Goal: Task Accomplishment & Management: Use online tool/utility

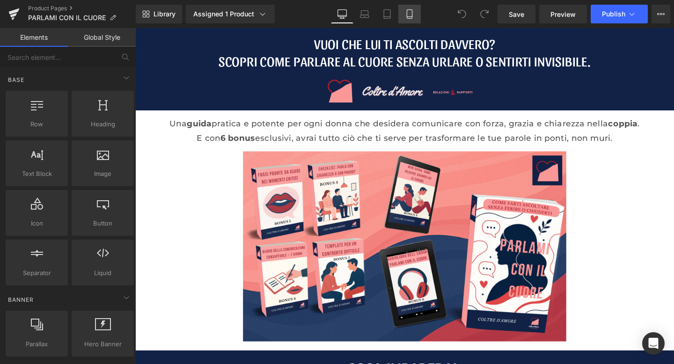
click at [409, 8] on link "Mobile" at bounding box center [409, 14] width 22 height 19
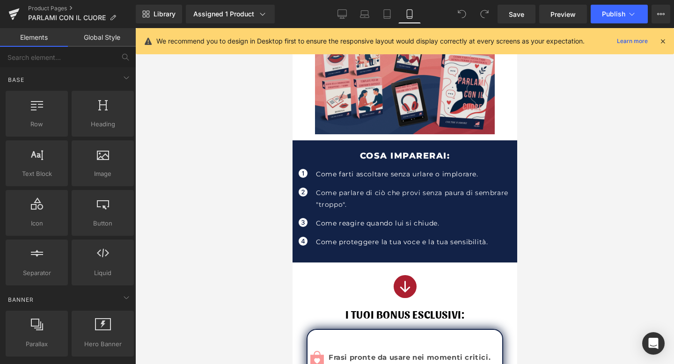
scroll to position [122, 0]
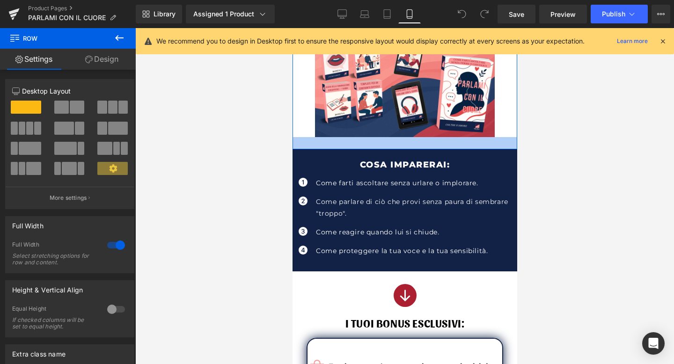
drag, startPoint x: 408, startPoint y: 141, endPoint x: 407, endPoint y: 147, distance: 6.2
click at [407, 147] on div at bounding box center [404, 143] width 225 height 12
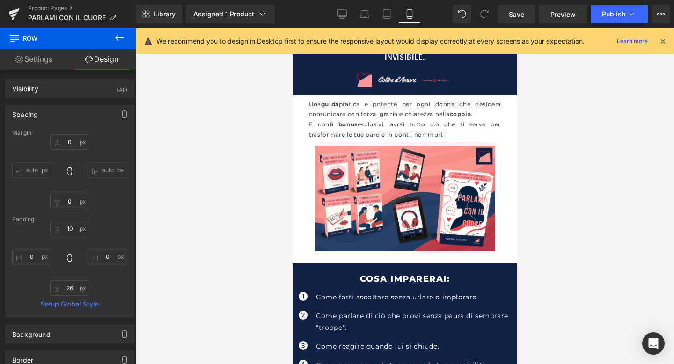
scroll to position [0, 0]
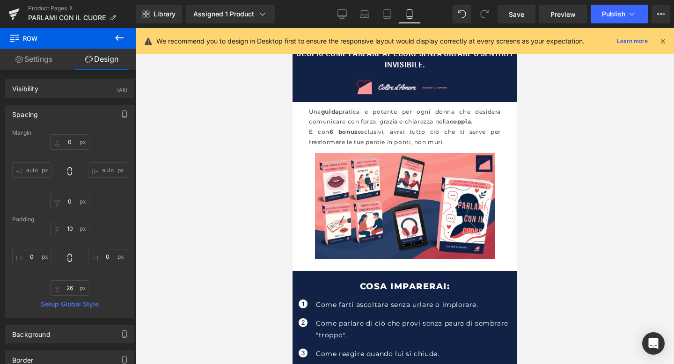
click at [663, 42] on icon at bounding box center [662, 41] width 8 height 8
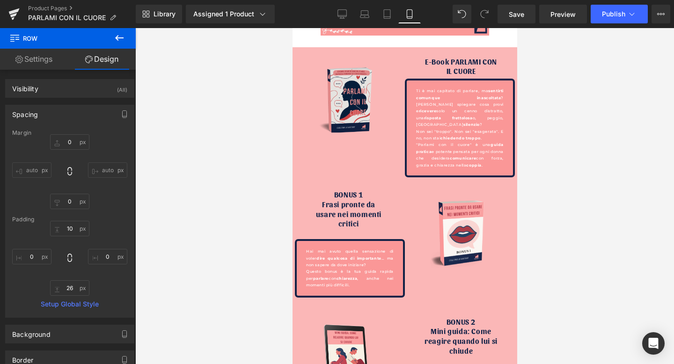
scroll to position [1823, 0]
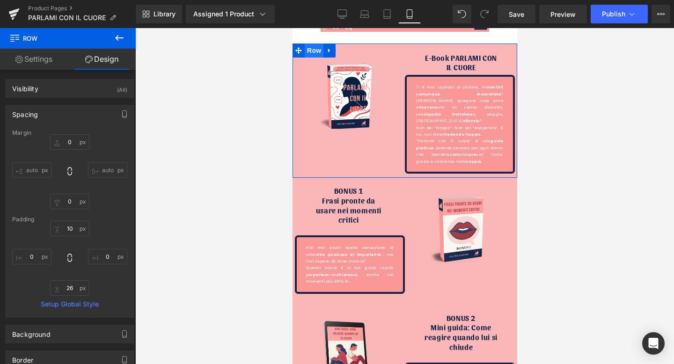
click at [320, 52] on span "Row" at bounding box center [313, 51] width 19 height 14
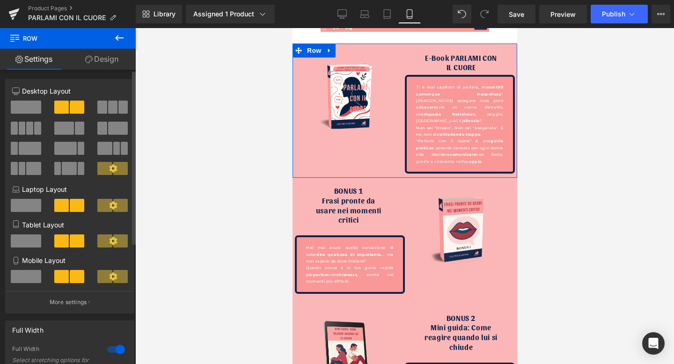
click at [29, 279] on span at bounding box center [26, 276] width 30 height 13
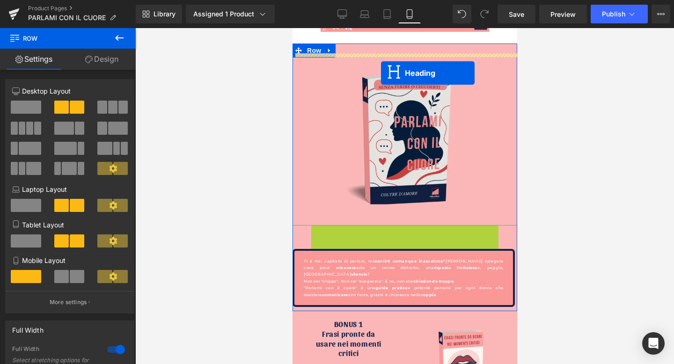
drag, startPoint x: 382, startPoint y: 232, endPoint x: 380, endPoint y: 73, distance: 158.6
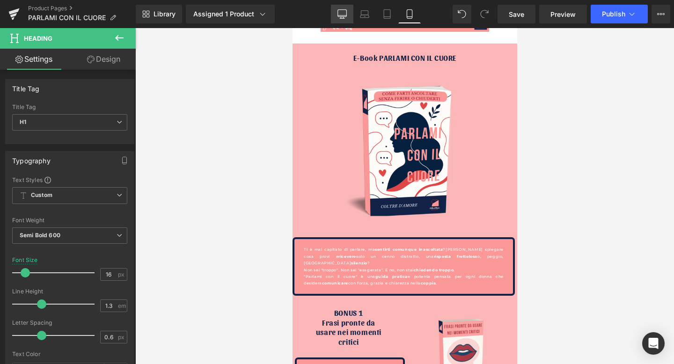
click at [336, 15] on link "Desktop" at bounding box center [342, 14] width 22 height 19
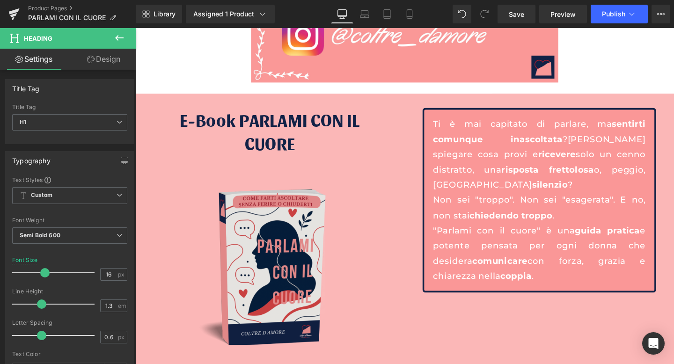
scroll to position [1792, 0]
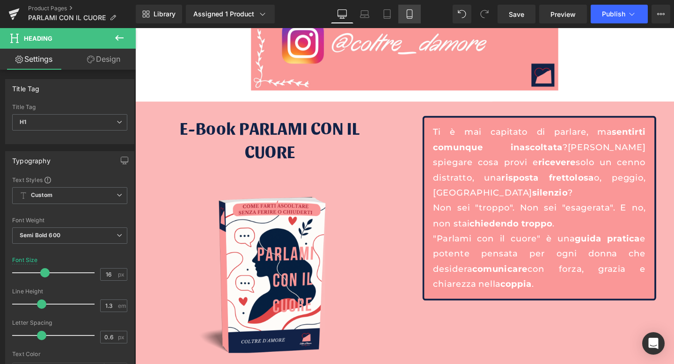
click at [407, 7] on link "Mobile" at bounding box center [409, 14] width 22 height 19
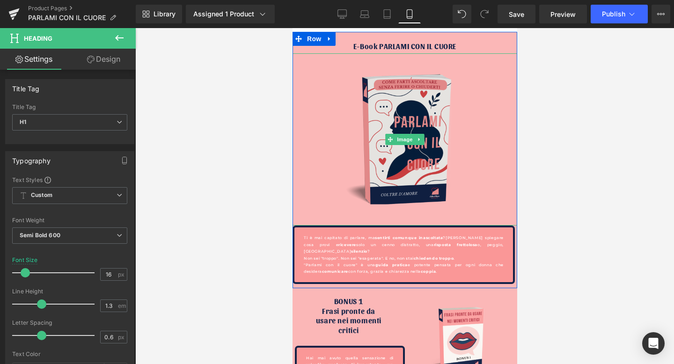
scroll to position [1834, 0]
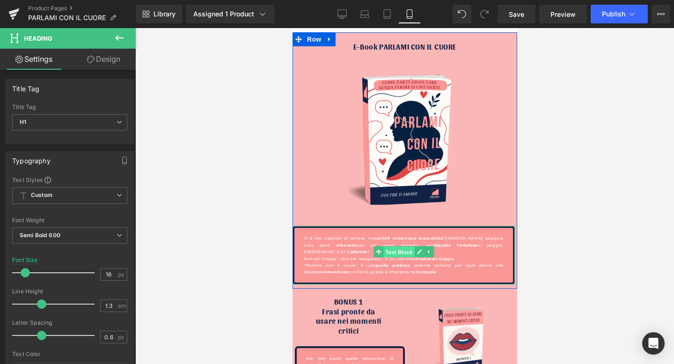
click at [391, 250] on span "Text Block" at bounding box center [398, 252] width 31 height 11
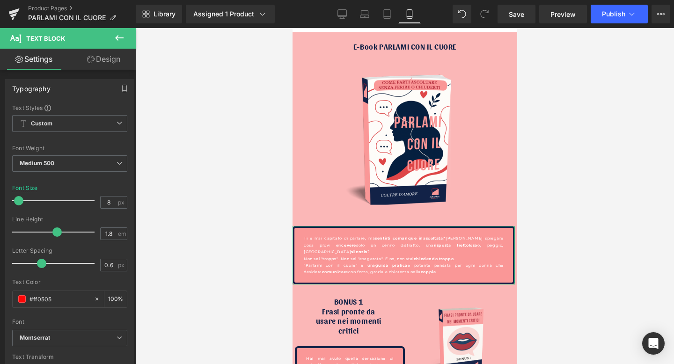
click at [104, 66] on link "Design" at bounding box center [104, 59] width 68 height 21
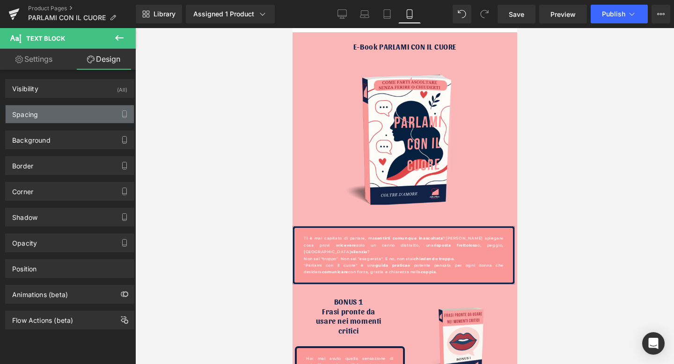
click at [75, 123] on div "Spacing" at bounding box center [70, 114] width 128 height 18
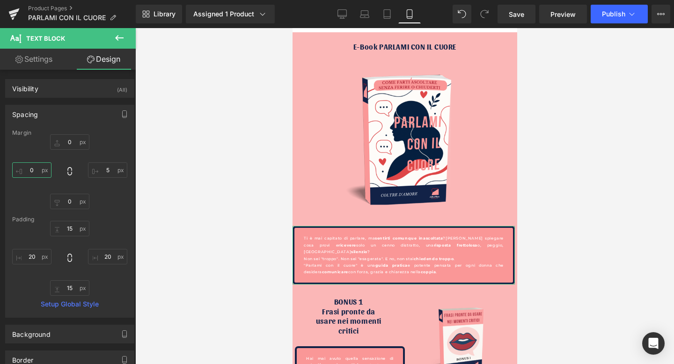
click at [29, 174] on input "0" at bounding box center [31, 169] width 39 height 15
type input "10"
click at [100, 166] on input "5" at bounding box center [107, 169] width 39 height 15
type input "10"
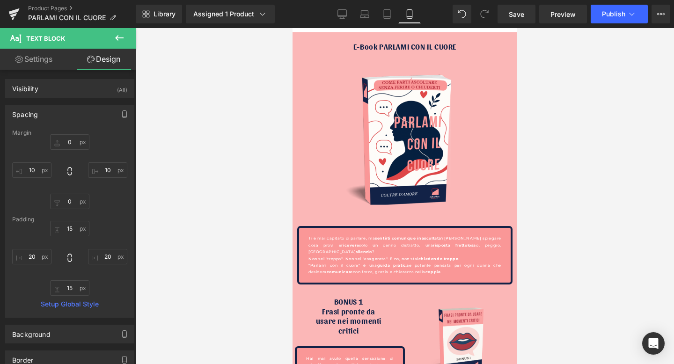
click at [158, 147] on div at bounding box center [404, 196] width 538 height 336
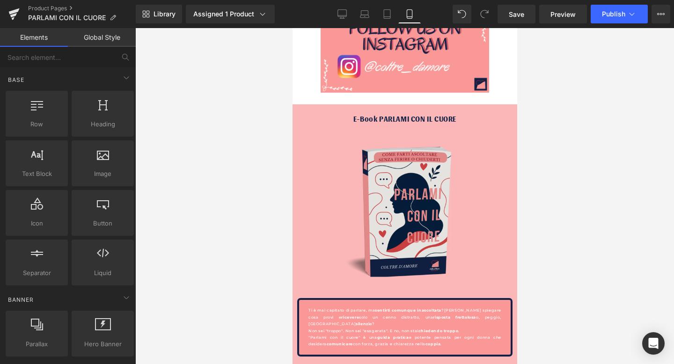
scroll to position [1763, 0]
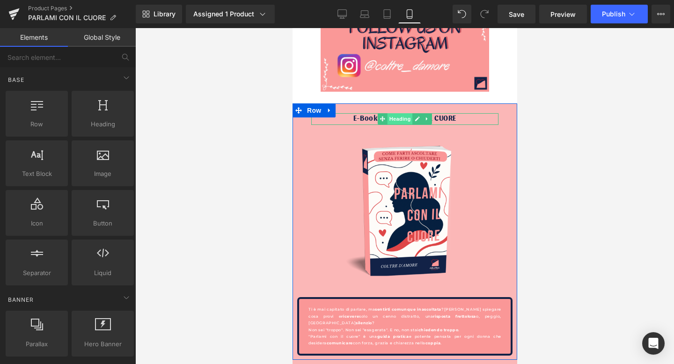
click at [404, 120] on span "Heading" at bounding box center [399, 118] width 25 height 11
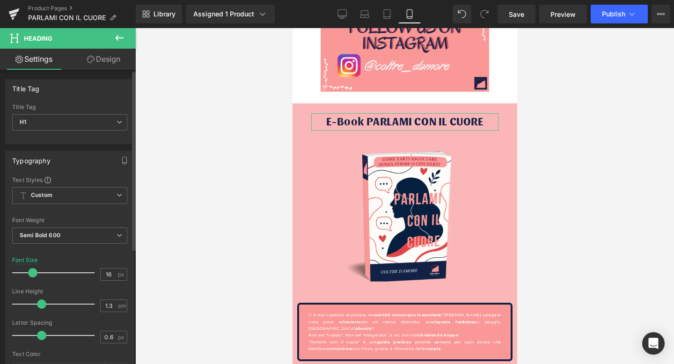
drag, startPoint x: 26, startPoint y: 269, endPoint x: 33, endPoint y: 269, distance: 7.0
click at [33, 269] on span at bounding box center [32, 272] width 9 height 9
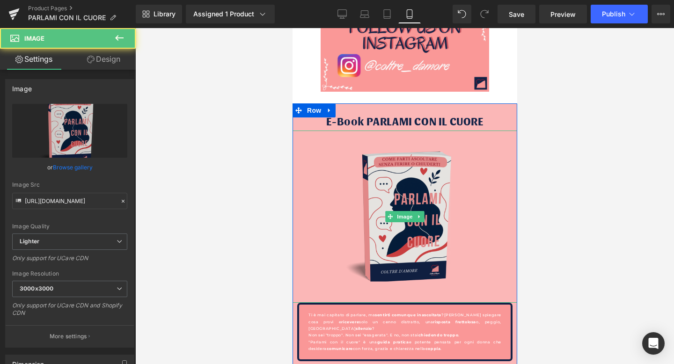
click at [477, 158] on img at bounding box center [404, 217] width 225 height 172
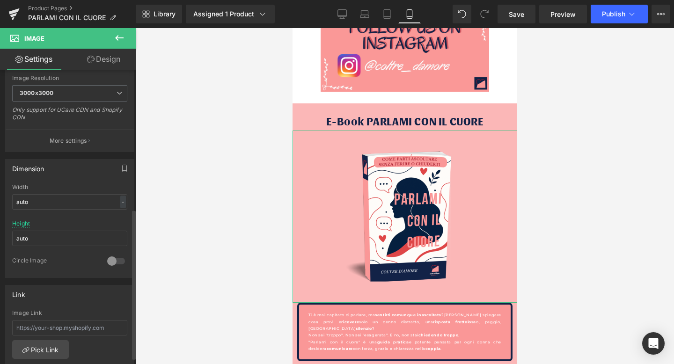
scroll to position [189, 0]
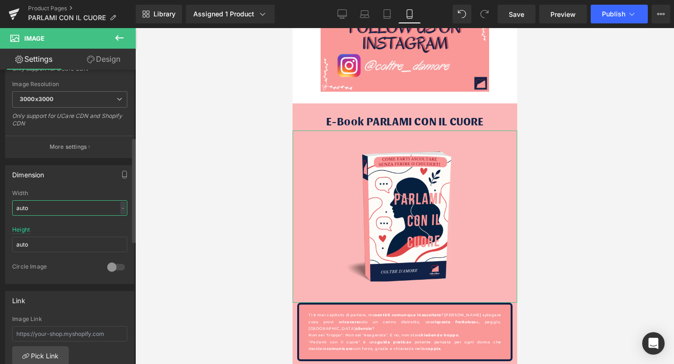
click at [40, 210] on input "auto" at bounding box center [69, 207] width 115 height 15
drag, startPoint x: 52, startPoint y: 211, endPoint x: 0, endPoint y: 211, distance: 52.4
click at [0, 211] on div "Dimension auto Width auto - % px auto Height auto 0 Circle Image" at bounding box center [70, 221] width 140 height 126
type input "a"
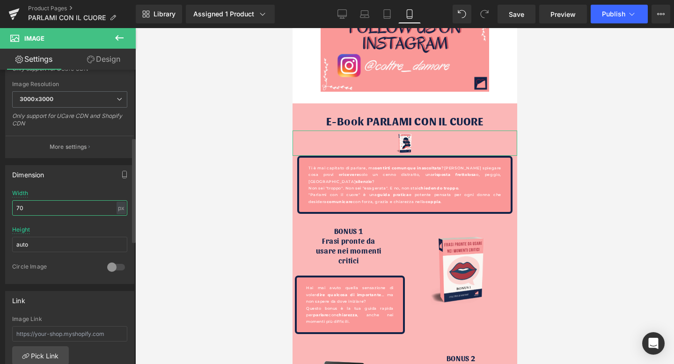
type input "7"
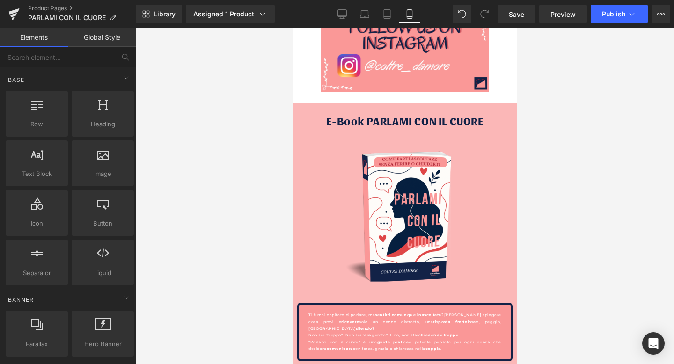
click at [214, 159] on div at bounding box center [404, 196] width 538 height 336
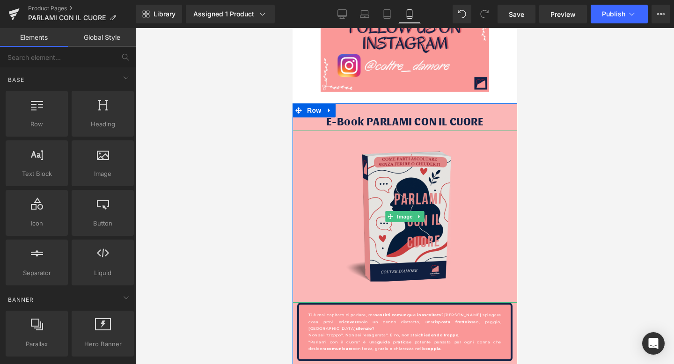
click at [412, 190] on img at bounding box center [404, 217] width 225 height 172
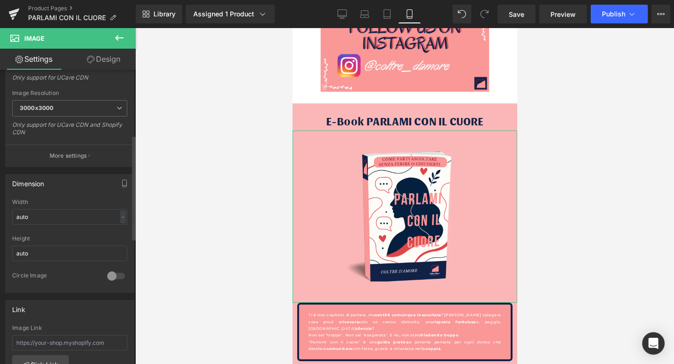
scroll to position [182, 0]
click at [111, 273] on div at bounding box center [116, 274] width 22 height 15
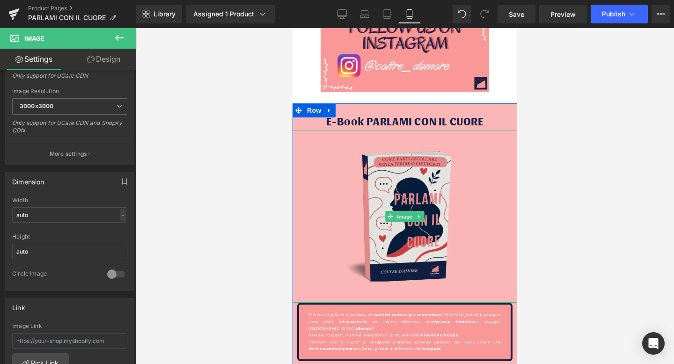
click at [415, 200] on img at bounding box center [404, 217] width 225 height 172
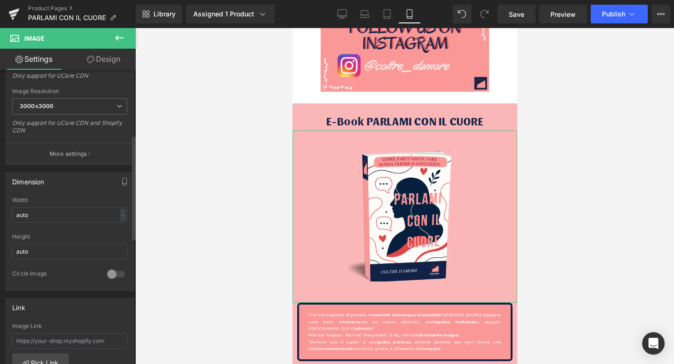
click at [113, 275] on div at bounding box center [116, 274] width 22 height 15
click at [64, 210] on input "auto" at bounding box center [69, 214] width 115 height 15
click at [120, 213] on div "-" at bounding box center [123, 215] width 6 height 13
click at [118, 231] on li "%" at bounding box center [121, 230] width 12 height 14
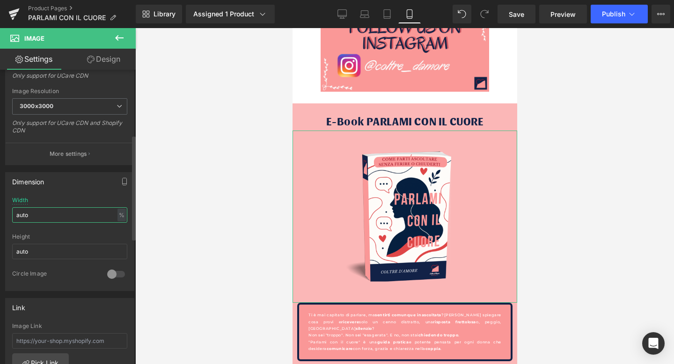
click at [27, 216] on input "auto" at bounding box center [69, 214] width 115 height 15
click at [18, 214] on input "auto" at bounding box center [69, 214] width 115 height 15
type input "70"
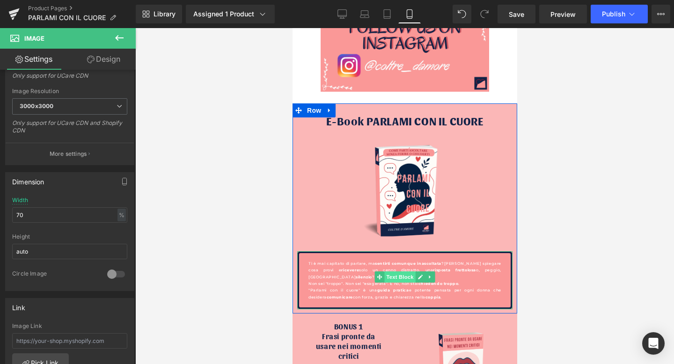
click at [407, 278] on span "Text Block" at bounding box center [399, 276] width 31 height 11
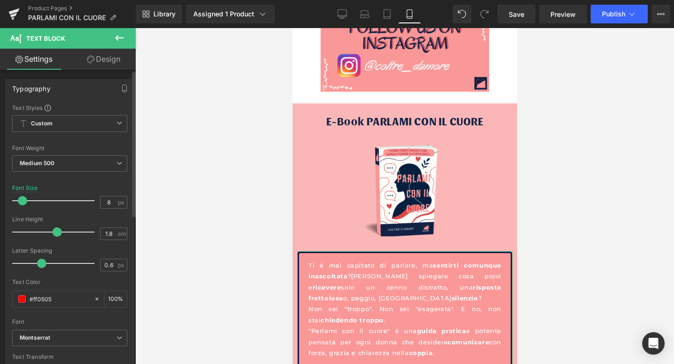
click at [22, 202] on span at bounding box center [22, 200] width 9 height 9
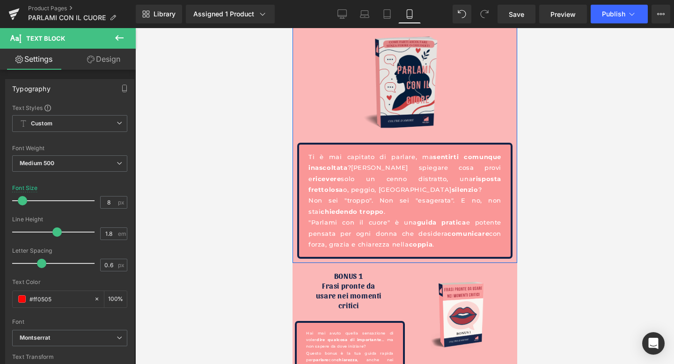
scroll to position [1871, 0]
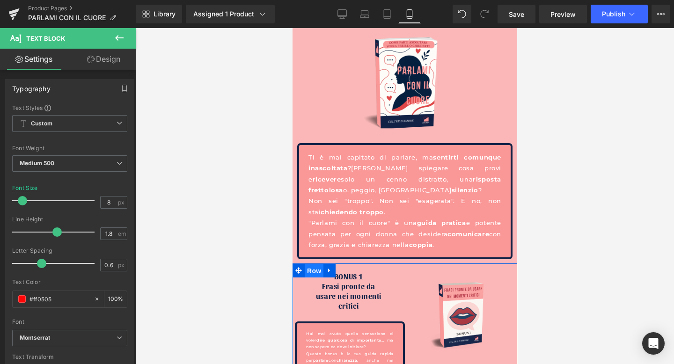
click at [312, 269] on span "Row" at bounding box center [313, 271] width 19 height 14
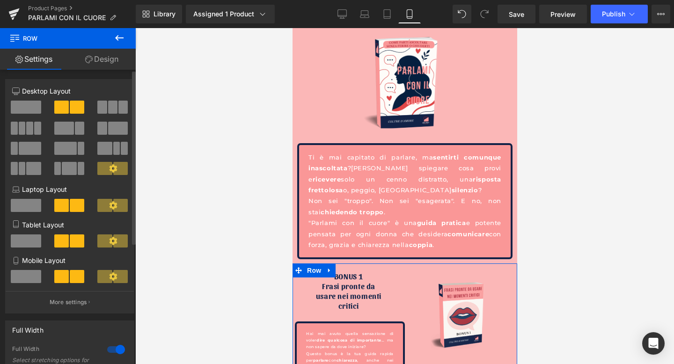
click at [28, 279] on span at bounding box center [26, 276] width 30 height 13
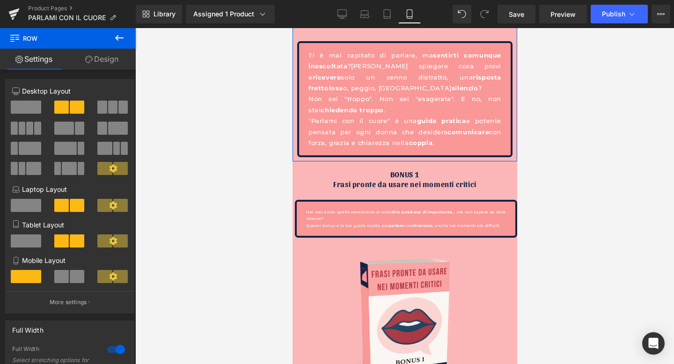
scroll to position [1972, 0]
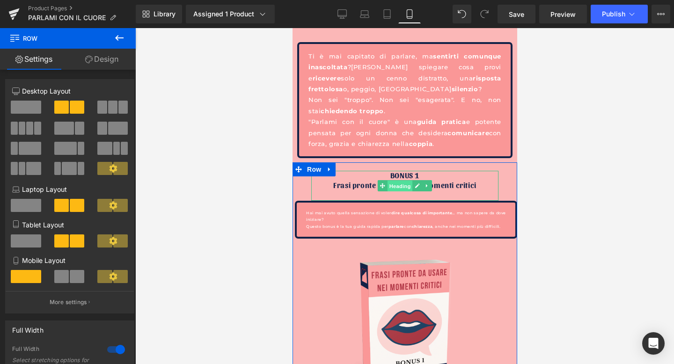
click at [402, 183] on span "Heading" at bounding box center [399, 186] width 25 height 11
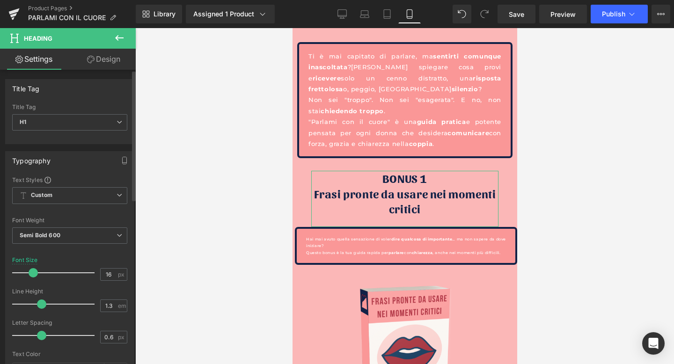
drag, startPoint x: 24, startPoint y: 272, endPoint x: 31, endPoint y: 272, distance: 7.5
click at [31, 272] on span at bounding box center [33, 272] width 9 height 9
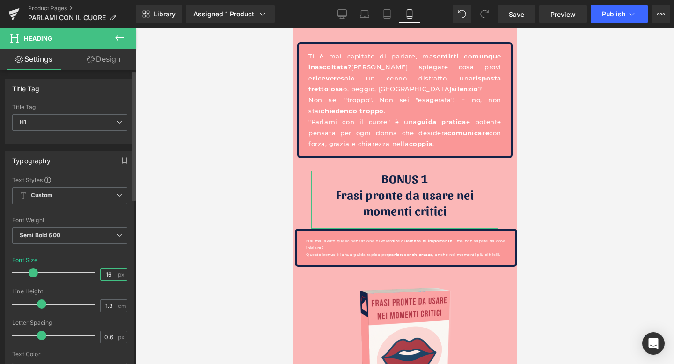
click at [104, 274] on input "16" at bounding box center [109, 275] width 16 height 12
type input "25"
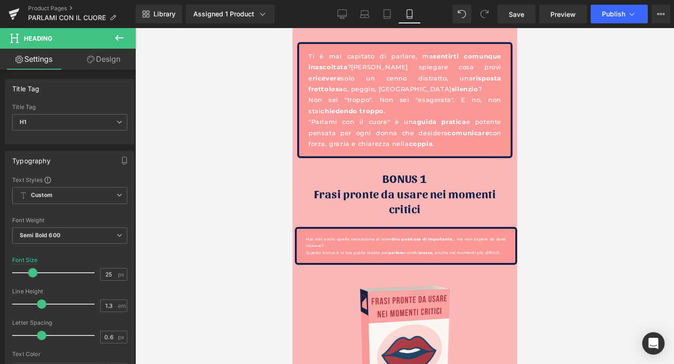
click at [254, 209] on div at bounding box center [404, 196] width 538 height 336
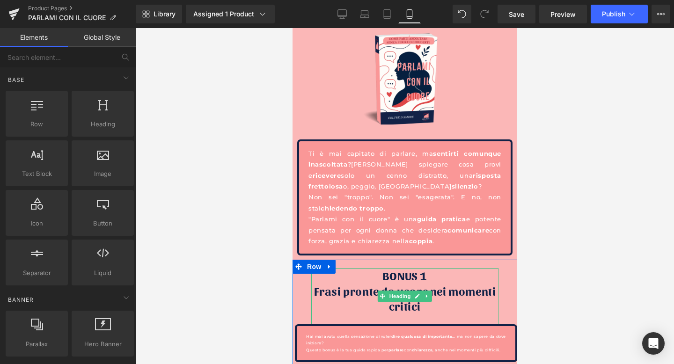
scroll to position [1765, 0]
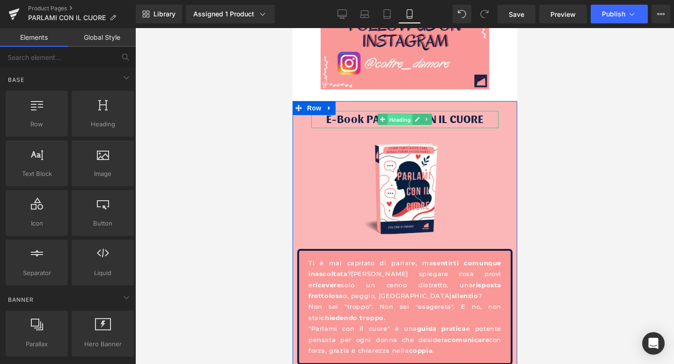
click at [398, 120] on span "Heading" at bounding box center [399, 119] width 25 height 11
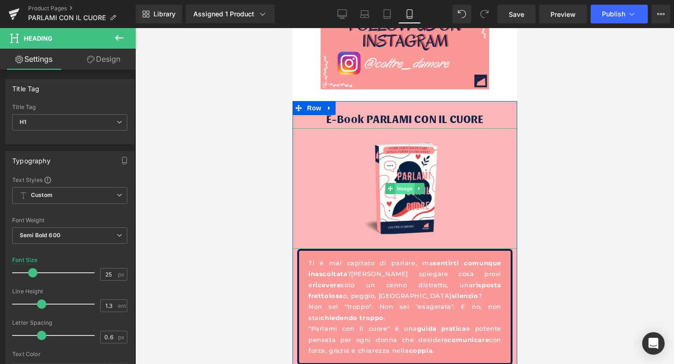
click at [404, 192] on span "Image" at bounding box center [404, 188] width 20 height 11
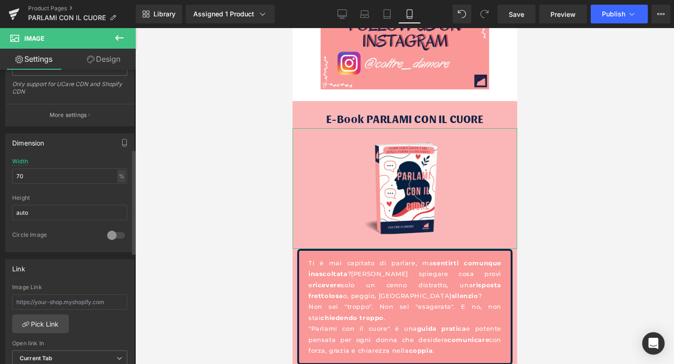
scroll to position [226, 0]
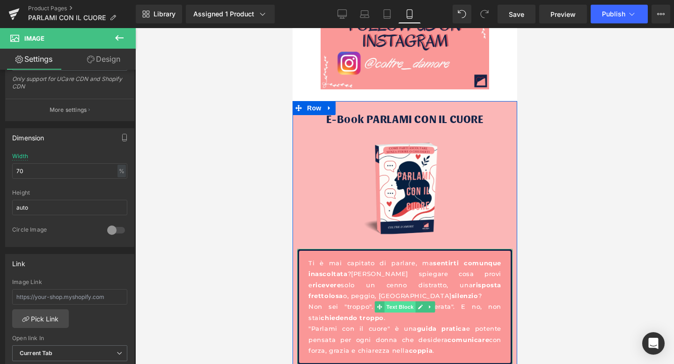
click at [400, 305] on span "Text Block" at bounding box center [399, 306] width 31 height 11
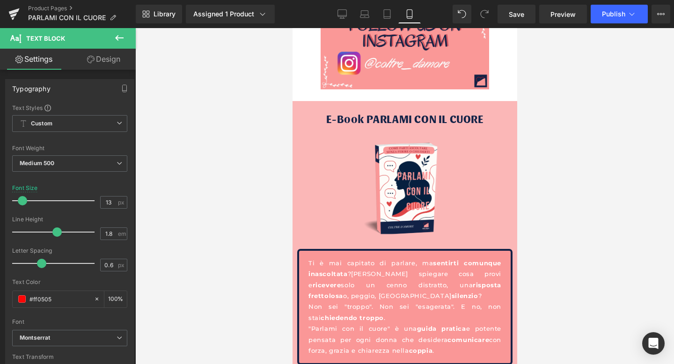
click at [641, 172] on div at bounding box center [404, 196] width 538 height 336
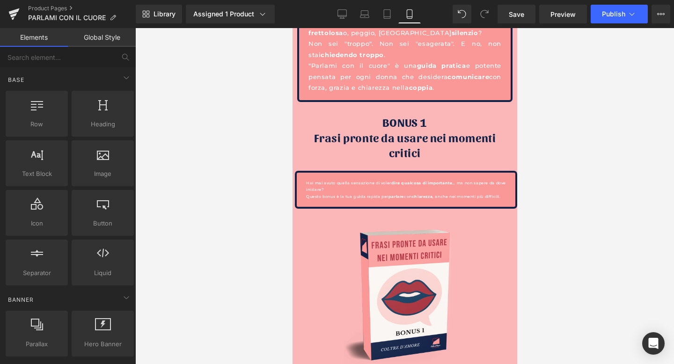
scroll to position [2030, 0]
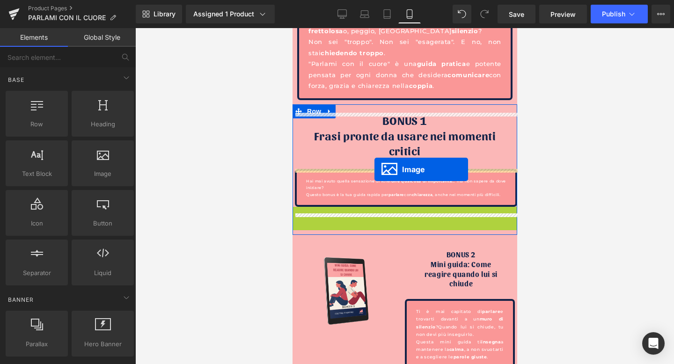
drag, startPoint x: 388, startPoint y: 298, endPoint x: 374, endPoint y: 169, distance: 129.9
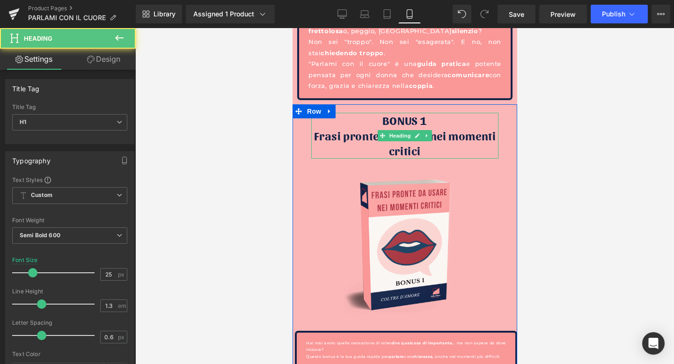
drag, startPoint x: 407, startPoint y: 167, endPoint x: 407, endPoint y: 153, distance: 13.6
click at [407, 153] on div "BONUS 1 Frasi pronte da usare nei momenti critici Heading" at bounding box center [404, 136] width 187 height 46
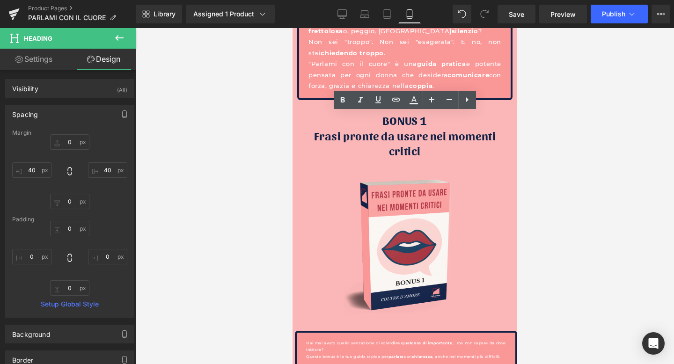
click at [659, 172] on div at bounding box center [404, 196] width 538 height 336
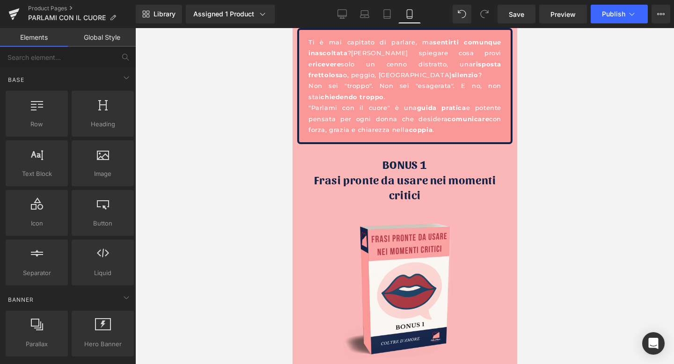
scroll to position [2024, 0]
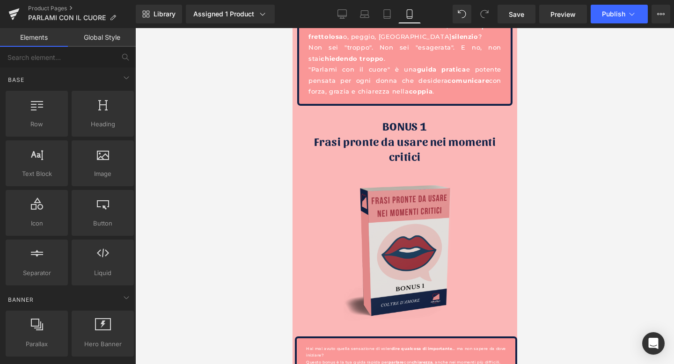
click at [411, 234] on img at bounding box center [404, 250] width 225 height 172
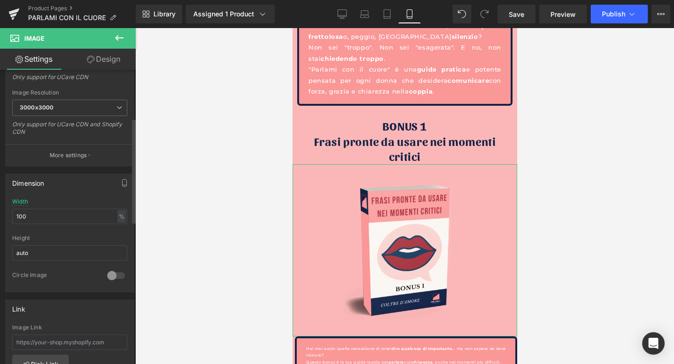
scroll to position [206, 0]
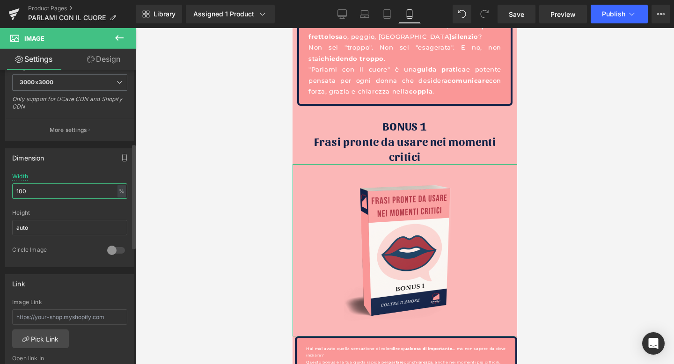
click at [63, 195] on input "100" at bounding box center [69, 190] width 115 height 15
type input "1"
type input "60"
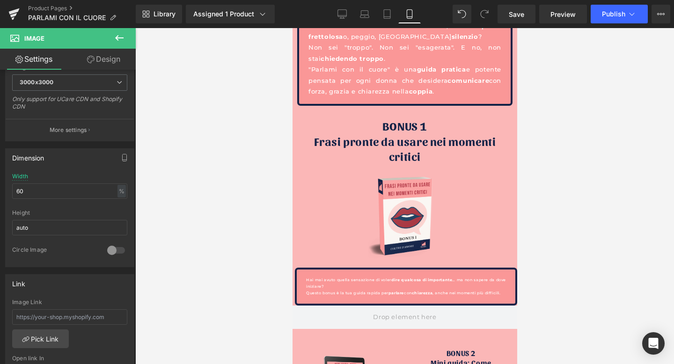
click at [602, 181] on div at bounding box center [404, 196] width 538 height 336
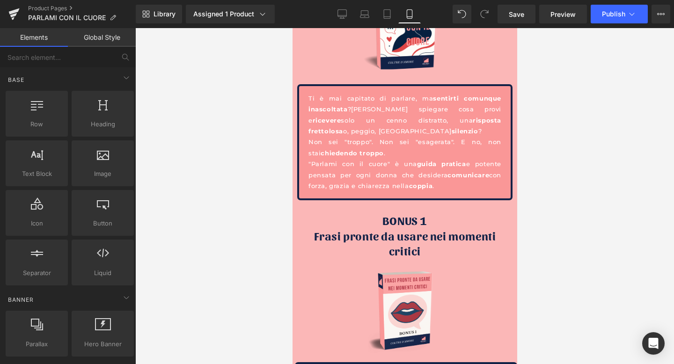
scroll to position [1819, 0]
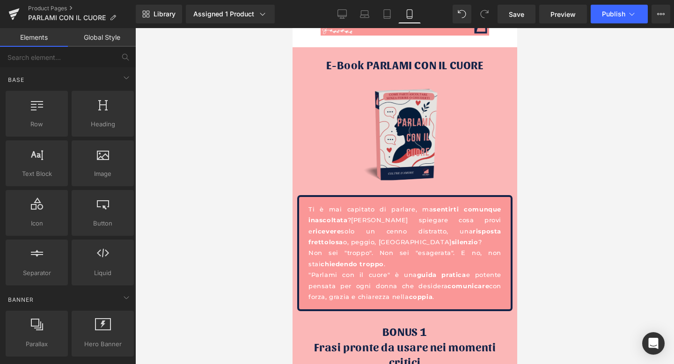
click at [420, 138] on div "Image" at bounding box center [404, 134] width 225 height 121
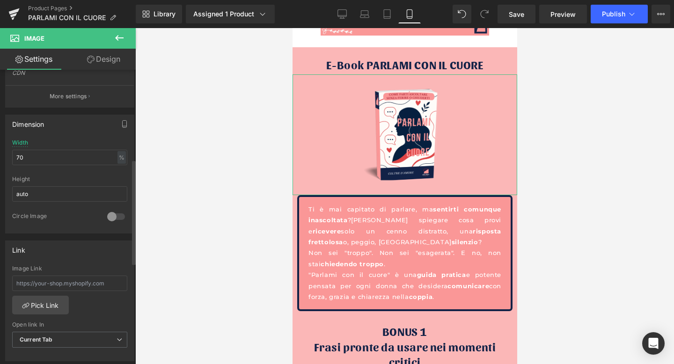
scroll to position [262, 0]
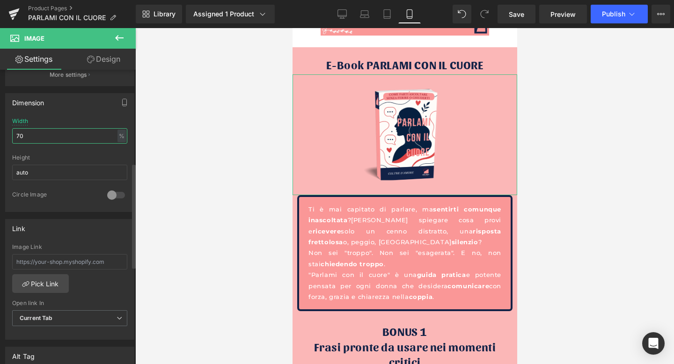
click at [43, 138] on input "70" at bounding box center [69, 135] width 115 height 15
type input "7"
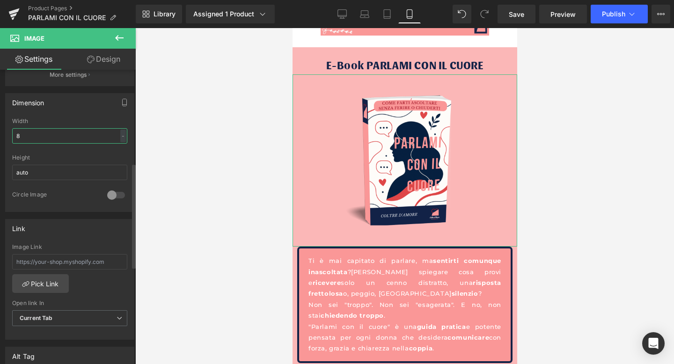
type input "80"
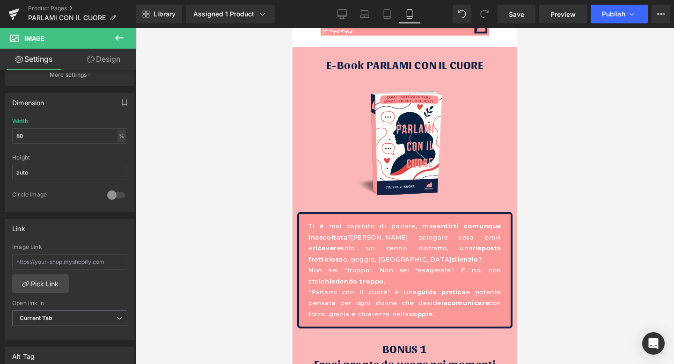
click at [200, 123] on div at bounding box center [404, 196] width 538 height 336
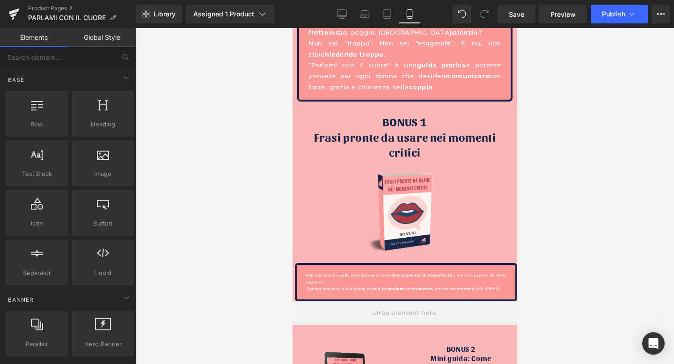
scroll to position [2048, 0]
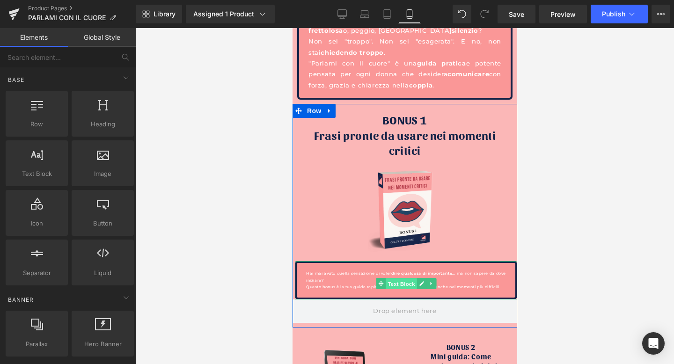
click at [407, 282] on span "Text Block" at bounding box center [400, 283] width 31 height 11
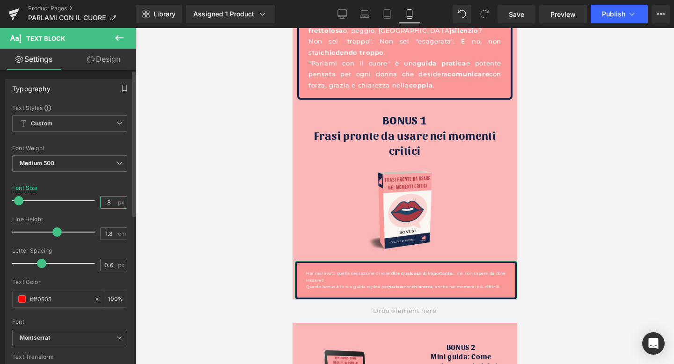
click at [102, 199] on input "8" at bounding box center [109, 202] width 16 height 12
type input "13"
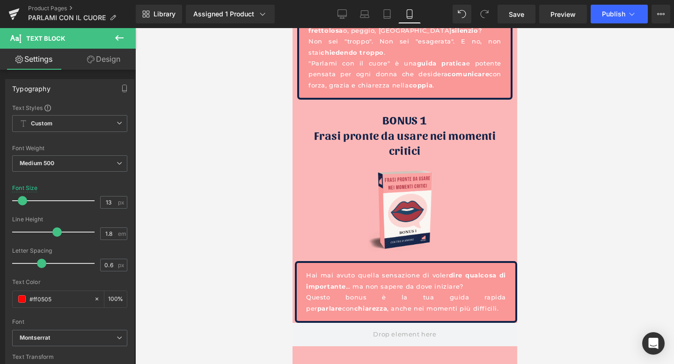
click at [190, 213] on div at bounding box center [404, 196] width 538 height 336
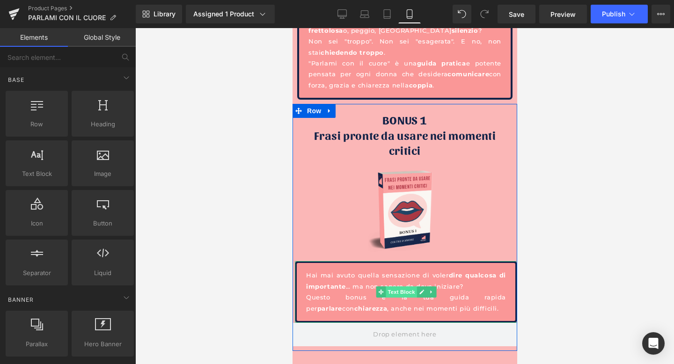
click at [398, 291] on span "Text Block" at bounding box center [400, 291] width 31 height 11
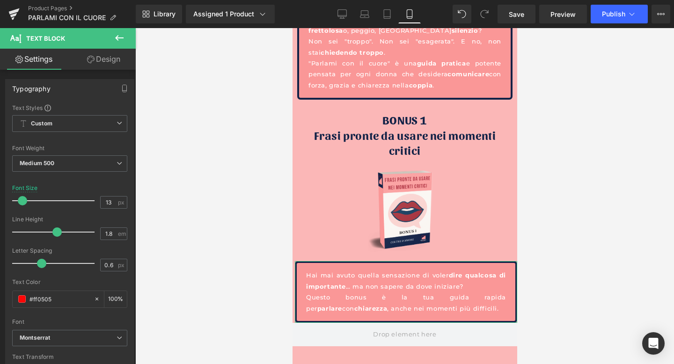
click at [99, 55] on link "Design" at bounding box center [104, 59] width 68 height 21
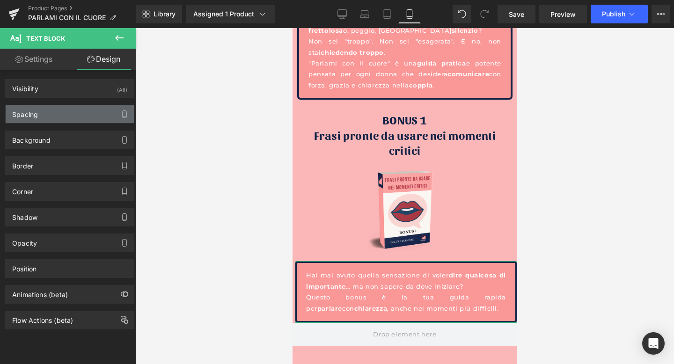
click at [57, 109] on div "Spacing" at bounding box center [70, 114] width 128 height 18
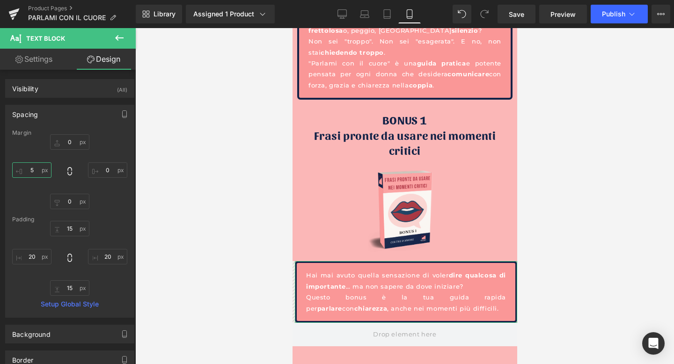
click at [34, 173] on input "5" at bounding box center [31, 169] width 39 height 15
type input "15"
click at [104, 172] on input "0" at bounding box center [107, 169] width 39 height 15
type input "15"
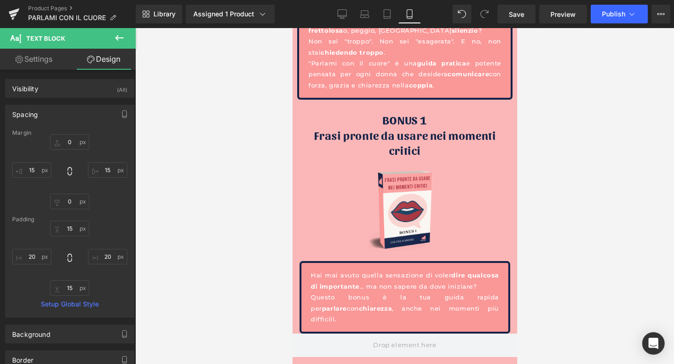
click at [152, 160] on div at bounding box center [404, 196] width 538 height 336
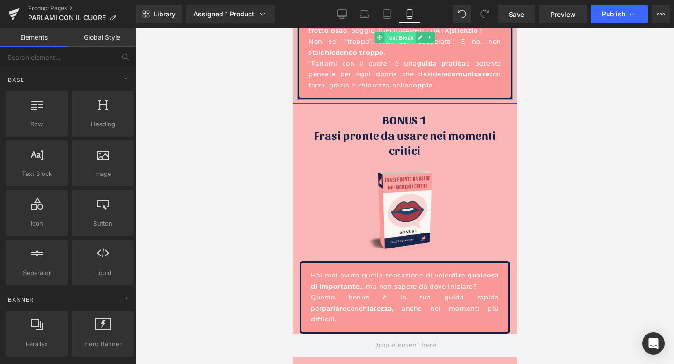
click at [405, 40] on span "Text Block" at bounding box center [399, 37] width 31 height 11
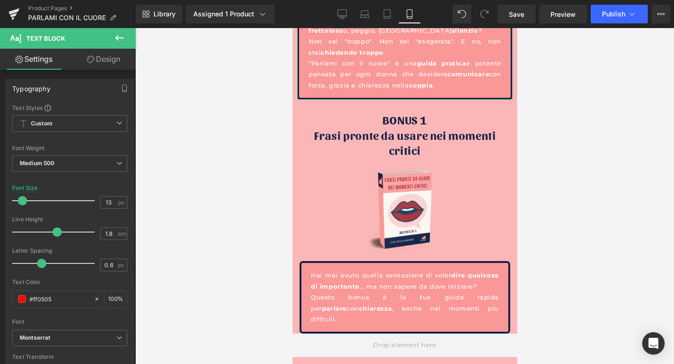
click at [99, 62] on link "Design" at bounding box center [104, 59] width 68 height 21
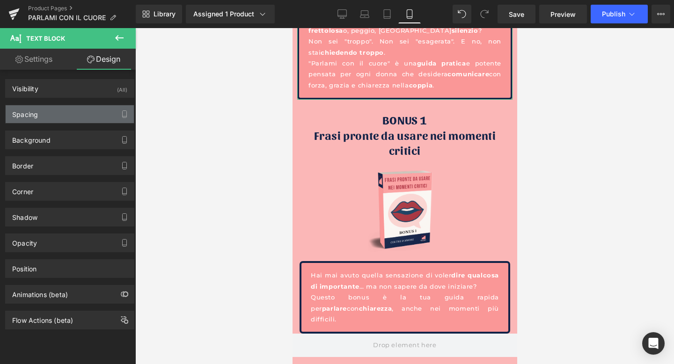
click at [73, 119] on div "Spacing" at bounding box center [70, 114] width 128 height 18
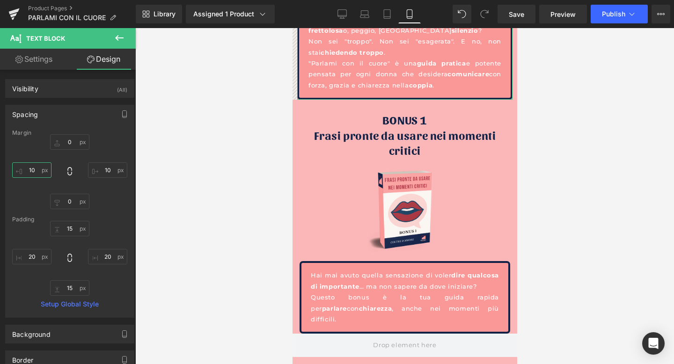
click at [32, 172] on input "10" at bounding box center [31, 169] width 39 height 15
type input "15"
click at [103, 167] on input "10" at bounding box center [107, 169] width 39 height 15
type input "15"
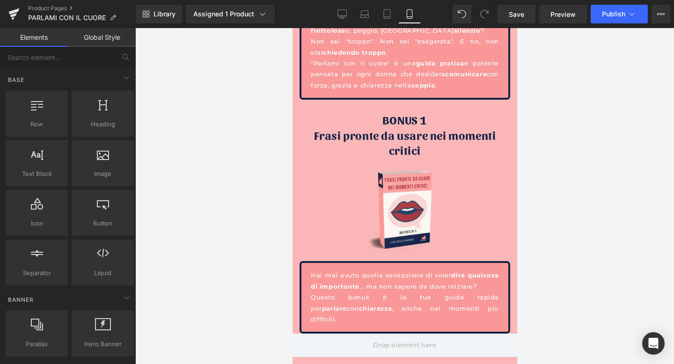
click at [207, 129] on div at bounding box center [404, 196] width 538 height 336
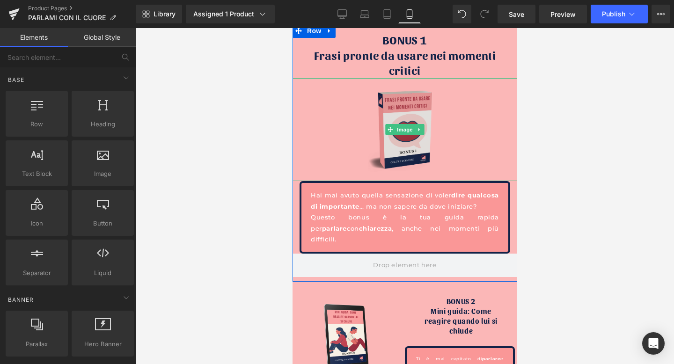
scroll to position [2132, 0]
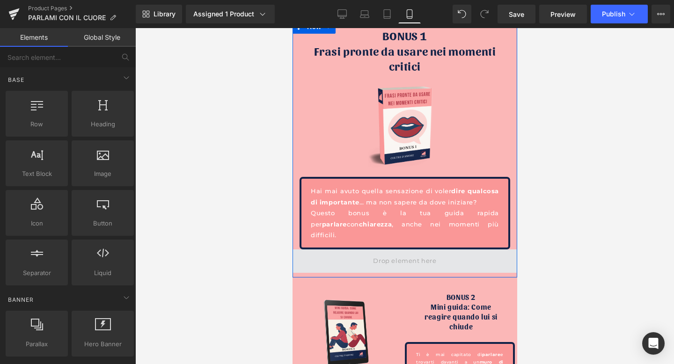
click at [374, 254] on span at bounding box center [404, 261] width 70 height 15
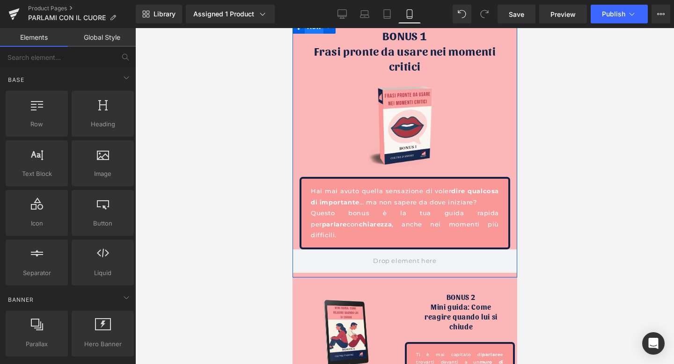
click at [317, 33] on span "Row" at bounding box center [313, 27] width 19 height 14
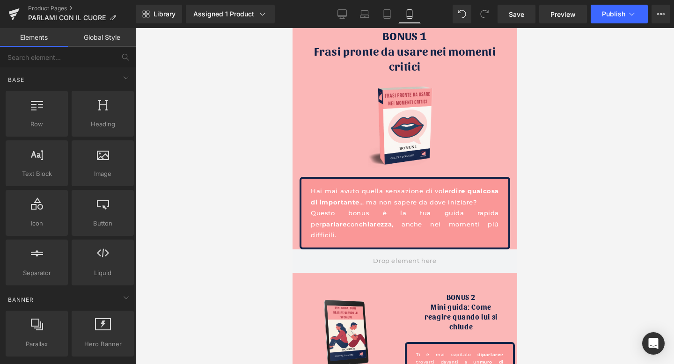
click at [224, 194] on div at bounding box center [404, 196] width 538 height 336
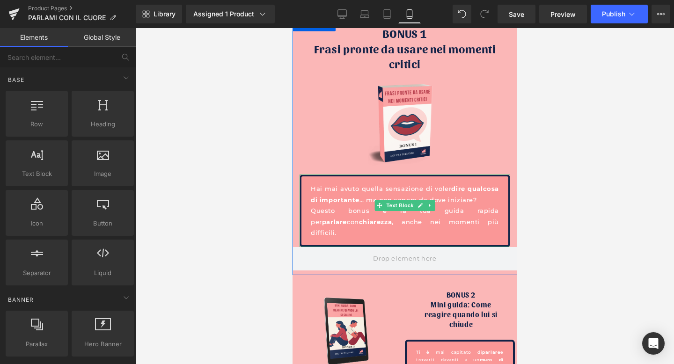
scroll to position [2136, 0]
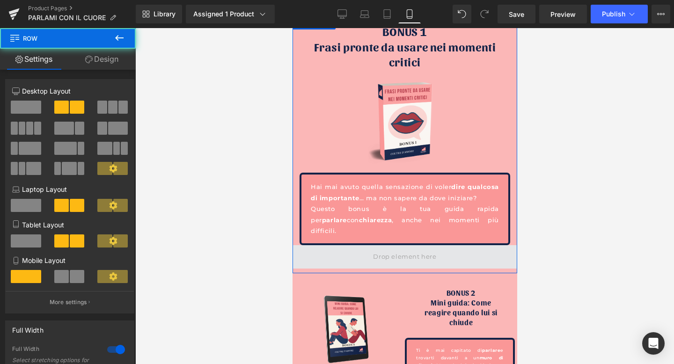
click at [326, 250] on span at bounding box center [404, 256] width 225 height 23
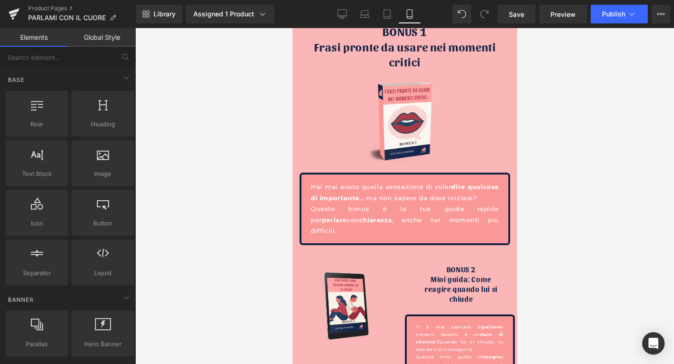
click at [634, 109] on div at bounding box center [404, 196] width 538 height 336
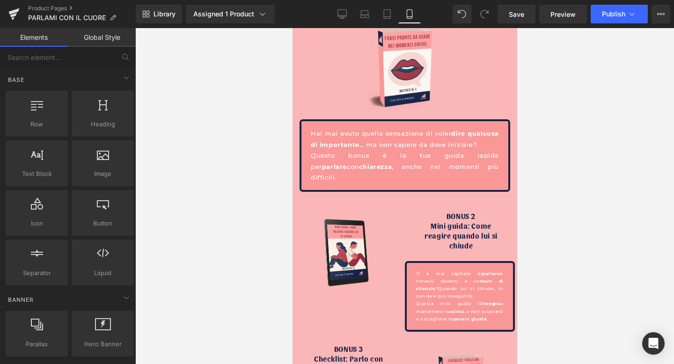
scroll to position [2190, 0]
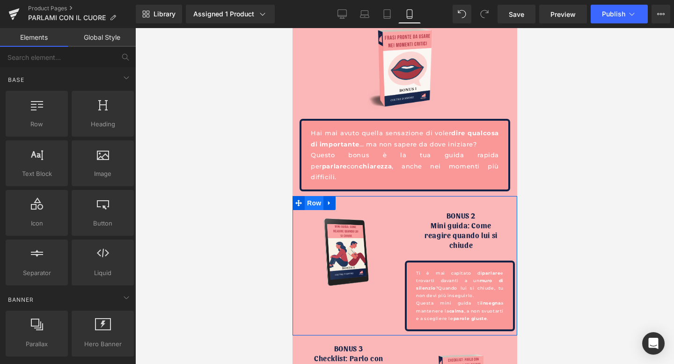
click at [305, 196] on span "Row" at bounding box center [313, 203] width 19 height 14
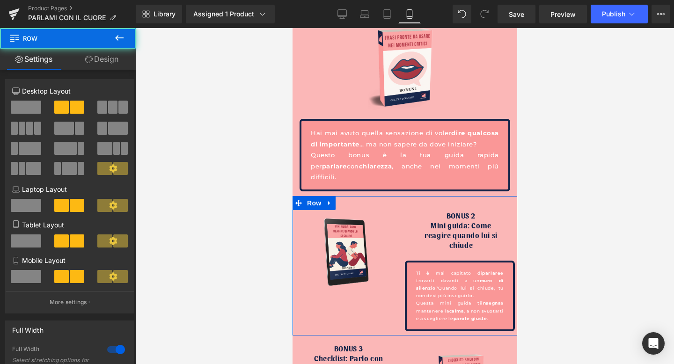
click at [26, 280] on span at bounding box center [26, 276] width 30 height 13
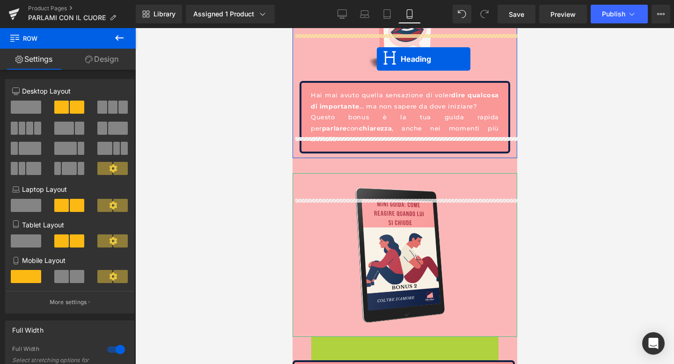
scroll to position [2162, 0]
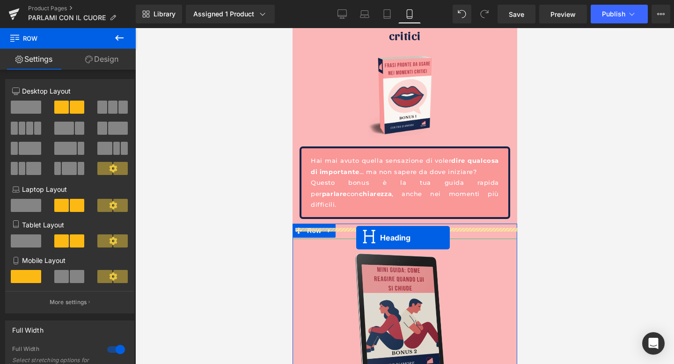
drag, startPoint x: 381, startPoint y: 217, endPoint x: 356, endPoint y: 237, distance: 33.0
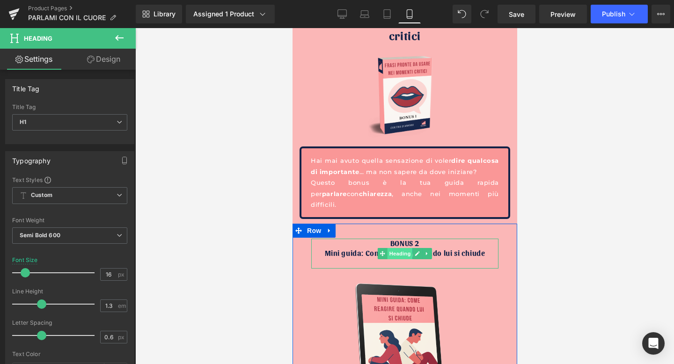
click at [405, 248] on span "Heading" at bounding box center [399, 253] width 25 height 11
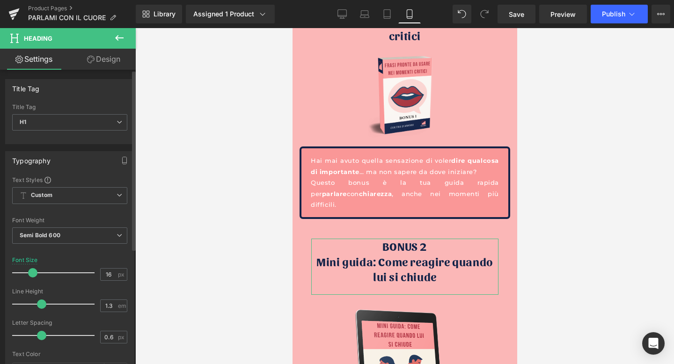
drag, startPoint x: 24, startPoint y: 273, endPoint x: 31, endPoint y: 273, distance: 7.0
click at [31, 273] on span at bounding box center [32, 272] width 9 height 9
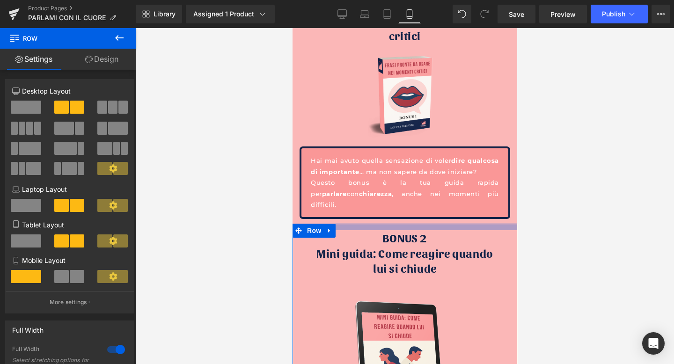
drag, startPoint x: 406, startPoint y: 222, endPoint x: 406, endPoint y: 214, distance: 8.0
click at [406, 224] on div at bounding box center [404, 227] width 225 height 7
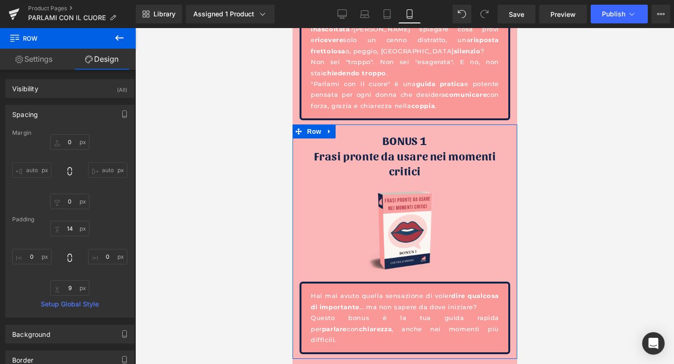
scroll to position [2022, 0]
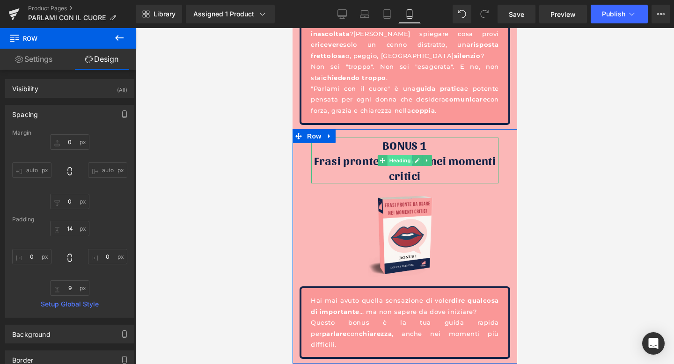
click at [404, 164] on span "Heading" at bounding box center [399, 160] width 25 height 11
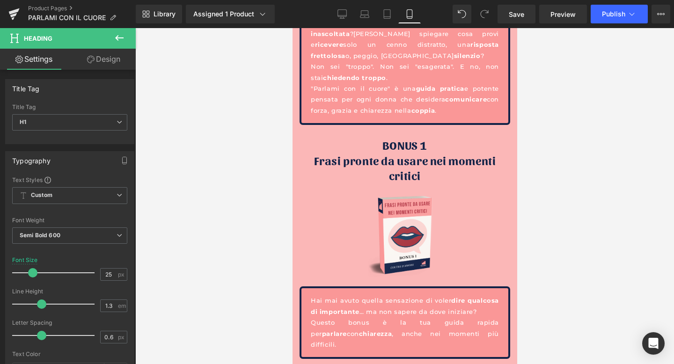
click at [637, 198] on div at bounding box center [404, 196] width 538 height 336
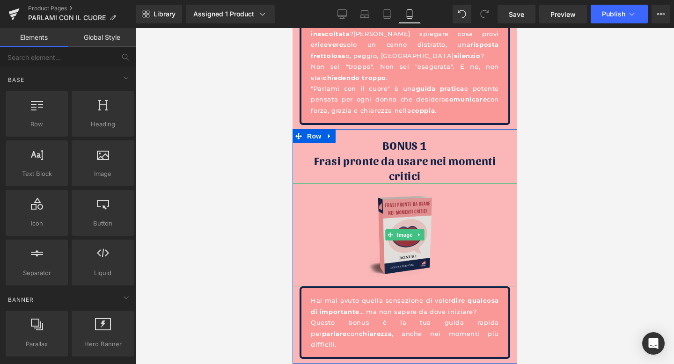
click at [403, 224] on img at bounding box center [404, 234] width 135 height 103
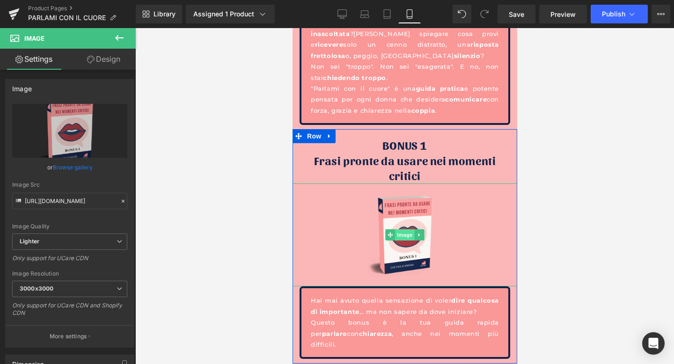
click at [405, 236] on span "Image" at bounding box center [404, 234] width 20 height 11
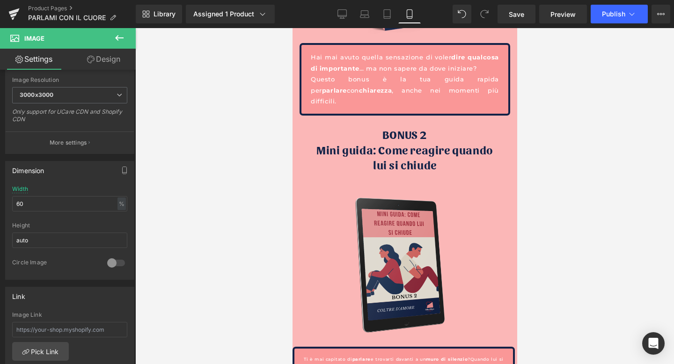
scroll to position [2282, 0]
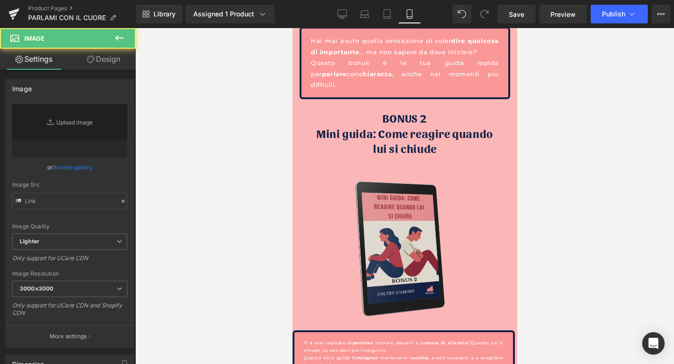
click at [401, 233] on div "Image" at bounding box center [404, 249] width 225 height 164
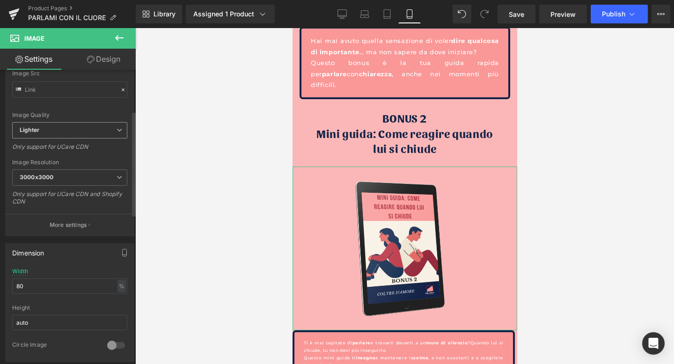
scroll to position [119, 0]
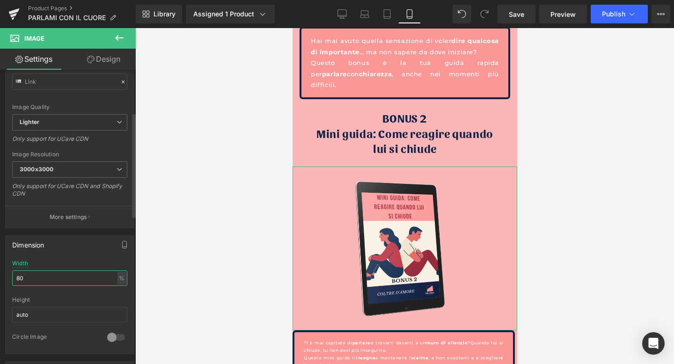
drag, startPoint x: 32, startPoint y: 275, endPoint x: 0, endPoint y: 277, distance: 31.9
click at [0, 277] on div "Dimension 80% Width 80 % % px auto Height auto 0 Circle Image" at bounding box center [70, 291] width 140 height 126
type input "60"
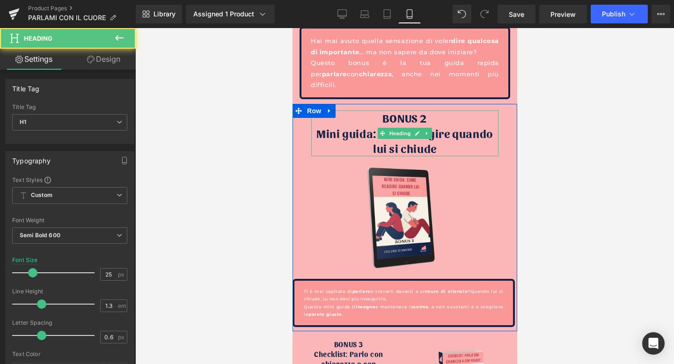
drag, startPoint x: 397, startPoint y: 154, endPoint x: 398, endPoint y: 145, distance: 8.9
click at [398, 156] on div at bounding box center [404, 156] width 187 height 0
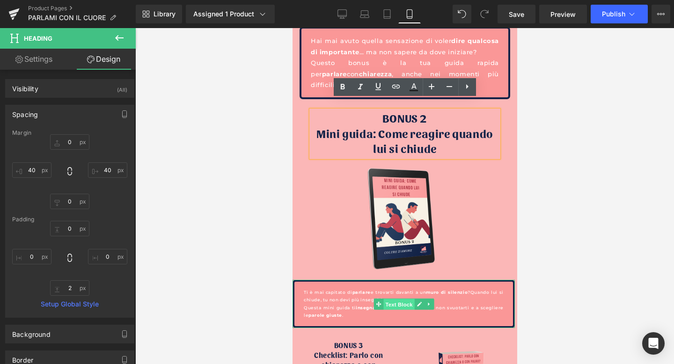
click at [403, 298] on span "Text Block" at bounding box center [398, 303] width 31 height 11
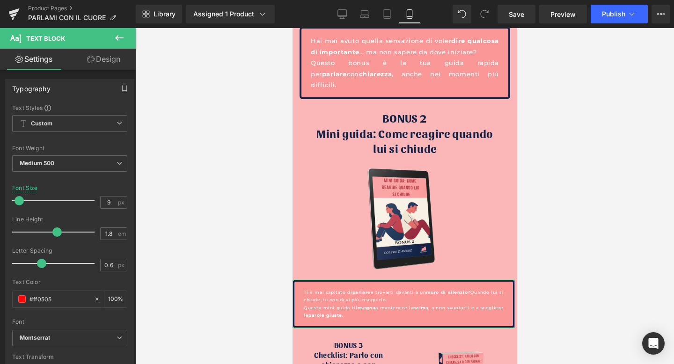
click at [111, 60] on link "Design" at bounding box center [104, 59] width 68 height 21
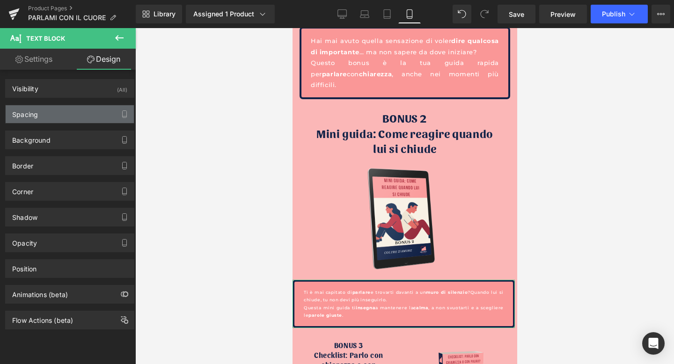
click at [67, 118] on div "Spacing" at bounding box center [70, 114] width 128 height 18
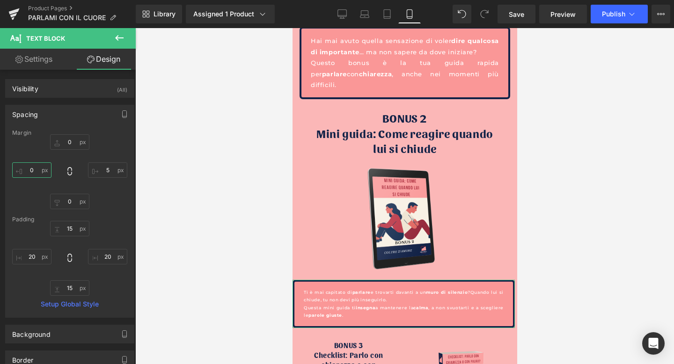
click at [31, 170] on input "0" at bounding box center [31, 169] width 39 height 15
type input "15"
click at [103, 172] on input "5" at bounding box center [107, 169] width 39 height 15
type input "15"
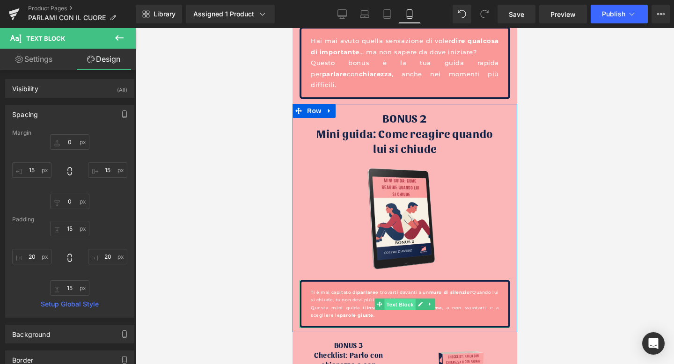
click at [403, 298] on span "Text Block" at bounding box center [399, 303] width 31 height 11
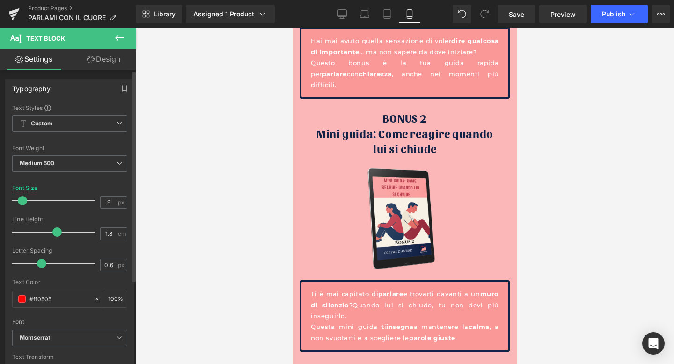
click at [24, 202] on span at bounding box center [22, 200] width 9 height 9
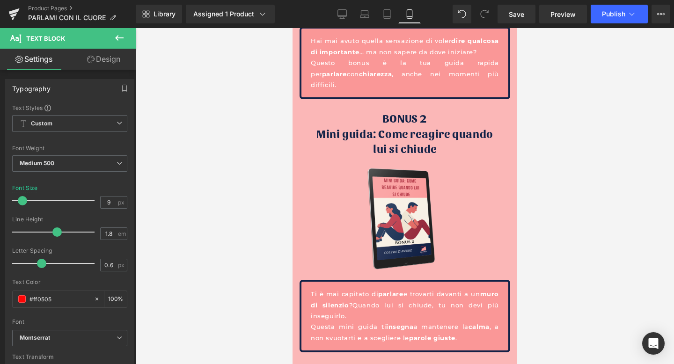
click at [564, 151] on div at bounding box center [404, 196] width 538 height 336
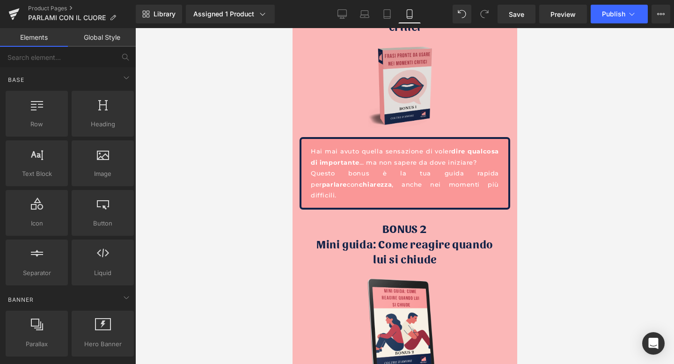
scroll to position [2166, 0]
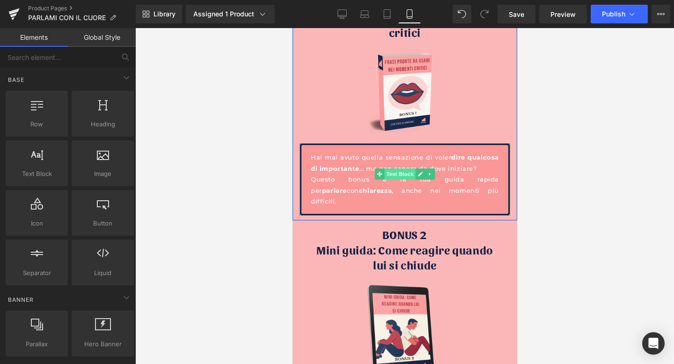
click at [405, 174] on span "Text Block" at bounding box center [399, 173] width 31 height 11
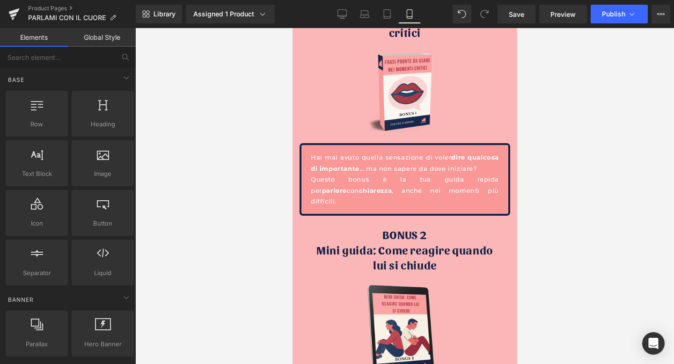
click at [559, 175] on div at bounding box center [404, 196] width 538 height 336
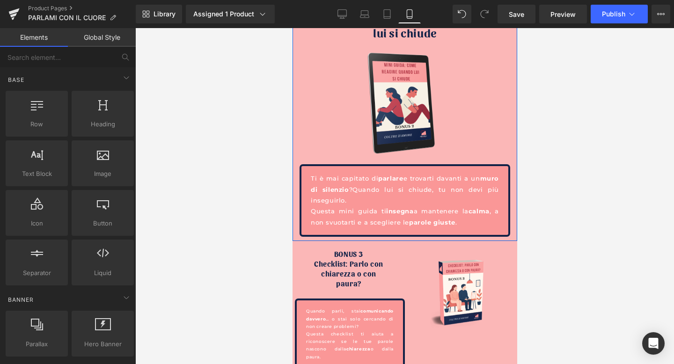
scroll to position [2406, 0]
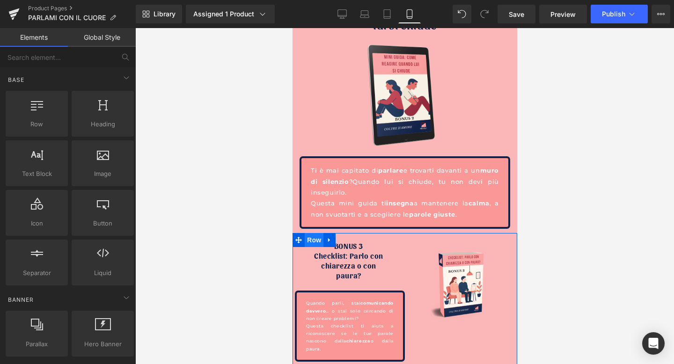
click at [316, 233] on span "Row" at bounding box center [313, 240] width 19 height 14
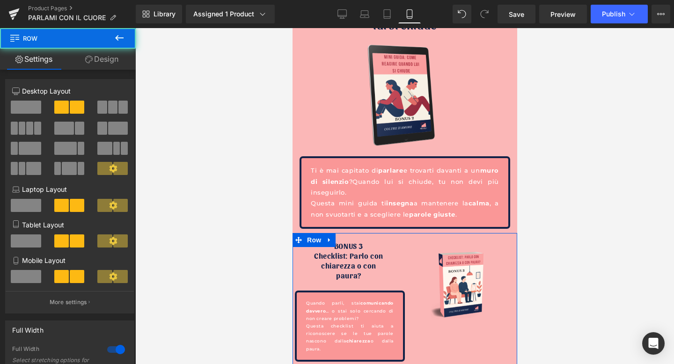
click at [29, 276] on span at bounding box center [26, 276] width 30 height 13
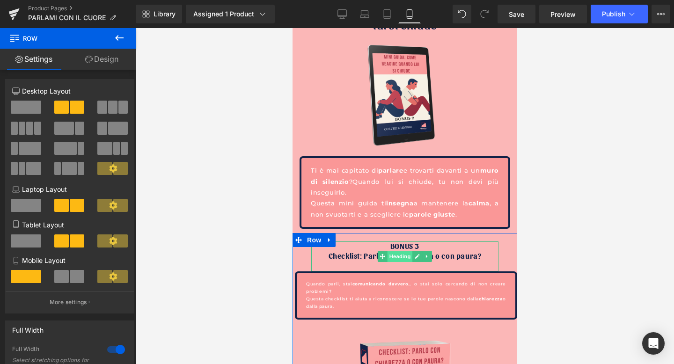
click at [405, 251] on span "Heading" at bounding box center [399, 256] width 25 height 11
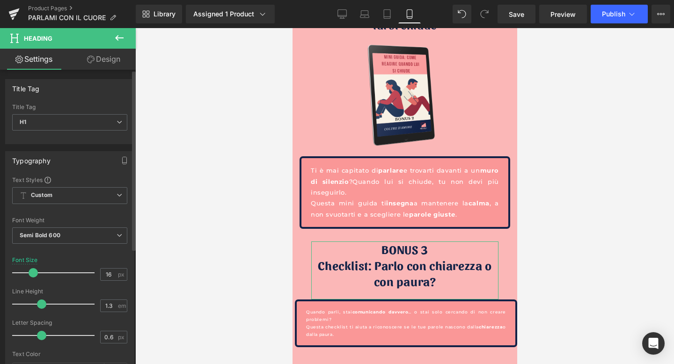
drag, startPoint x: 23, startPoint y: 272, endPoint x: 30, endPoint y: 273, distance: 7.1
click at [30, 273] on span at bounding box center [33, 272] width 9 height 9
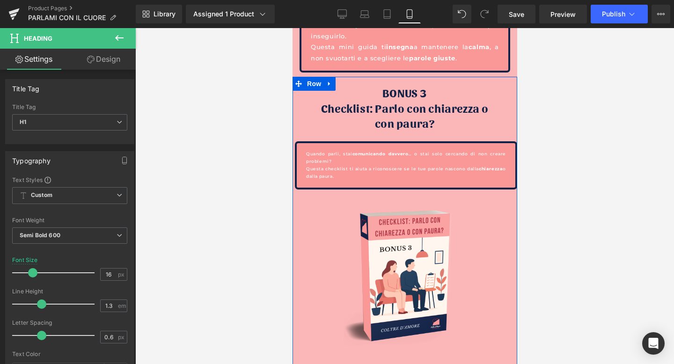
scroll to position [2571, 0]
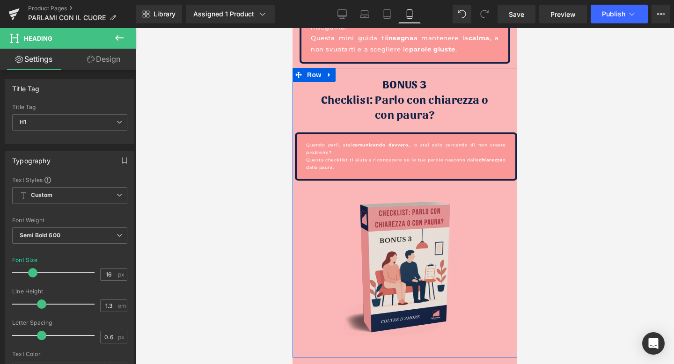
click at [395, 213] on img at bounding box center [404, 267] width 225 height 172
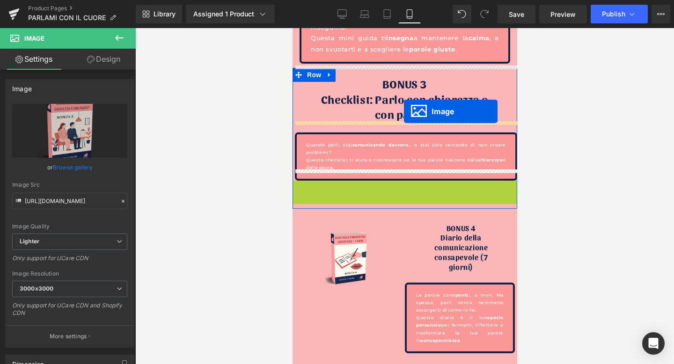
drag, startPoint x: 389, startPoint y: 250, endPoint x: 403, endPoint y: 112, distance: 139.2
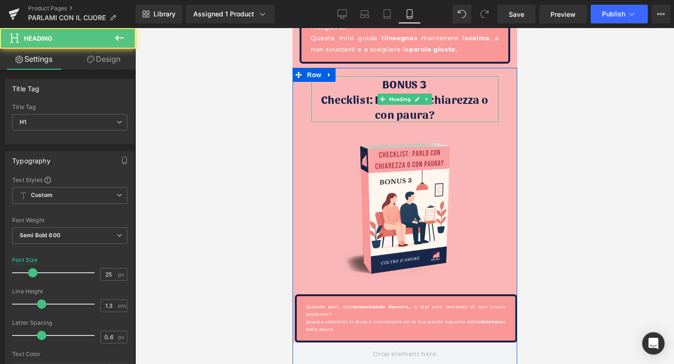
drag, startPoint x: 405, startPoint y: 120, endPoint x: 407, endPoint y: 103, distance: 17.0
click at [407, 103] on div "BONUS 3 Checklist: Parlo con chiarezza o con paura? Heading" at bounding box center [404, 99] width 187 height 46
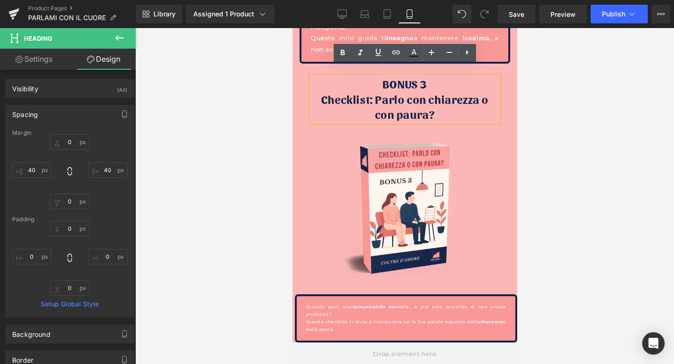
click at [625, 145] on div at bounding box center [404, 196] width 538 height 336
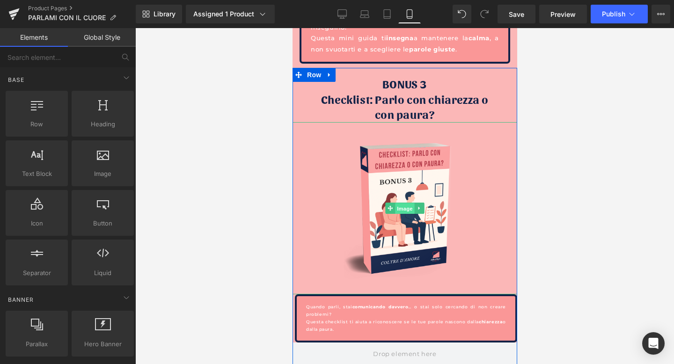
click at [405, 203] on span "Image" at bounding box center [404, 208] width 20 height 11
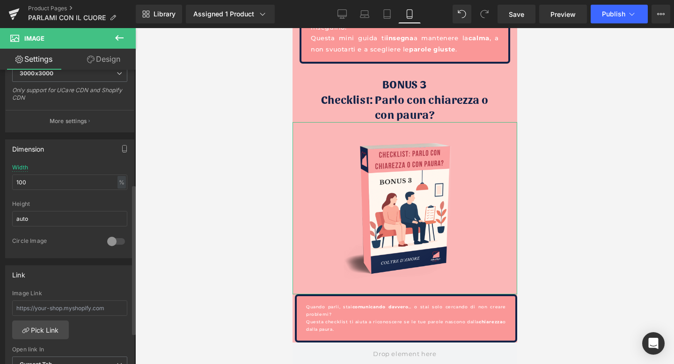
scroll to position [225, 0]
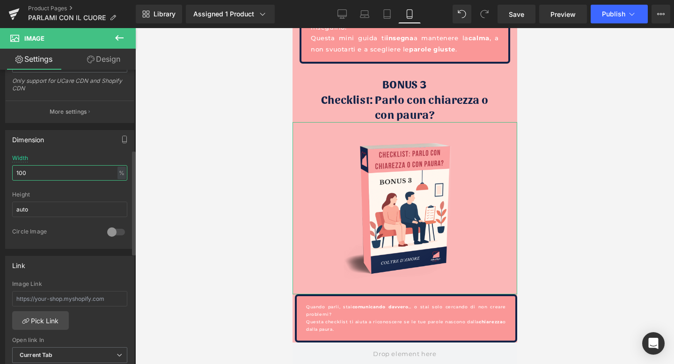
drag, startPoint x: 40, startPoint y: 170, endPoint x: 0, endPoint y: 172, distance: 39.8
click at [0, 172] on div "Dimension 100% Width 100 % % px auto Height auto 0 Circle Image" at bounding box center [70, 186] width 140 height 126
type input "60"
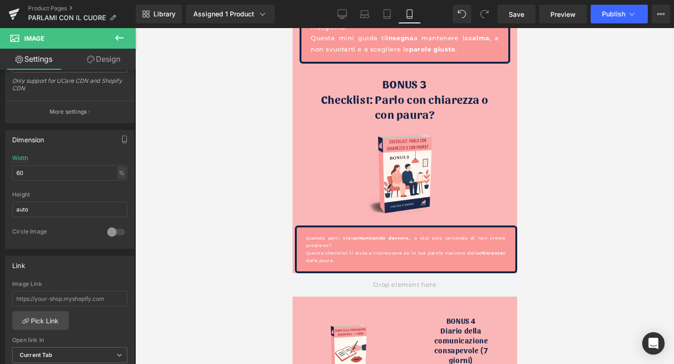
click at [197, 104] on div at bounding box center [404, 196] width 538 height 336
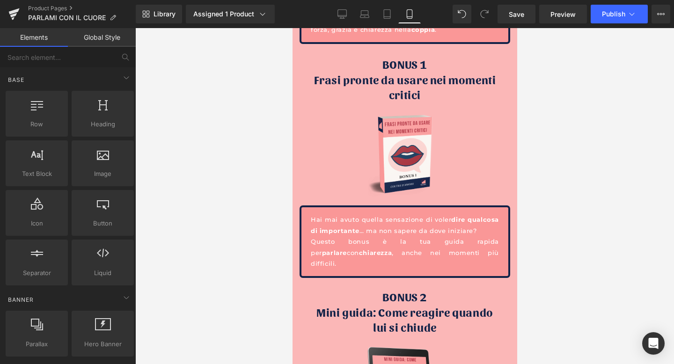
scroll to position [2074, 0]
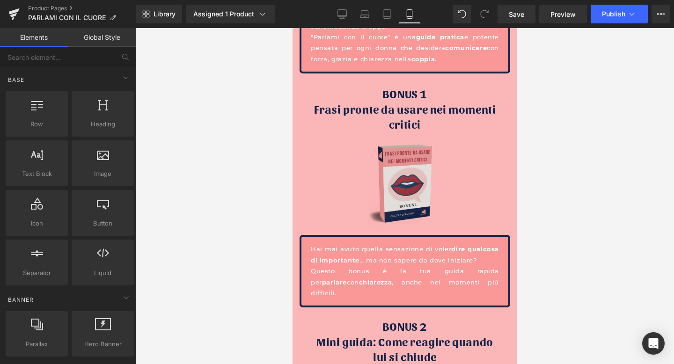
click at [414, 172] on img at bounding box center [404, 183] width 135 height 103
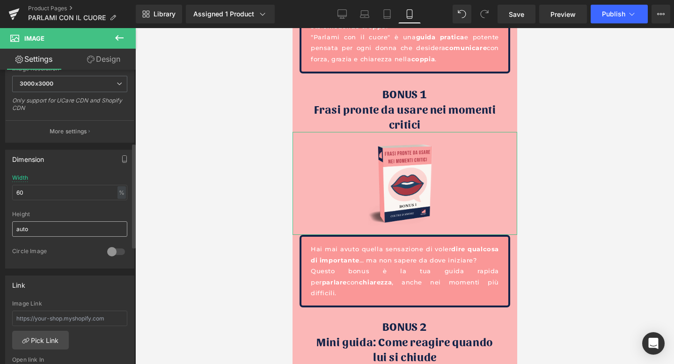
scroll to position [207, 0]
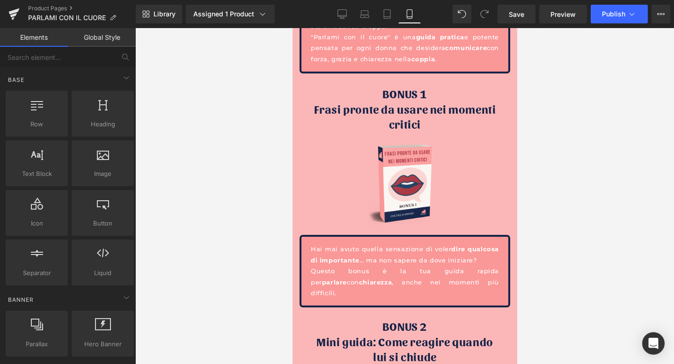
click at [263, 204] on div at bounding box center [404, 196] width 538 height 336
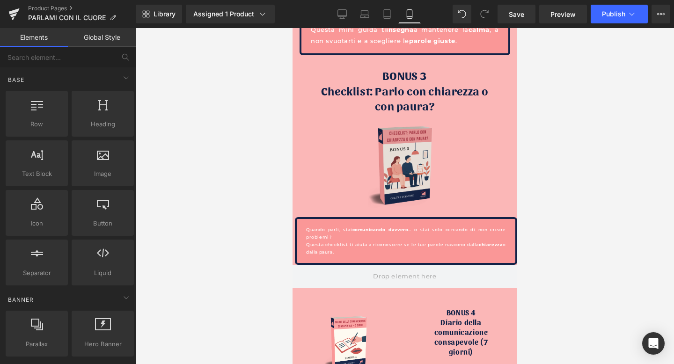
scroll to position [2583, 0]
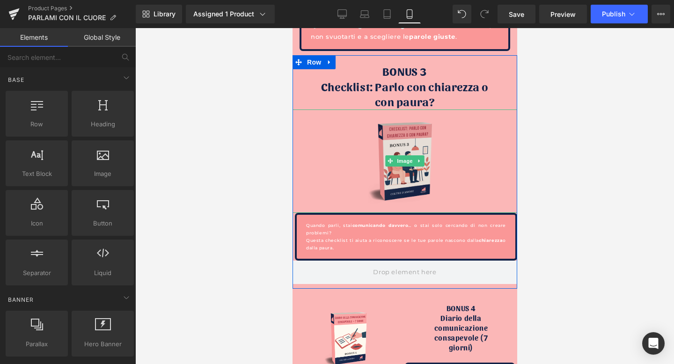
click at [402, 144] on div "Image" at bounding box center [404, 160] width 225 height 103
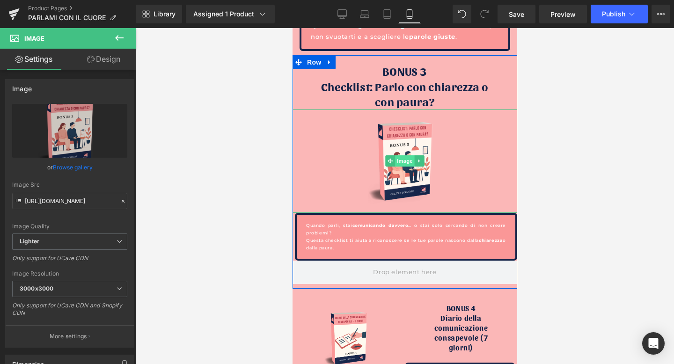
click at [402, 155] on span "Image" at bounding box center [404, 160] width 20 height 11
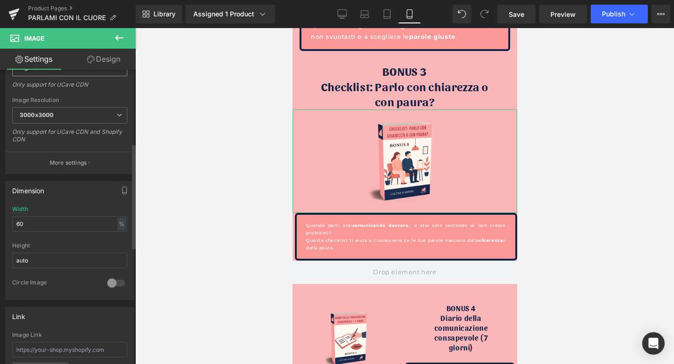
scroll to position [214, 0]
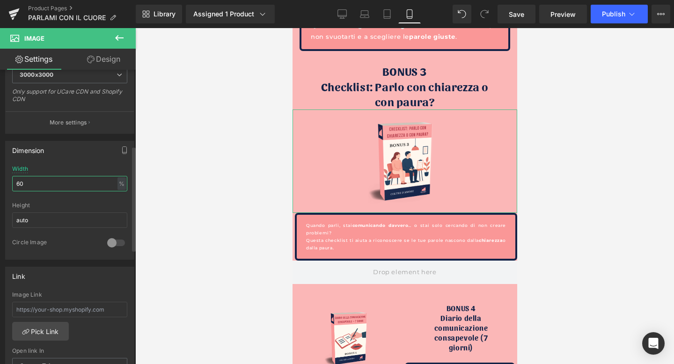
click at [48, 188] on input "60" at bounding box center [69, 183] width 115 height 15
type input "65"
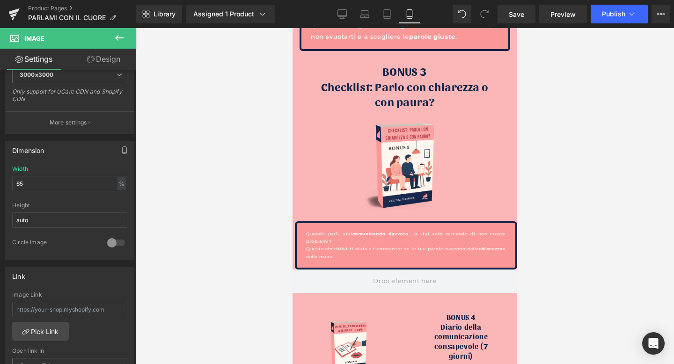
click at [138, 159] on div at bounding box center [404, 196] width 538 height 336
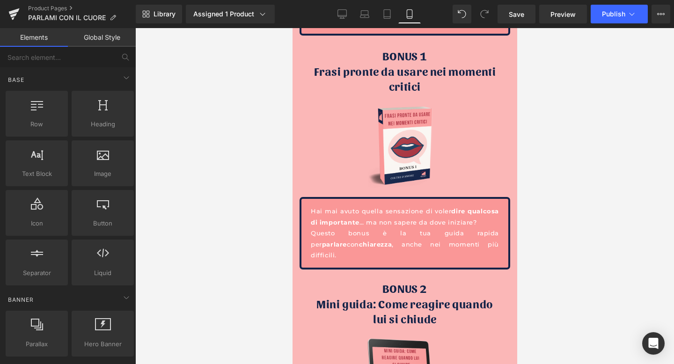
scroll to position [2086, 0]
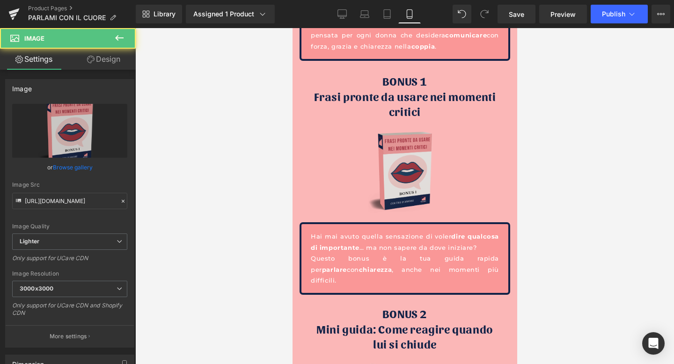
click at [407, 157] on img at bounding box center [404, 170] width 135 height 103
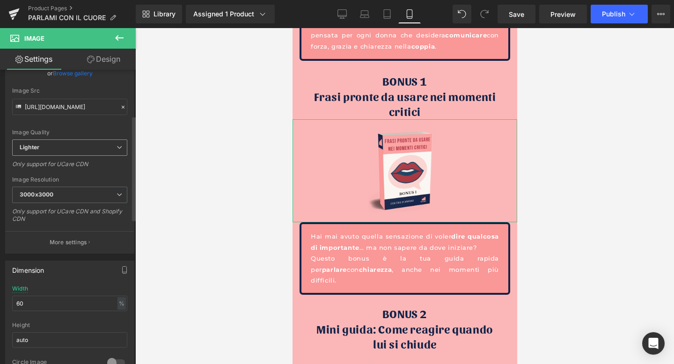
scroll to position [156, 0]
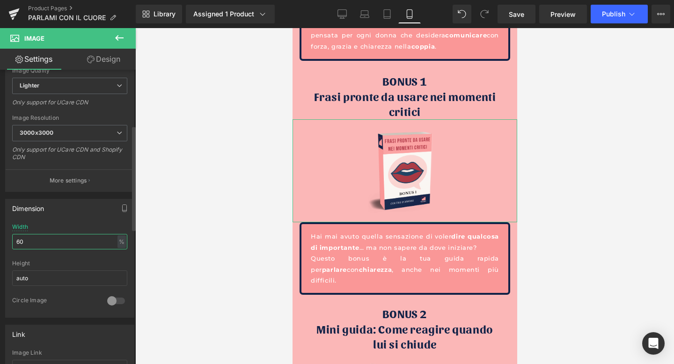
click at [40, 237] on input "60" at bounding box center [69, 241] width 115 height 15
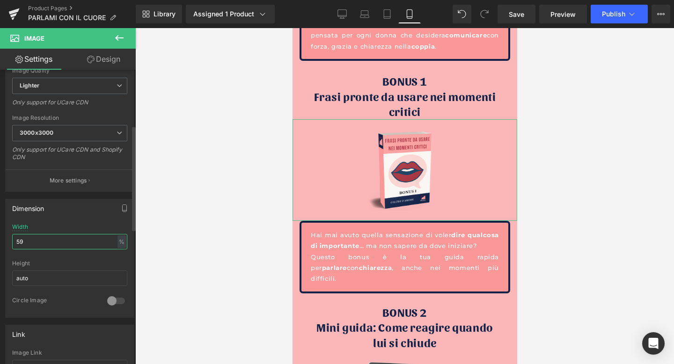
type input "5"
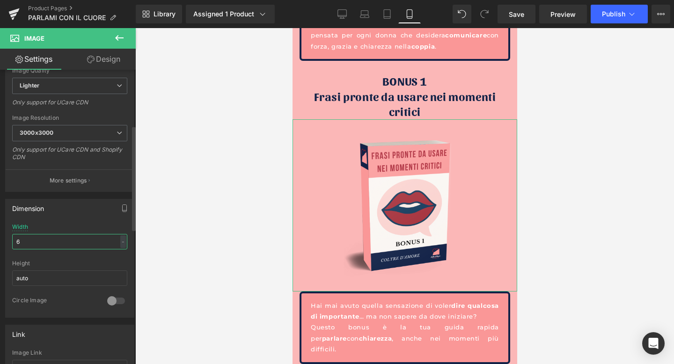
type input "65"
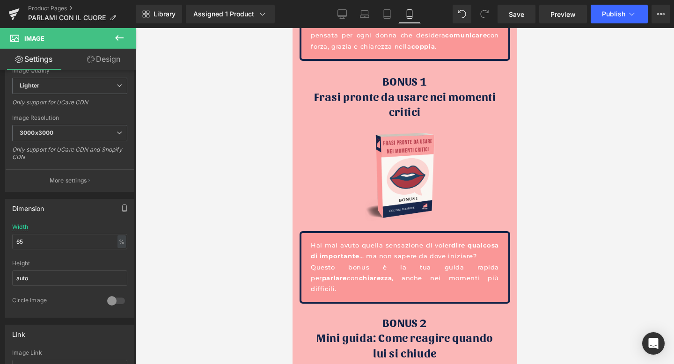
click at [221, 212] on div at bounding box center [404, 196] width 538 height 336
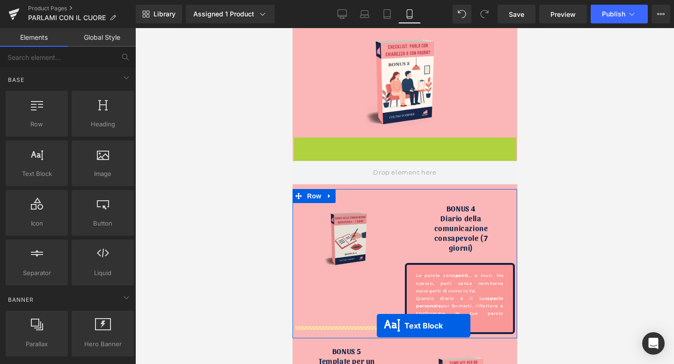
scroll to position [2685, 0]
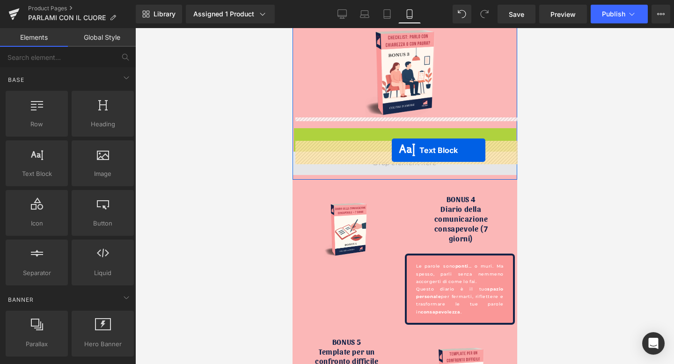
drag, startPoint x: 378, startPoint y: 307, endPoint x: 392, endPoint y: 151, distance: 156.8
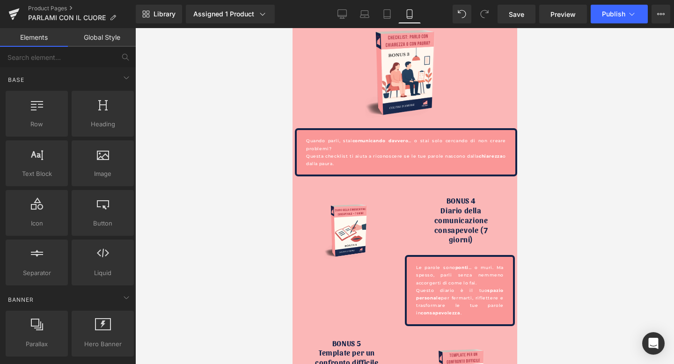
click at [556, 106] on div at bounding box center [404, 196] width 538 height 336
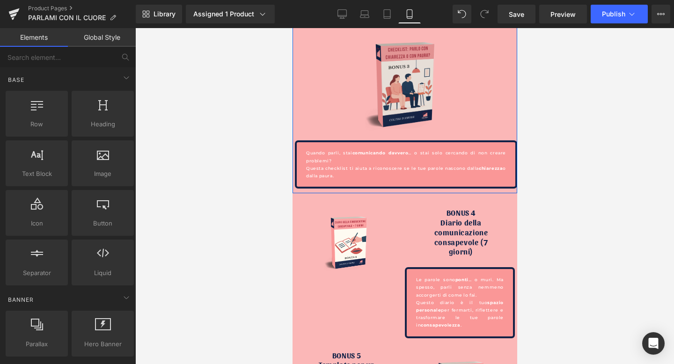
scroll to position [2674, 0]
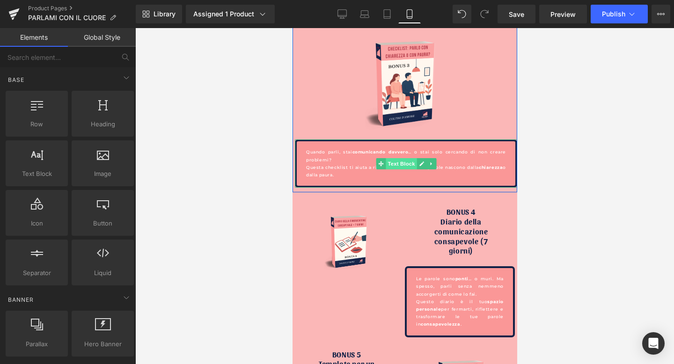
click at [394, 158] on span "Text Block" at bounding box center [400, 163] width 31 height 11
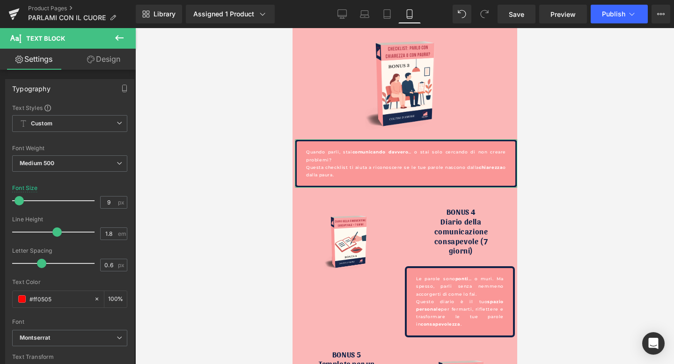
click at [107, 65] on link "Design" at bounding box center [104, 59] width 68 height 21
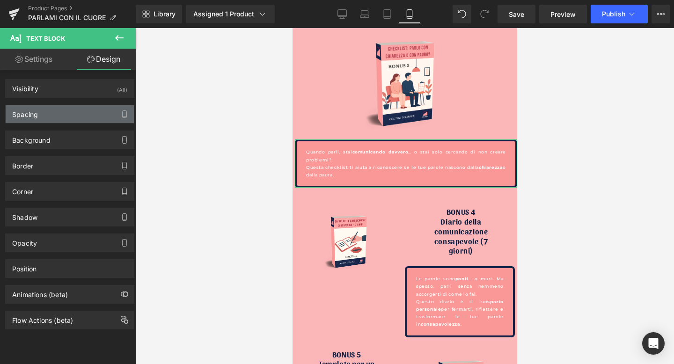
click at [44, 116] on div "Spacing" at bounding box center [70, 114] width 128 height 18
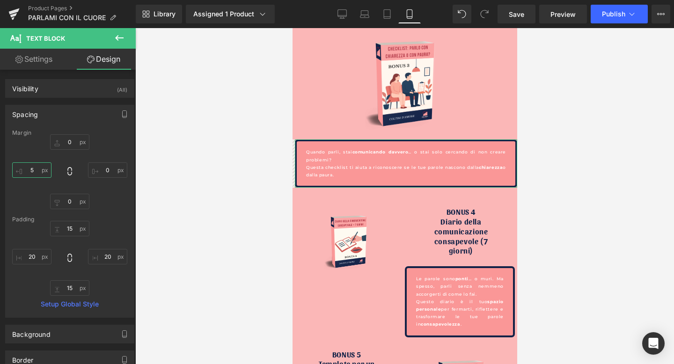
click at [33, 170] on input "text" at bounding box center [31, 169] width 39 height 15
type input "15"
click at [108, 172] on input "text" at bounding box center [107, 169] width 39 height 15
type input "15"
click at [25, 58] on link "Settings" at bounding box center [34, 59] width 68 height 21
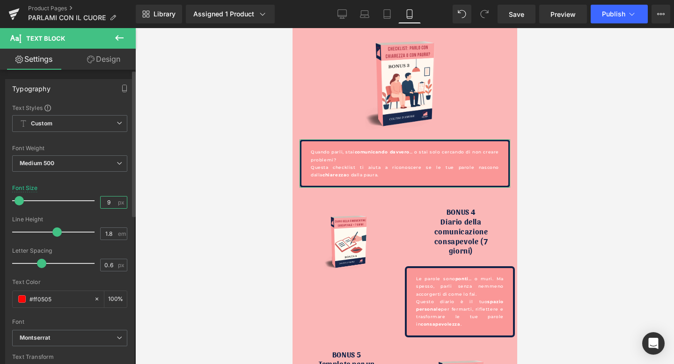
click at [101, 203] on input "9" at bounding box center [109, 202] width 16 height 12
click at [107, 203] on input "9" at bounding box center [109, 202] width 16 height 12
type input "13"
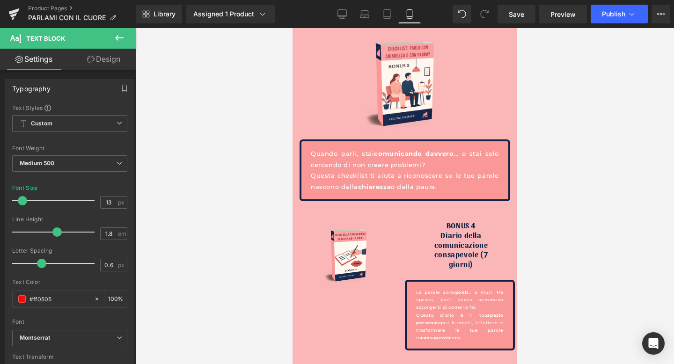
click at [583, 163] on div at bounding box center [404, 196] width 538 height 336
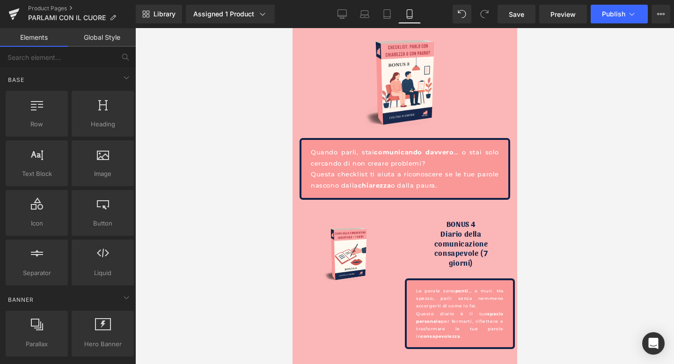
scroll to position [2673, 0]
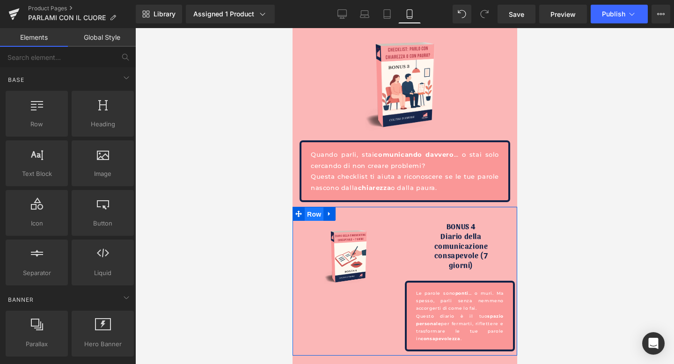
click at [313, 207] on span "Row" at bounding box center [313, 214] width 19 height 14
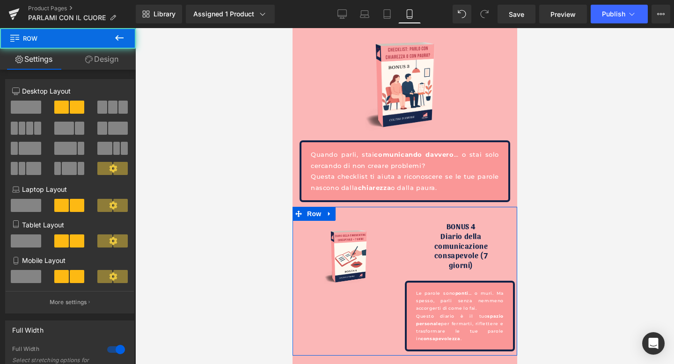
click at [24, 274] on span at bounding box center [26, 276] width 30 height 13
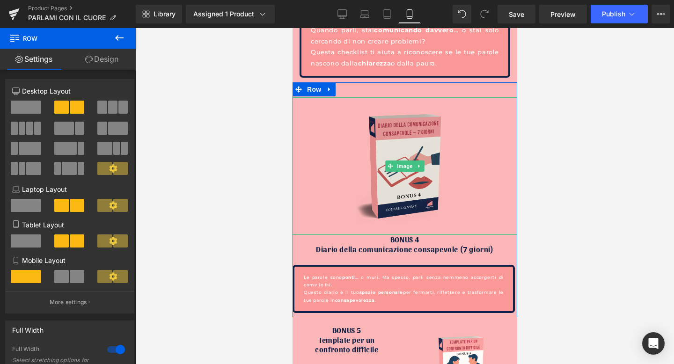
scroll to position [2802, 0]
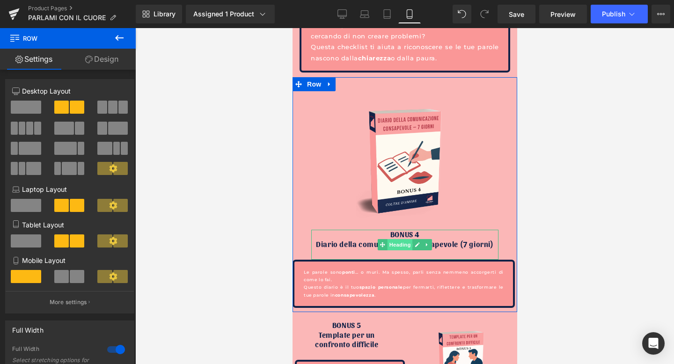
click at [398, 239] on span "Heading" at bounding box center [399, 244] width 25 height 11
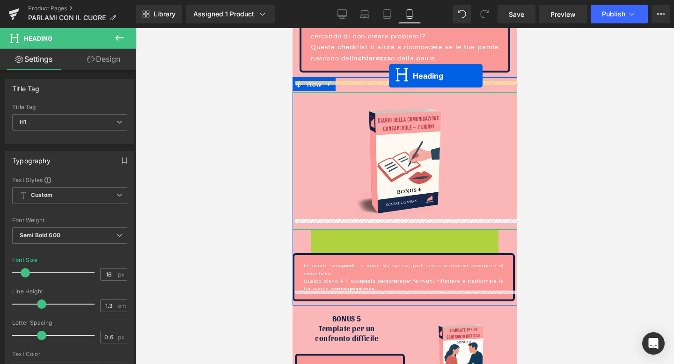
drag, startPoint x: 381, startPoint y: 235, endPoint x: 388, endPoint y: 76, distance: 159.2
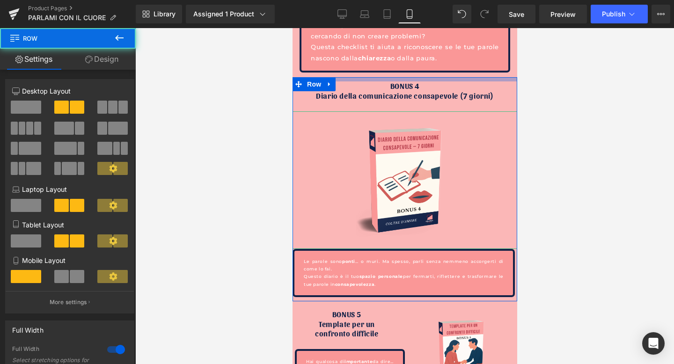
drag, startPoint x: 407, startPoint y: 77, endPoint x: 408, endPoint y: 68, distance: 8.9
click at [408, 77] on div at bounding box center [404, 79] width 225 height 4
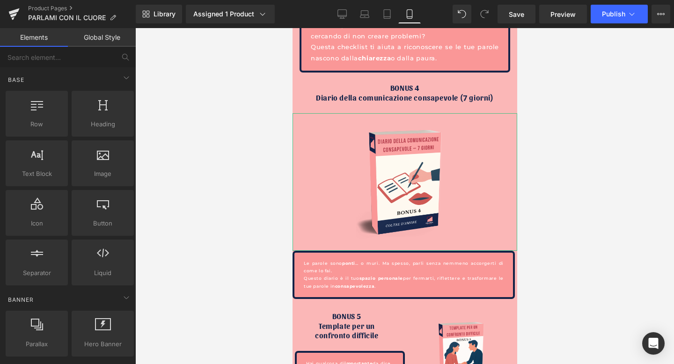
click at [591, 122] on div at bounding box center [404, 196] width 538 height 336
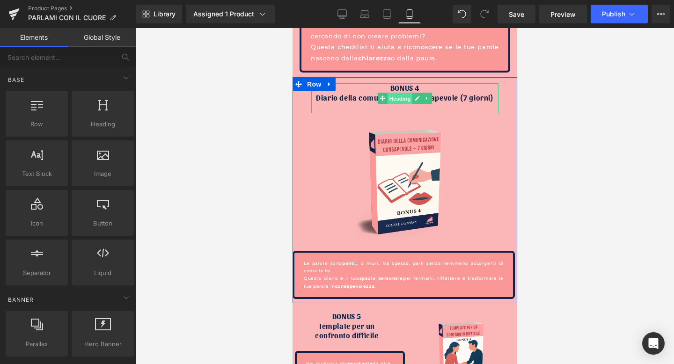
click at [403, 93] on span "Heading" at bounding box center [399, 98] width 25 height 11
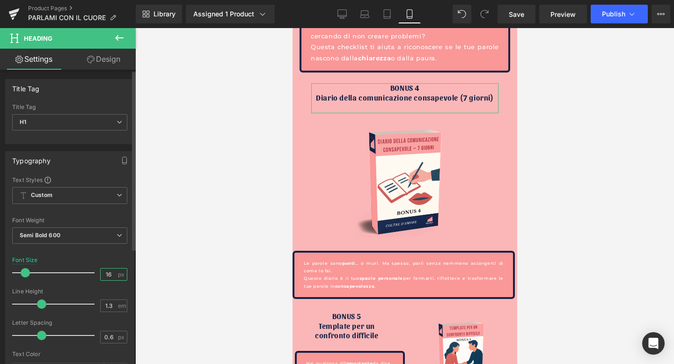
click at [101, 272] on input "16" at bounding box center [109, 275] width 16 height 12
type input "25"
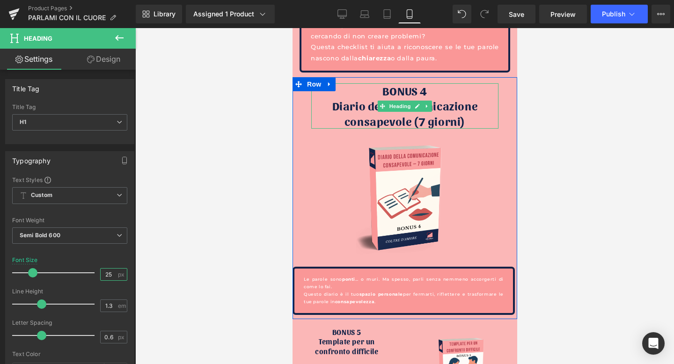
drag, startPoint x: 400, startPoint y: 127, endPoint x: 402, endPoint y: 110, distance: 17.0
click at [402, 110] on div "BONUS 4 Diario della comunicazione consapevole (7 giorni) Heading" at bounding box center [404, 106] width 187 height 46
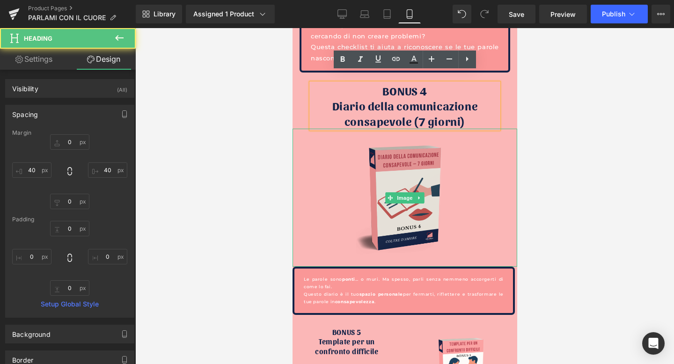
click at [410, 163] on img at bounding box center [404, 198] width 180 height 138
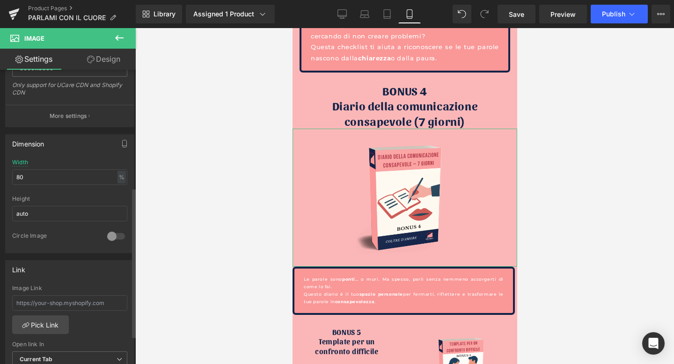
scroll to position [264, 0]
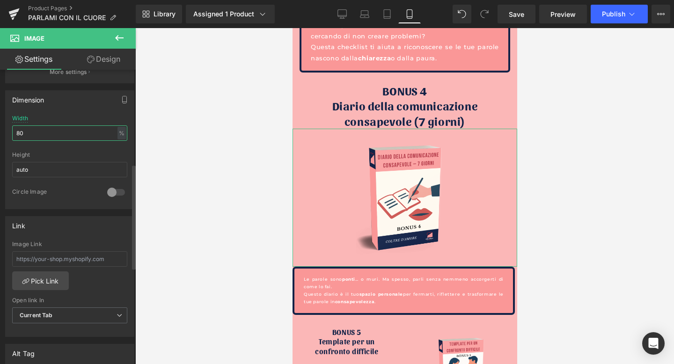
drag, startPoint x: 35, startPoint y: 133, endPoint x: 0, endPoint y: 134, distance: 34.6
click at [0, 134] on div "Dimension 80% Width 80 % % px auto Height auto 0 Circle Image" at bounding box center [70, 146] width 140 height 126
type input "65"
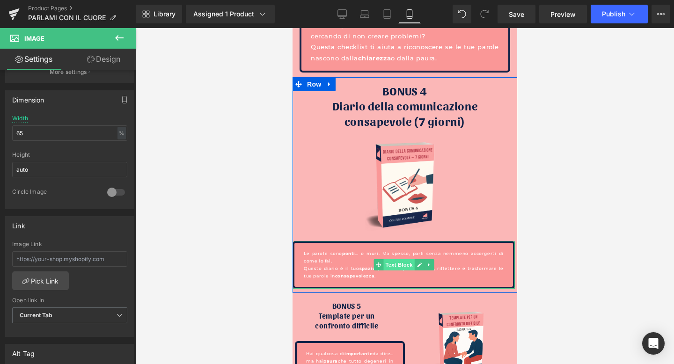
click at [401, 259] on span "Text Block" at bounding box center [398, 264] width 31 height 11
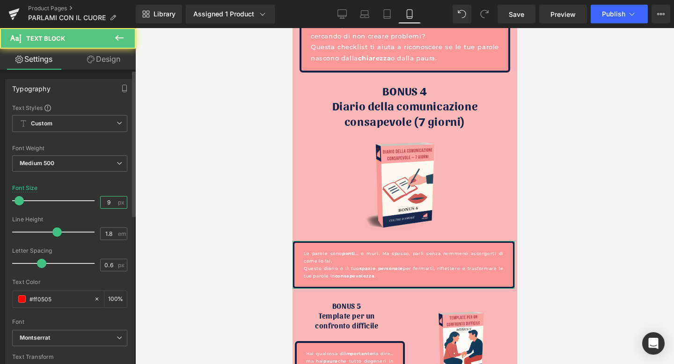
click at [108, 205] on input "9" at bounding box center [109, 202] width 16 height 12
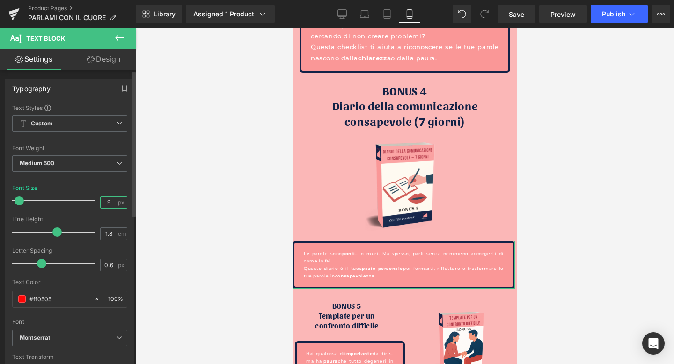
click at [108, 205] on input "9" at bounding box center [109, 202] width 16 height 12
type input "13"
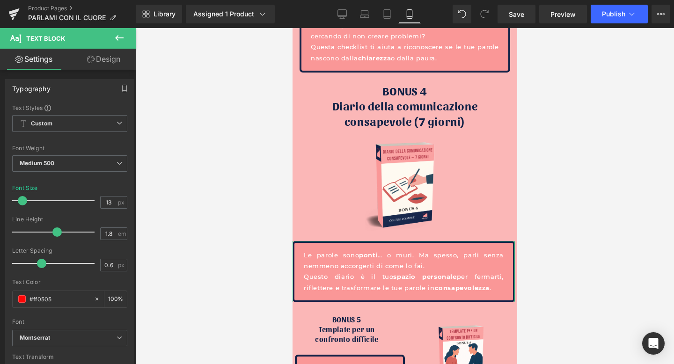
click at [100, 54] on link "Design" at bounding box center [104, 59] width 68 height 21
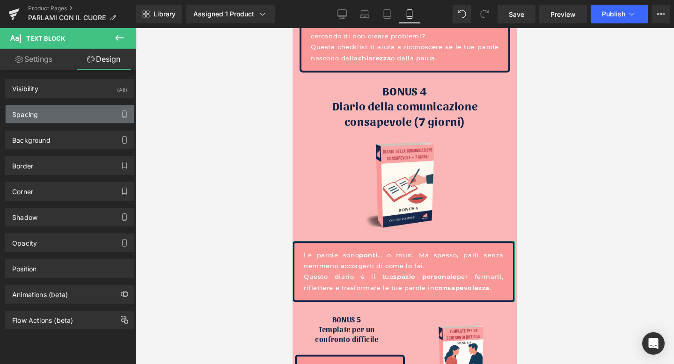
click at [46, 118] on div "Spacing" at bounding box center [70, 114] width 128 height 18
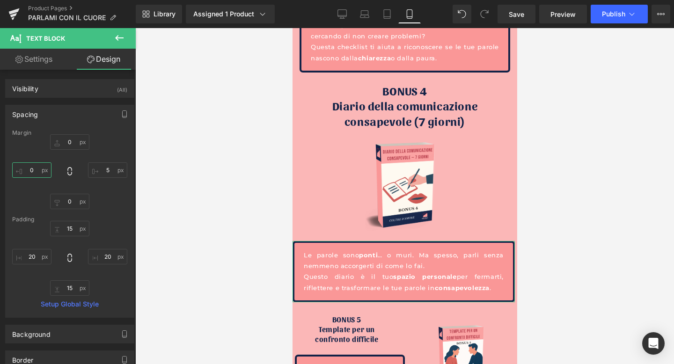
click at [31, 172] on input "text" at bounding box center [31, 169] width 39 height 15
type input "15"
click at [109, 170] on input "text" at bounding box center [107, 169] width 39 height 15
type input "15"
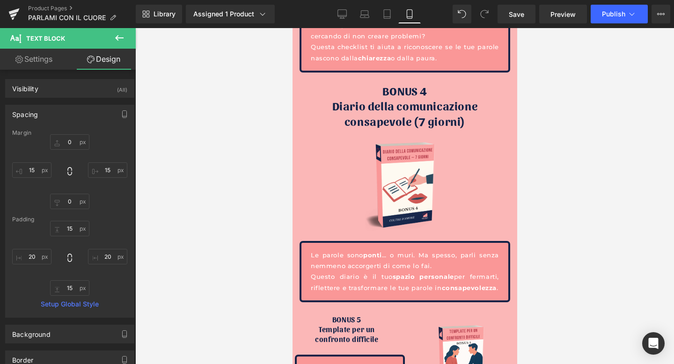
click at [583, 168] on div at bounding box center [404, 196] width 538 height 336
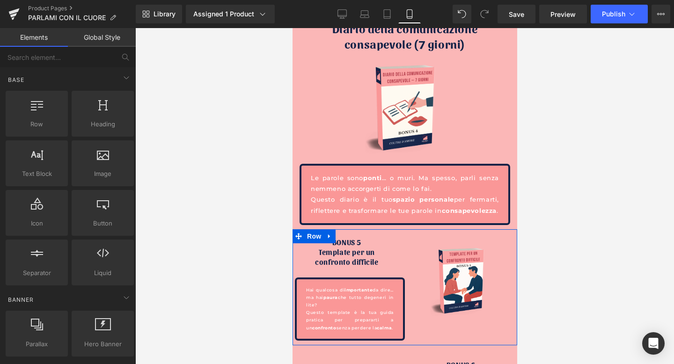
scroll to position [2899, 0]
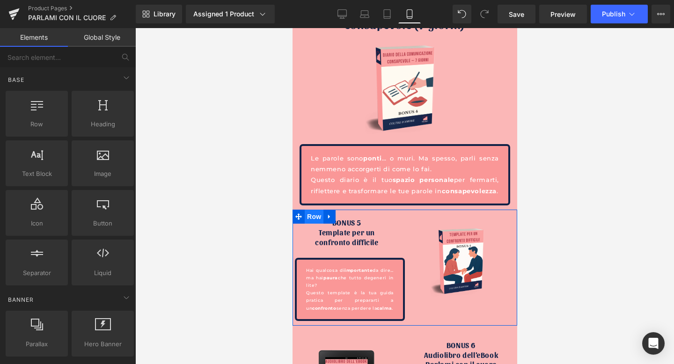
click at [311, 211] on span "Row" at bounding box center [313, 217] width 19 height 14
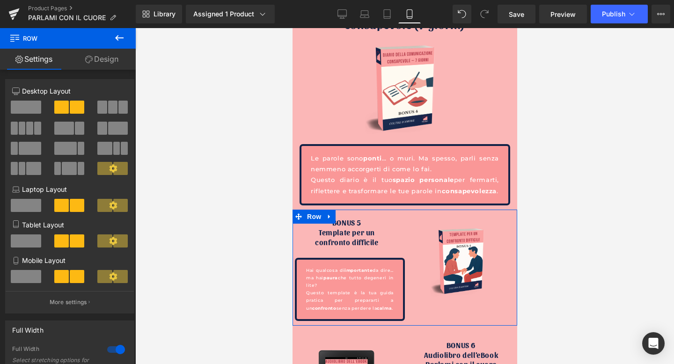
click at [32, 271] on span at bounding box center [26, 276] width 30 height 13
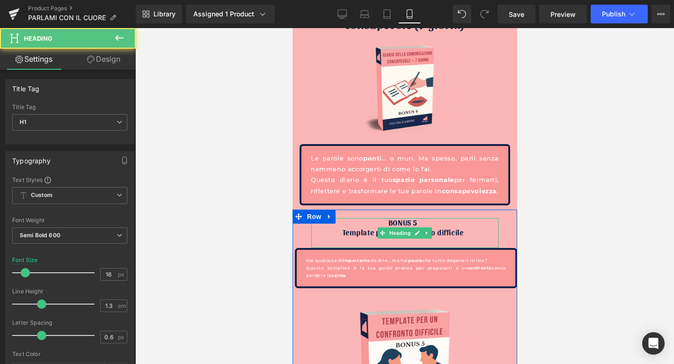
click at [400, 227] on div "BONUS 5 Template per un confronto difficile" at bounding box center [404, 233] width 187 height 30
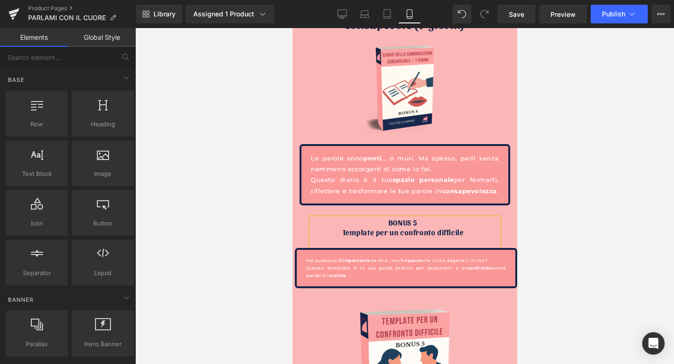
click at [591, 203] on div at bounding box center [404, 196] width 538 height 336
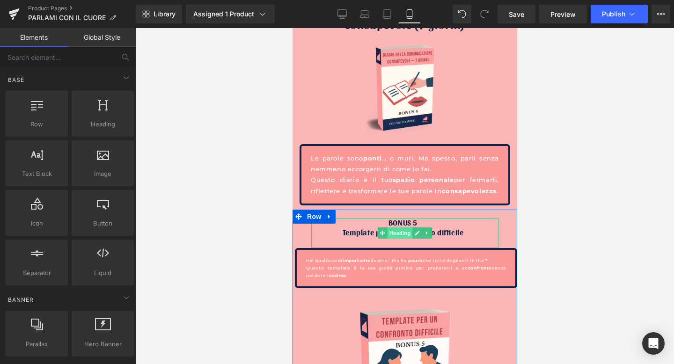
click at [399, 227] on span "Heading" at bounding box center [399, 232] width 25 height 11
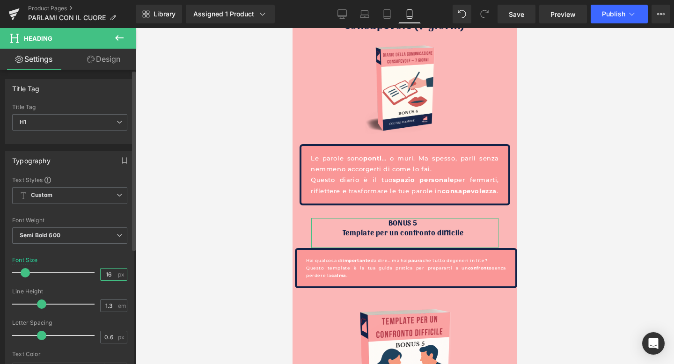
click at [104, 270] on input "16" at bounding box center [109, 275] width 16 height 12
type input "25"
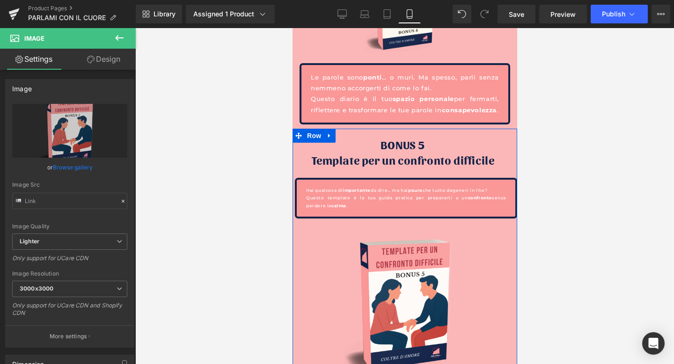
scroll to position [2980, 0]
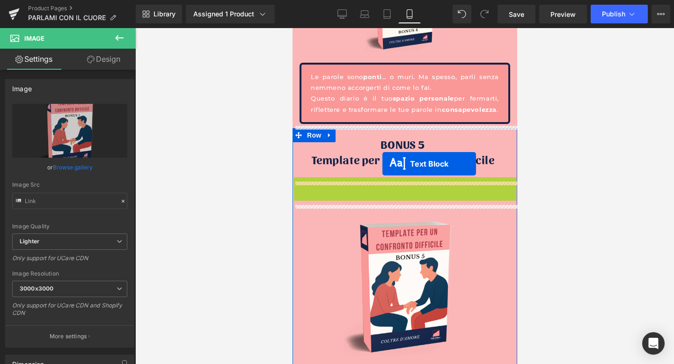
drag, startPoint x: 381, startPoint y: 201, endPoint x: 382, endPoint y: 164, distance: 37.4
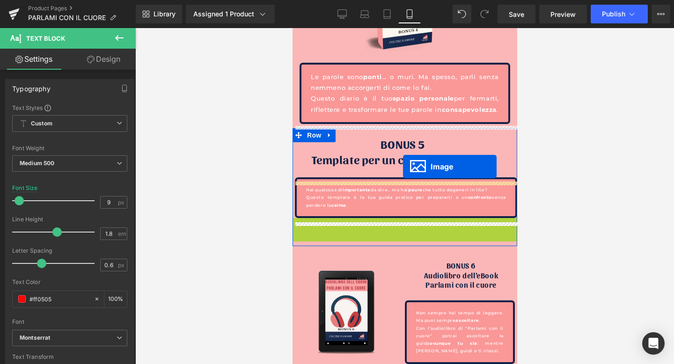
drag, startPoint x: 390, startPoint y: 307, endPoint x: 402, endPoint y: 167, distance: 140.8
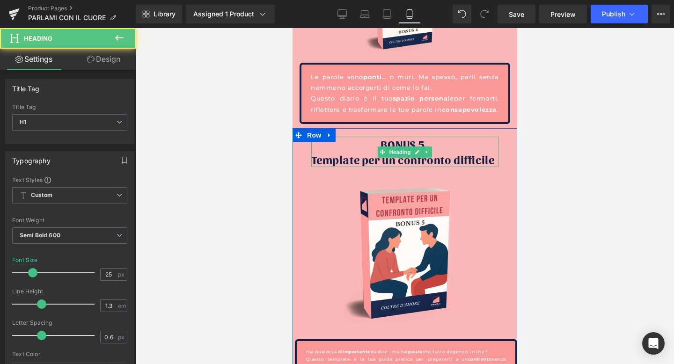
drag, startPoint x: 395, startPoint y: 181, endPoint x: 396, endPoint y: 161, distance: 19.7
click at [396, 161] on div "BONUS 5 Template per un confronto difficile Heading" at bounding box center [404, 152] width 187 height 30
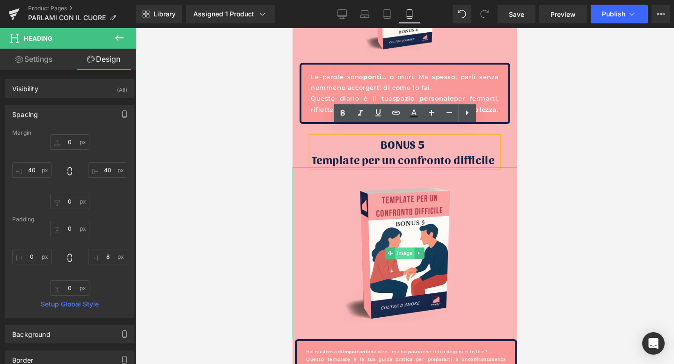
click at [401, 255] on span "Image" at bounding box center [404, 252] width 20 height 11
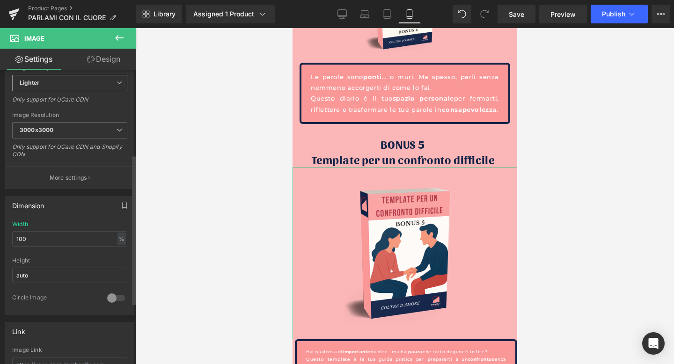
scroll to position [179, 0]
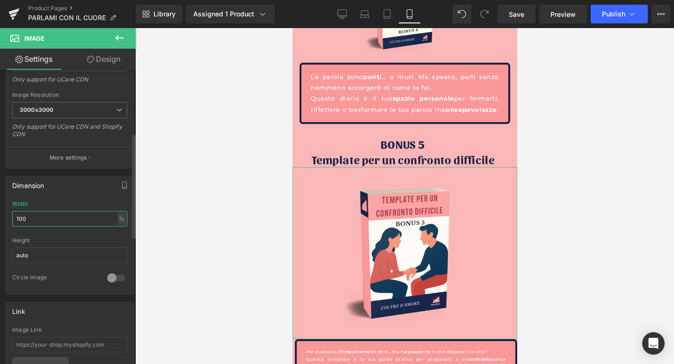
drag, startPoint x: 35, startPoint y: 222, endPoint x: 3, endPoint y: 222, distance: 31.8
click at [3, 222] on div "Dimension 100% Width 100 % % px auto Height auto 0 Circle Image" at bounding box center [70, 232] width 140 height 126
drag, startPoint x: 37, startPoint y: 217, endPoint x: 14, endPoint y: 217, distance: 22.9
click at [14, 217] on input "100" at bounding box center [69, 218] width 115 height 15
type input "65"
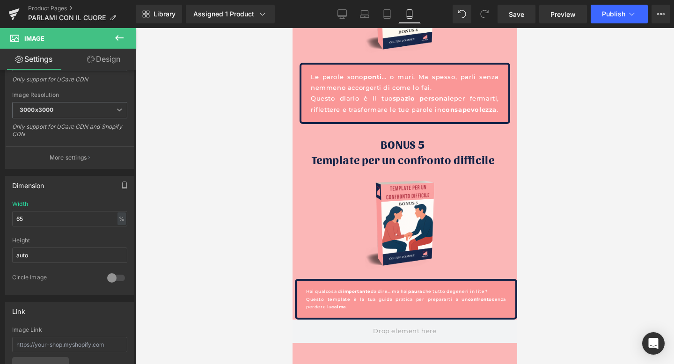
click at [611, 191] on div at bounding box center [404, 196] width 538 height 336
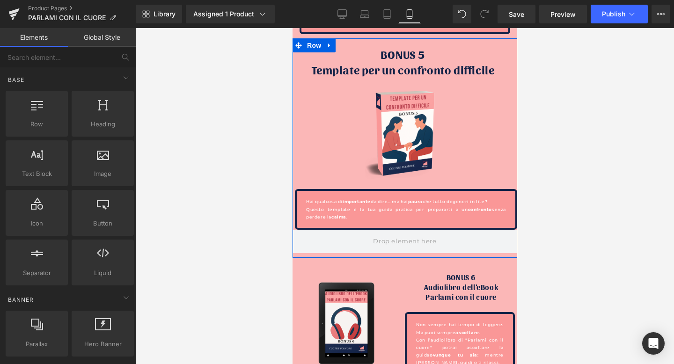
scroll to position [3057, 0]
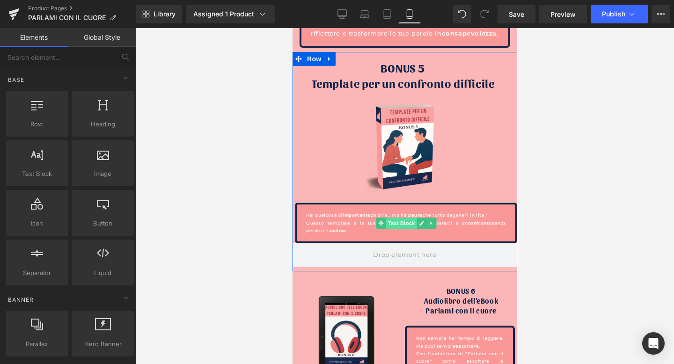
click at [396, 225] on span "Text Block" at bounding box center [400, 223] width 31 height 11
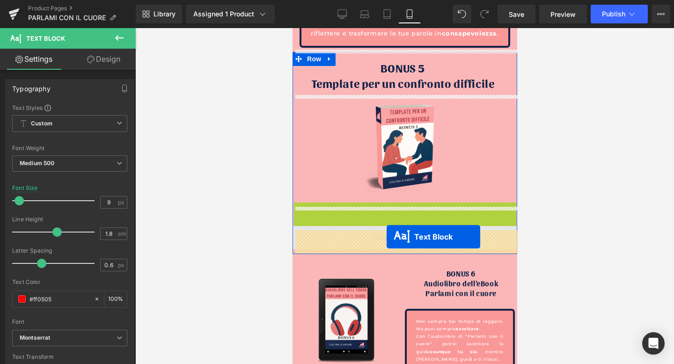
drag, startPoint x: 378, startPoint y: 227, endPoint x: 386, endPoint y: 237, distance: 12.9
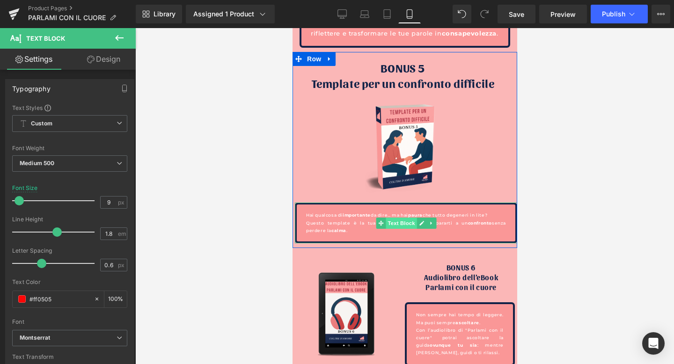
click at [400, 224] on span "Text Block" at bounding box center [400, 223] width 31 height 11
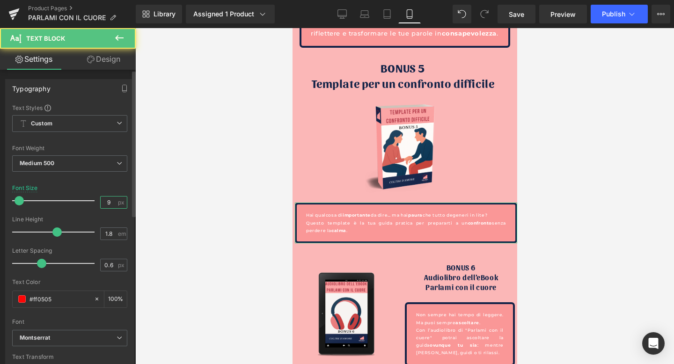
click at [108, 205] on input "9" at bounding box center [109, 202] width 16 height 12
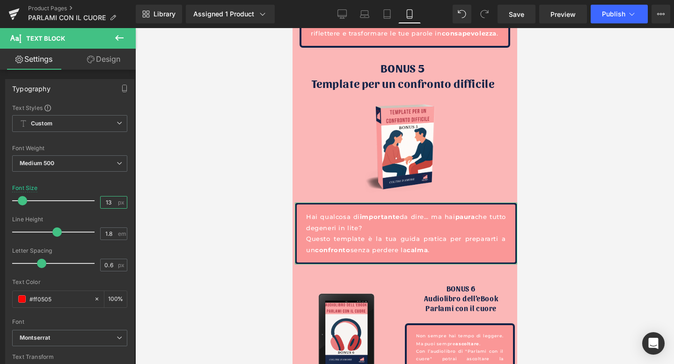
type input "13"
click at [101, 52] on link "Design" at bounding box center [104, 59] width 68 height 21
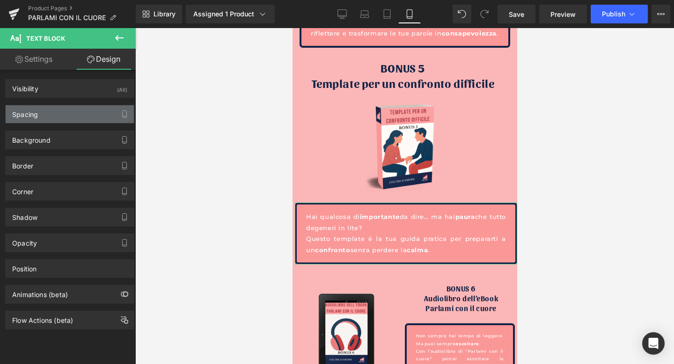
click at [52, 119] on div "Spacing" at bounding box center [70, 114] width 128 height 18
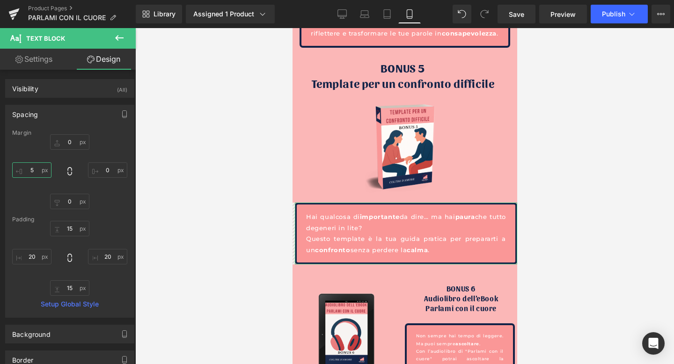
click at [34, 169] on input "5" at bounding box center [31, 169] width 39 height 15
type input "15"
click at [98, 167] on input "0" at bounding box center [107, 169] width 39 height 15
type input "15"
click at [595, 159] on div at bounding box center [404, 196] width 538 height 336
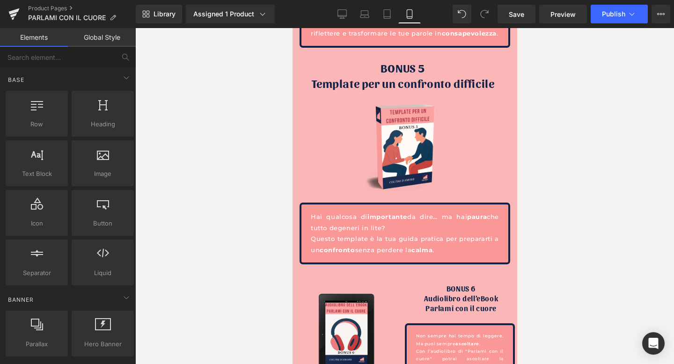
click at [595, 159] on div at bounding box center [404, 196] width 538 height 336
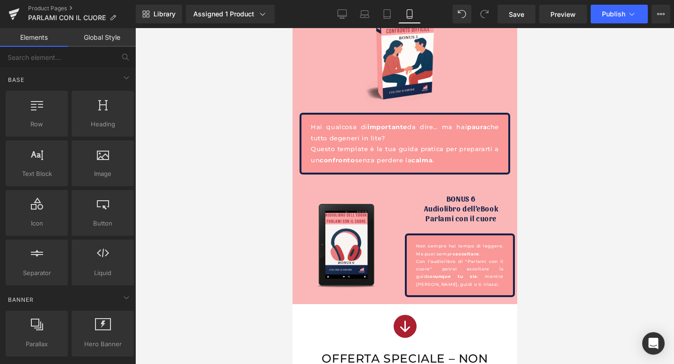
scroll to position [3162, 0]
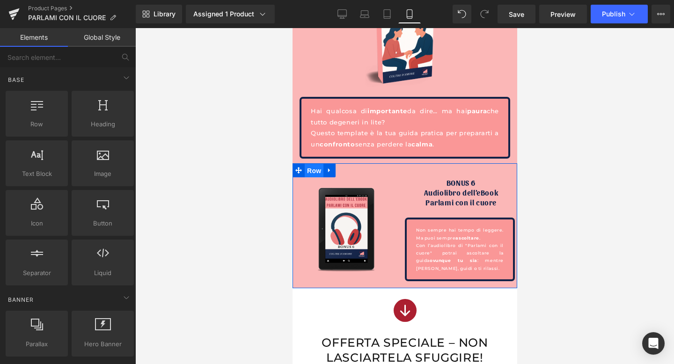
click at [315, 173] on span "Row" at bounding box center [313, 171] width 19 height 14
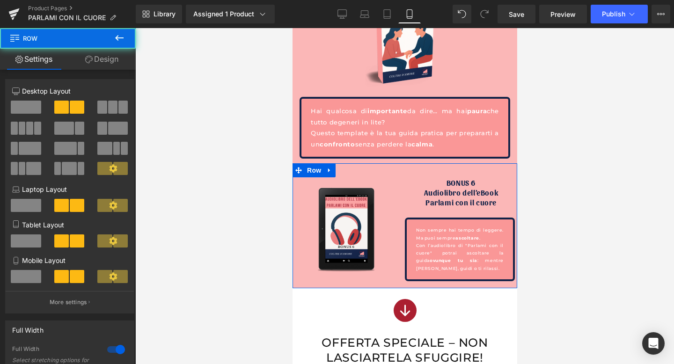
click at [30, 278] on span at bounding box center [26, 276] width 30 height 13
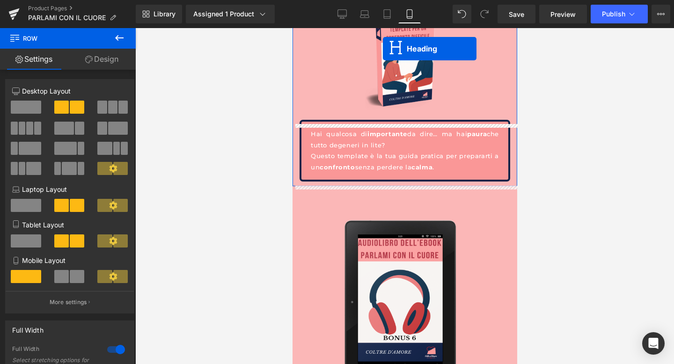
scroll to position [3102, 0]
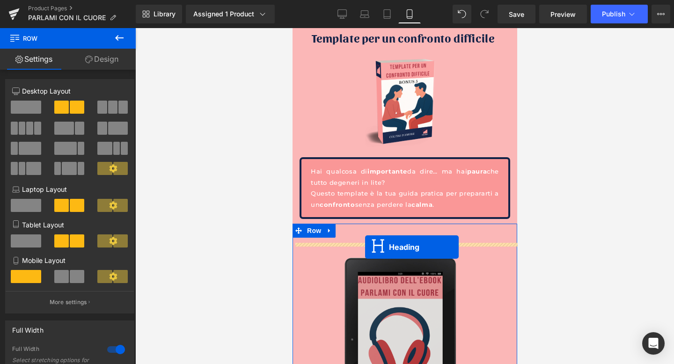
drag, startPoint x: 382, startPoint y: 174, endPoint x: 365, endPoint y: 247, distance: 74.0
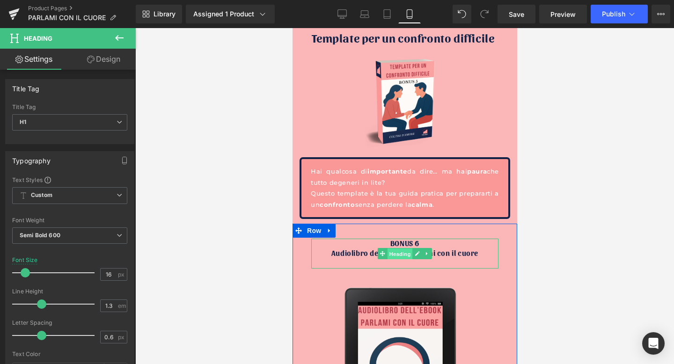
click at [396, 258] on span "Heading" at bounding box center [399, 253] width 25 height 11
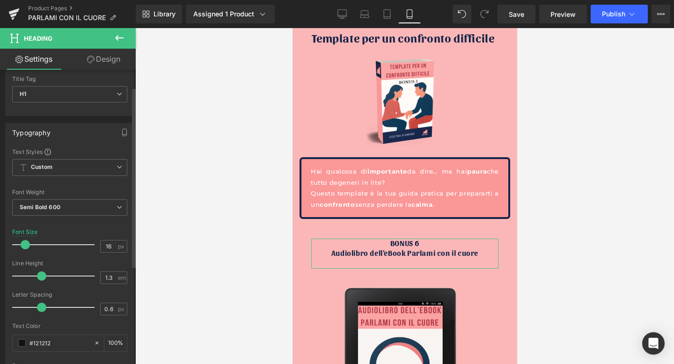
scroll to position [39, 0]
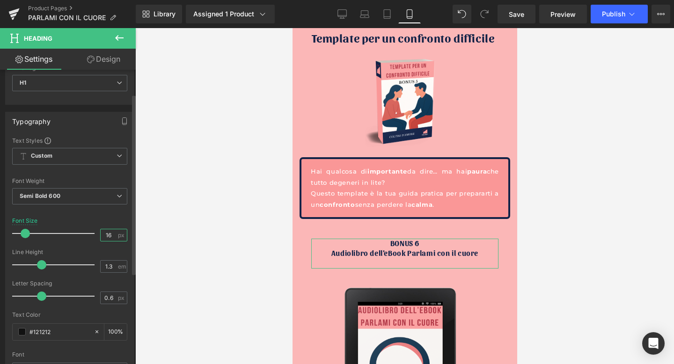
click at [104, 235] on input "16" at bounding box center [109, 235] width 16 height 12
type input "25"
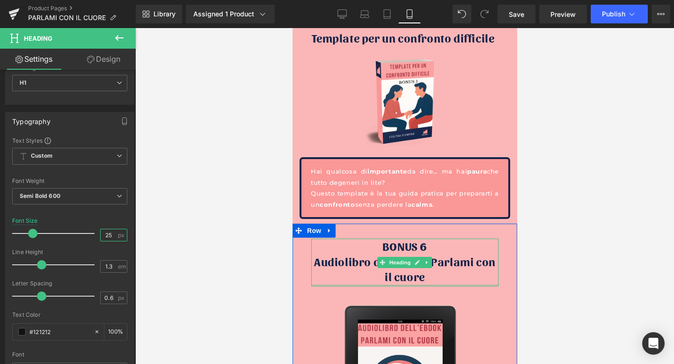
drag, startPoint x: 409, startPoint y: 298, endPoint x: 410, endPoint y: 289, distance: 8.5
click at [410, 286] on div at bounding box center [404, 285] width 187 height 2
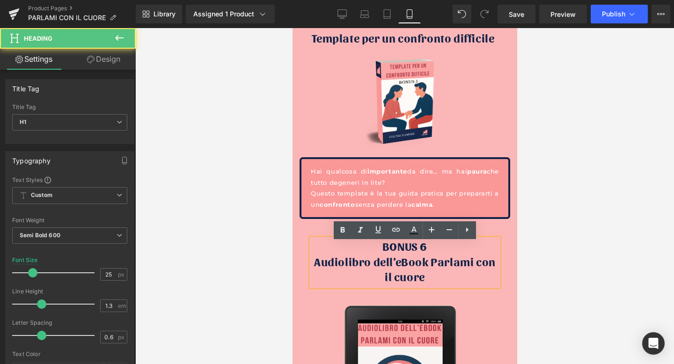
click at [476, 267] on font "Audiolibro dell’eBook Parlami con il cuore" at bounding box center [404, 269] width 182 height 30
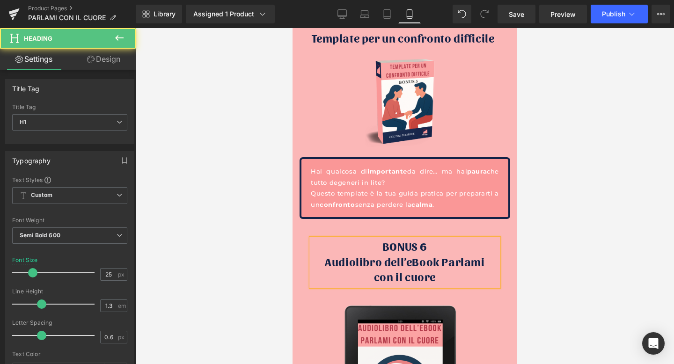
click at [409, 283] on font "con il cuore" at bounding box center [404, 276] width 62 height 15
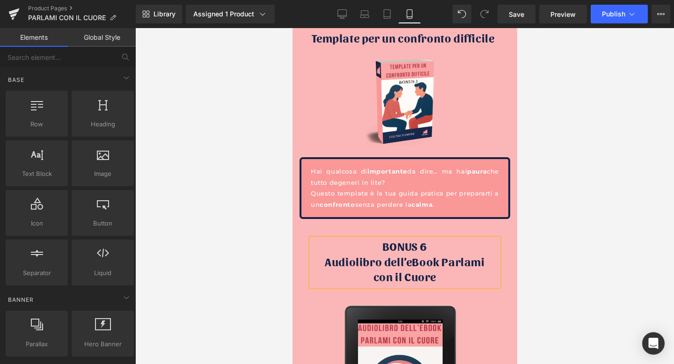
click at [635, 197] on div at bounding box center [404, 196] width 538 height 336
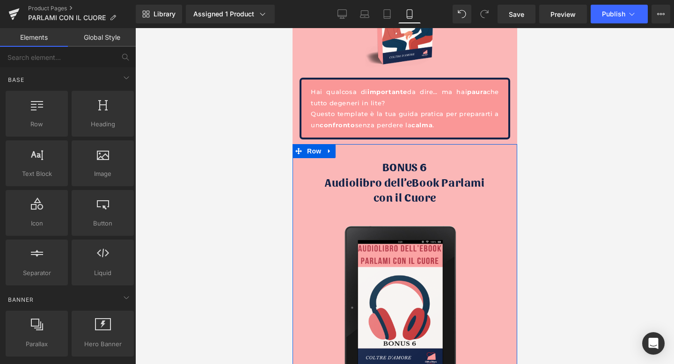
scroll to position [3192, 0]
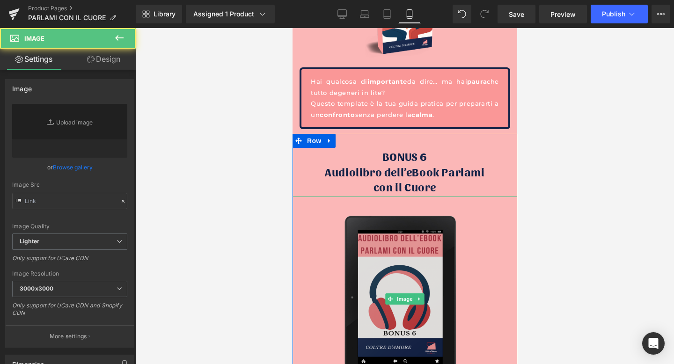
click at [401, 298] on div "Image" at bounding box center [404, 298] width 225 height 205
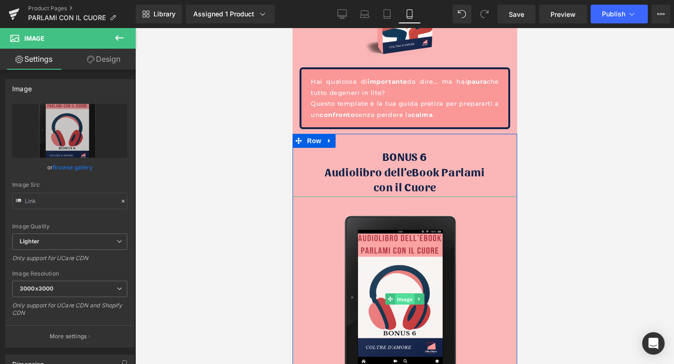
click at [400, 305] on span "Image" at bounding box center [404, 299] width 20 height 11
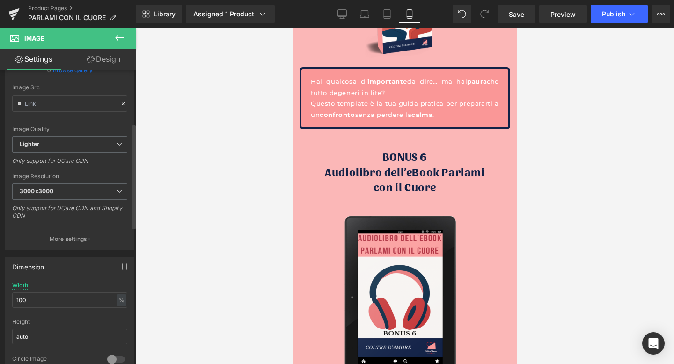
scroll to position [225, 0]
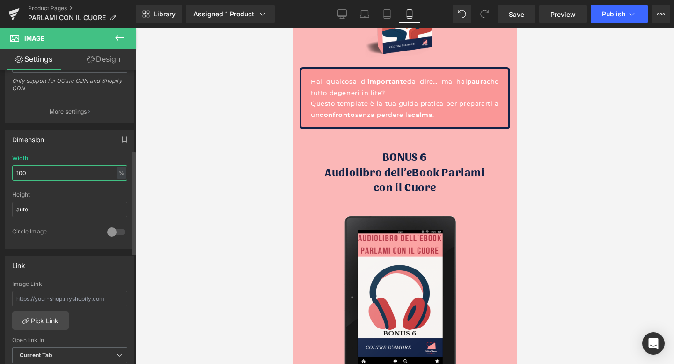
drag, startPoint x: 40, startPoint y: 180, endPoint x: 35, endPoint y: 177, distance: 6.5
click at [35, 177] on div "Width 100 % % px" at bounding box center [69, 173] width 115 height 36
drag, startPoint x: 35, startPoint y: 177, endPoint x: 7, endPoint y: 177, distance: 28.1
click at [7, 177] on div "100% Width 100 % % px auto Height auto 0 Circle Image" at bounding box center [70, 202] width 128 height 94
type input "1"
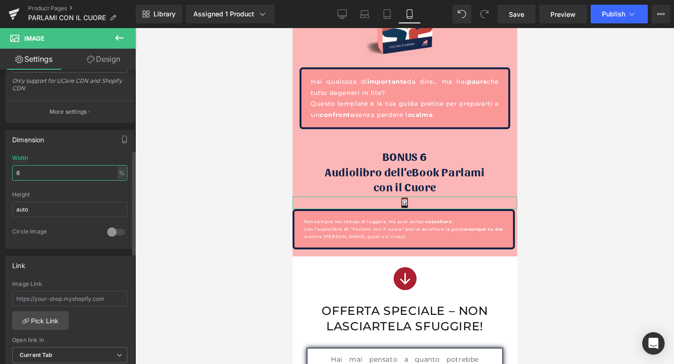
type input "60"
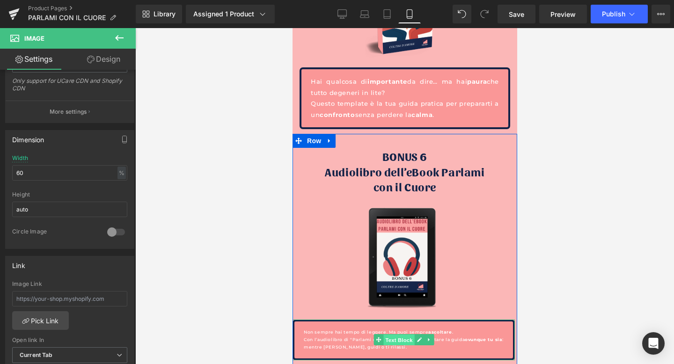
click at [400, 344] on span "Text Block" at bounding box center [398, 339] width 31 height 11
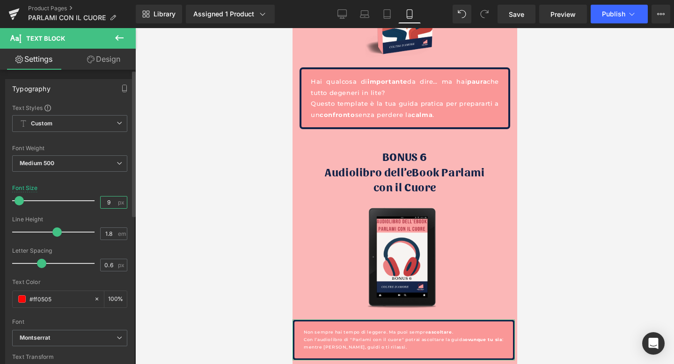
click at [104, 200] on input "9" at bounding box center [109, 202] width 16 height 12
click at [104, 201] on input "9" at bounding box center [109, 202] width 16 height 12
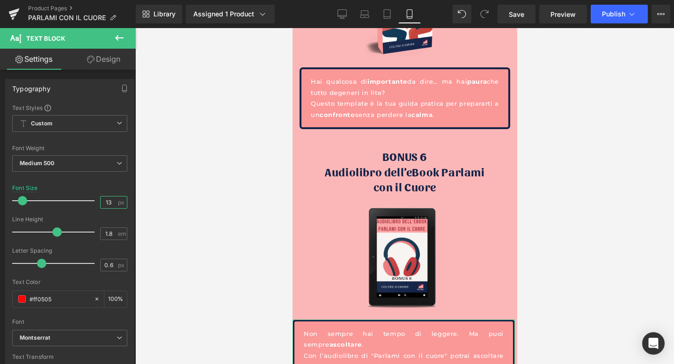
type input "13"
click at [105, 49] on link "Design" at bounding box center [104, 59] width 68 height 21
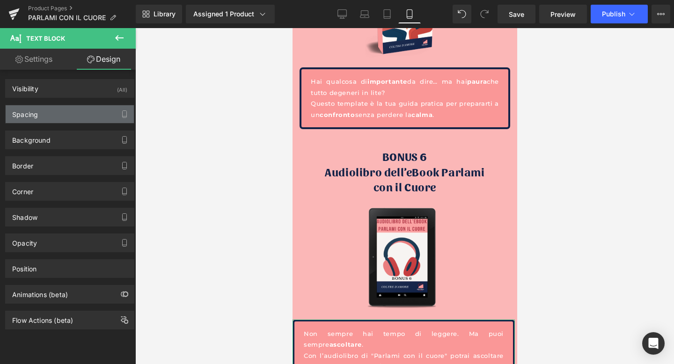
click at [76, 118] on div "Spacing" at bounding box center [70, 114] width 128 height 18
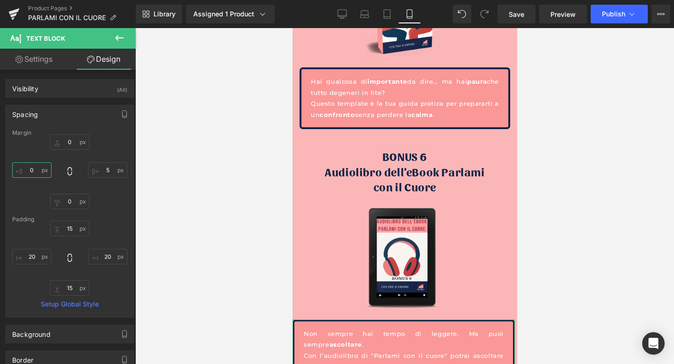
click at [32, 171] on input "text" at bounding box center [31, 169] width 39 height 15
type input "15"
click at [105, 165] on input "text" at bounding box center [107, 169] width 39 height 15
type input "15"
click at [605, 152] on div at bounding box center [404, 196] width 538 height 336
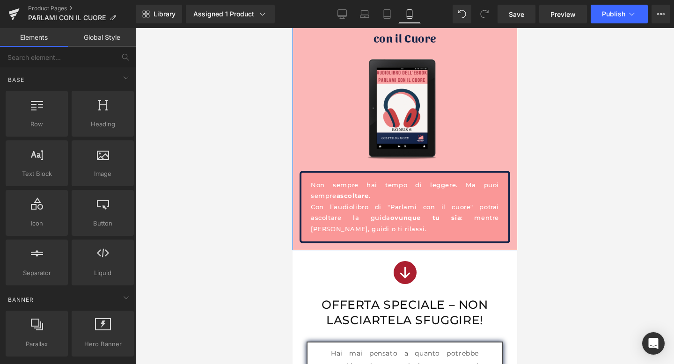
scroll to position [3343, 0]
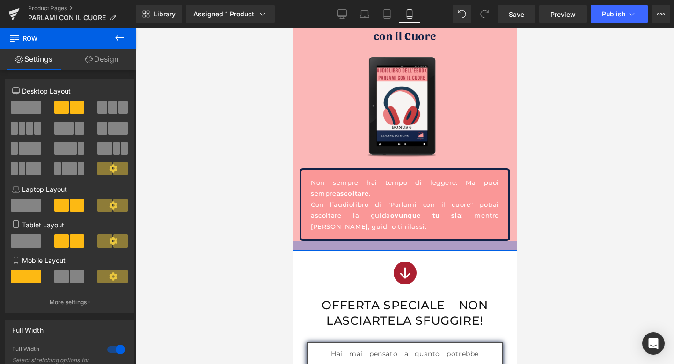
click at [388, 251] on div at bounding box center [404, 246] width 225 height 10
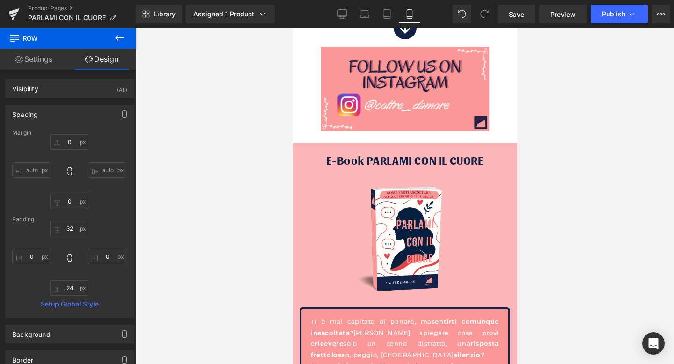
scroll to position [1719, 0]
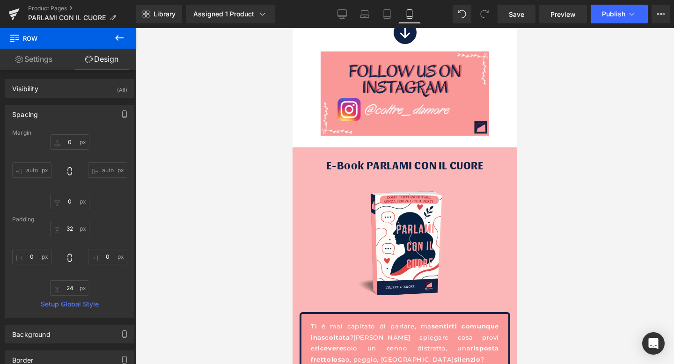
click at [37, 64] on link "Settings" at bounding box center [34, 59] width 68 height 21
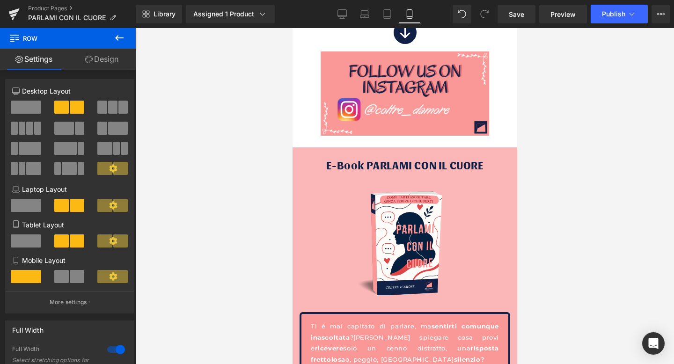
click at [14, 40] on icon at bounding box center [14, 37] width 9 height 9
click at [122, 40] on icon at bounding box center [119, 37] width 11 height 11
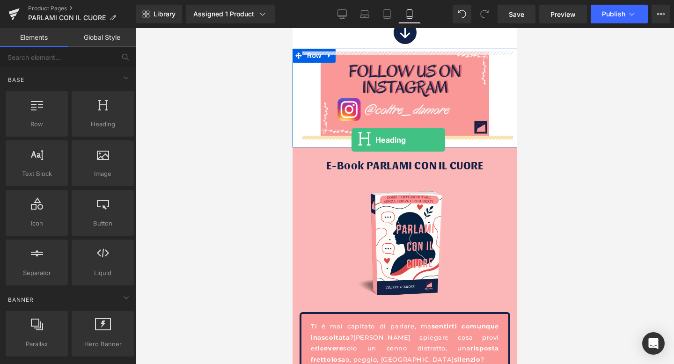
drag, startPoint x: 402, startPoint y: 139, endPoint x: 351, endPoint y: 139, distance: 51.5
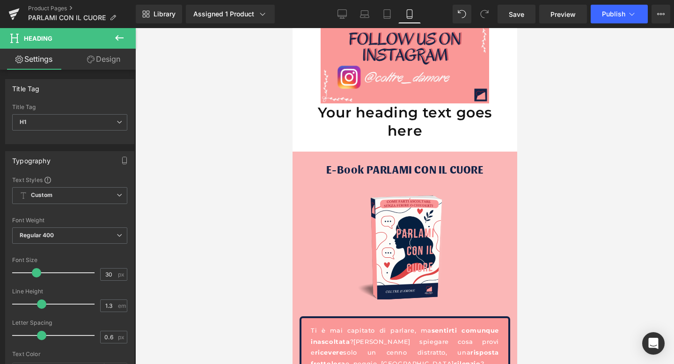
scroll to position [1748, 0]
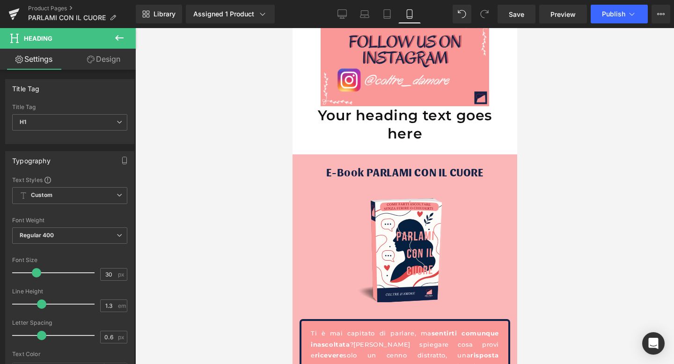
click at [351, 170] on span "E-Book PARLAMI CON IL CUORE" at bounding box center [404, 171] width 157 height 15
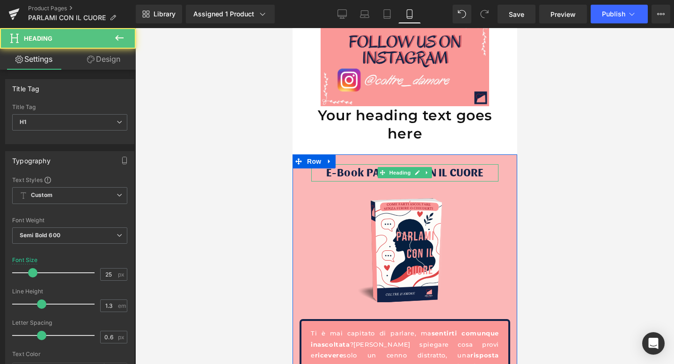
click at [363, 175] on span "E-Book PARLAMI CON IL CUORE" at bounding box center [404, 171] width 157 height 15
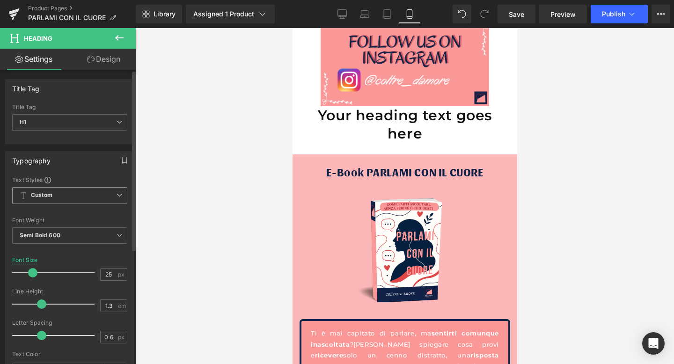
click at [118, 194] on icon at bounding box center [119, 195] width 6 height 6
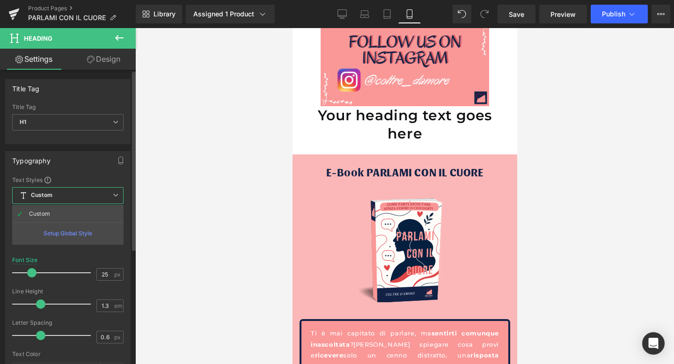
click at [118, 194] on icon at bounding box center [116, 195] width 6 height 6
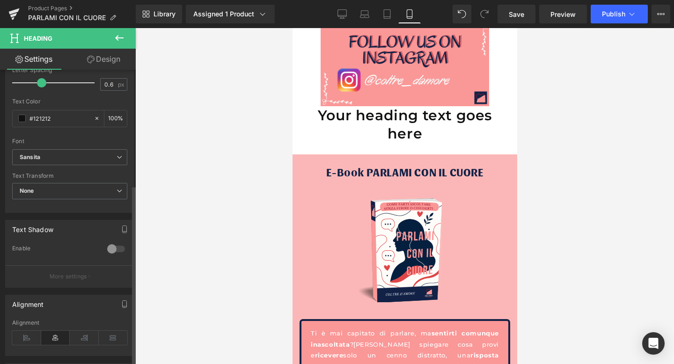
scroll to position [254, 0]
click at [270, 153] on div at bounding box center [404, 196] width 538 height 336
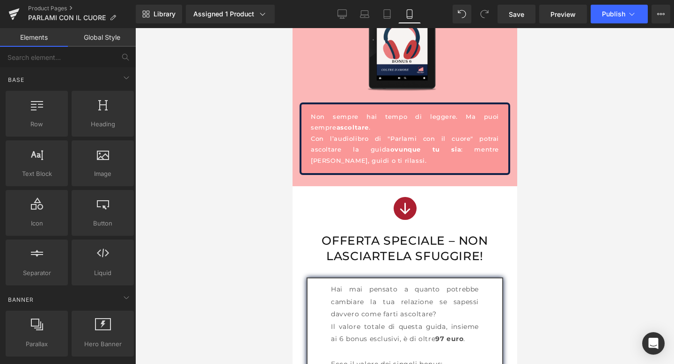
scroll to position [3443, 0]
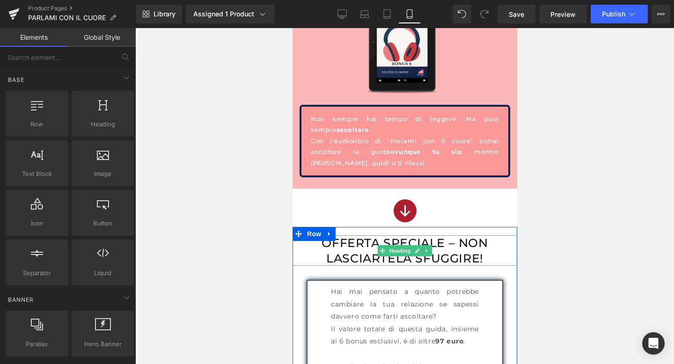
click at [371, 254] on h1 "Offerta speciale – Non lasciartela sfuggire!" at bounding box center [404, 250] width 225 height 30
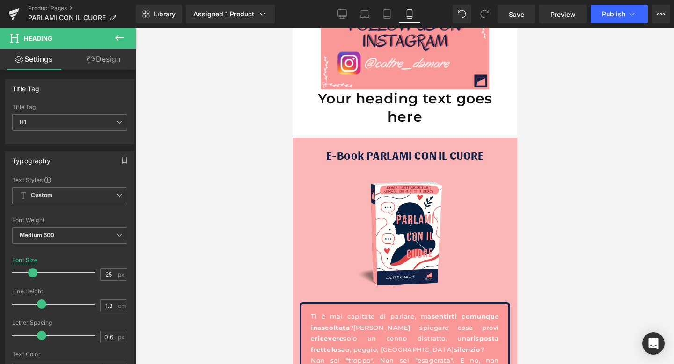
scroll to position [1770, 0]
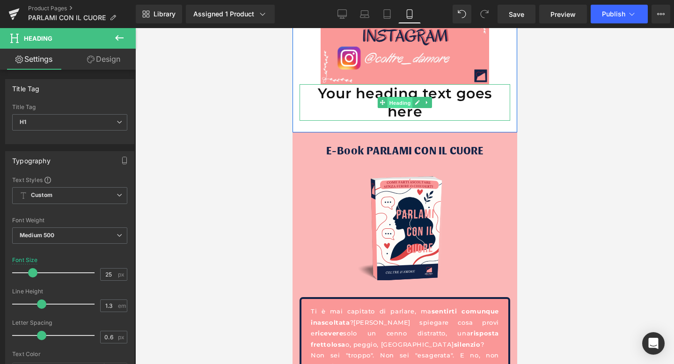
click at [406, 98] on span "Heading" at bounding box center [399, 102] width 25 height 11
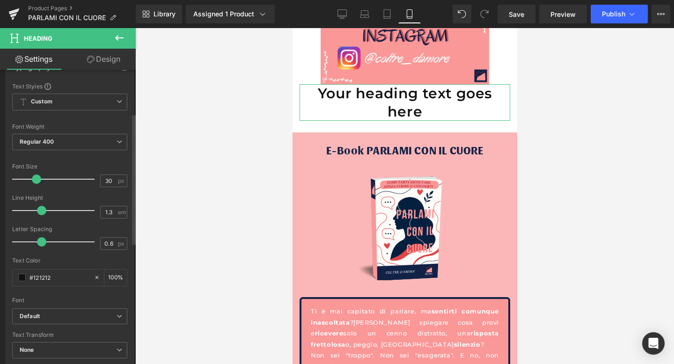
scroll to position [96, 0]
click at [102, 138] on span "Regular 400" at bounding box center [69, 139] width 115 height 16
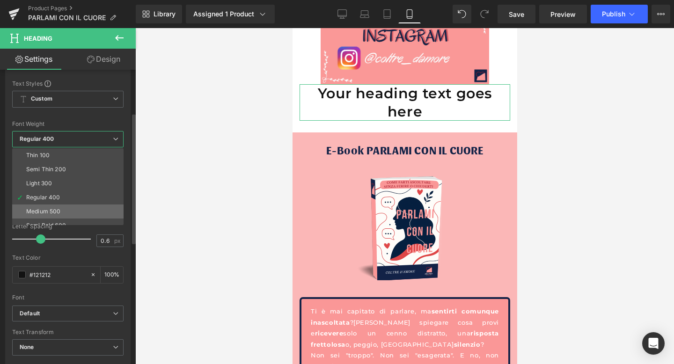
click at [60, 213] on div "Medium 500" at bounding box center [43, 211] width 34 height 7
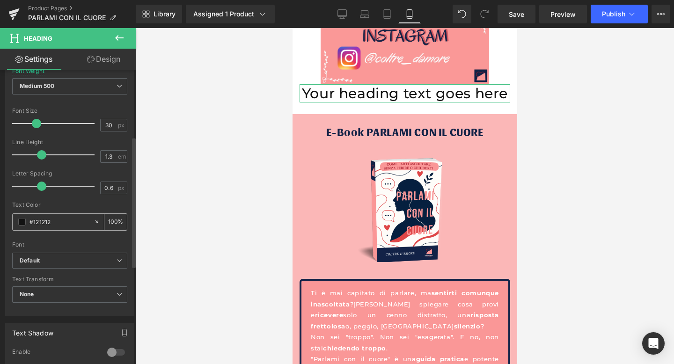
scroll to position [150, 0]
click at [56, 262] on b "Default" at bounding box center [68, 260] width 97 height 8
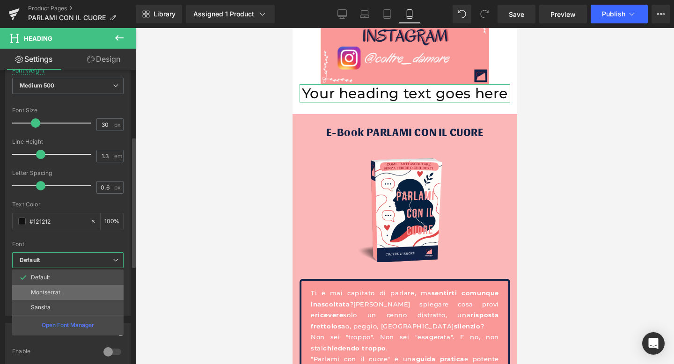
click at [53, 293] on p "Montserrat" at bounding box center [45, 292] width 29 height 7
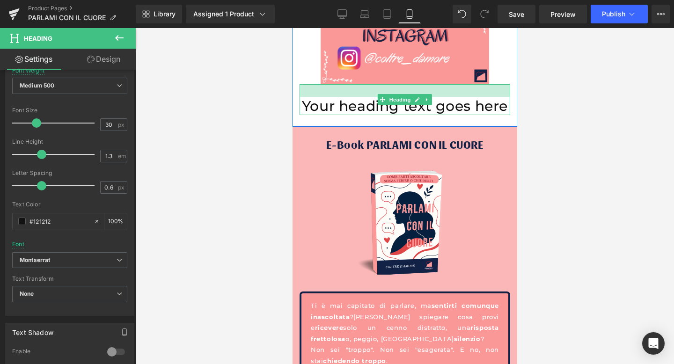
drag, startPoint x: 365, startPoint y: 84, endPoint x: 364, endPoint y: 96, distance: 12.7
click at [364, 96] on div "Your heading text goes here Heading" at bounding box center [404, 99] width 211 height 31
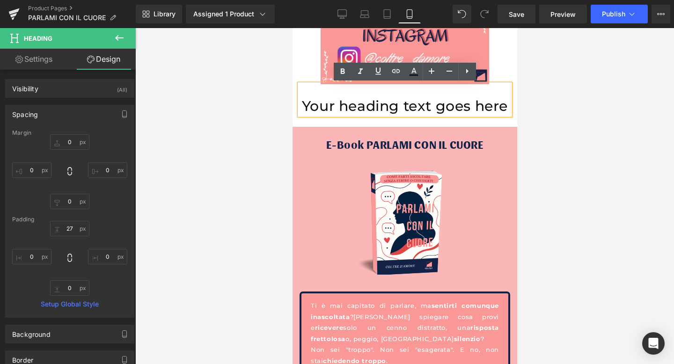
click at [362, 103] on h1 "Your heading text goes here" at bounding box center [404, 106] width 211 height 18
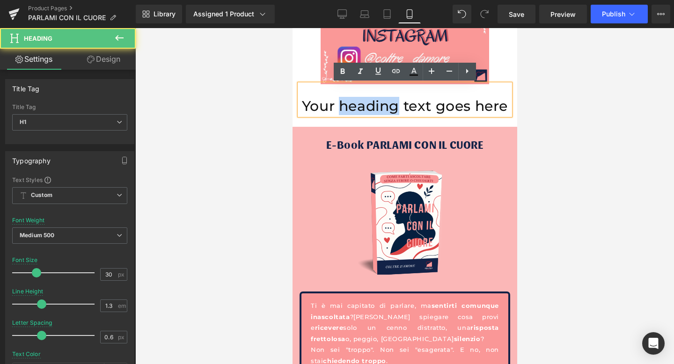
click at [362, 103] on h1 "Your heading text goes here" at bounding box center [404, 106] width 211 height 18
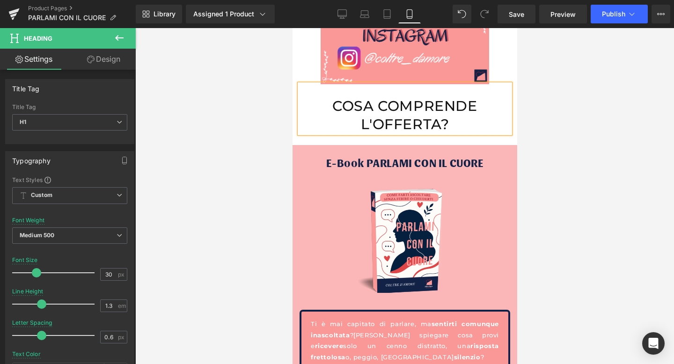
click at [381, 124] on h1 "COSA COMPRENDE L'OFFERTA?" at bounding box center [404, 115] width 211 height 36
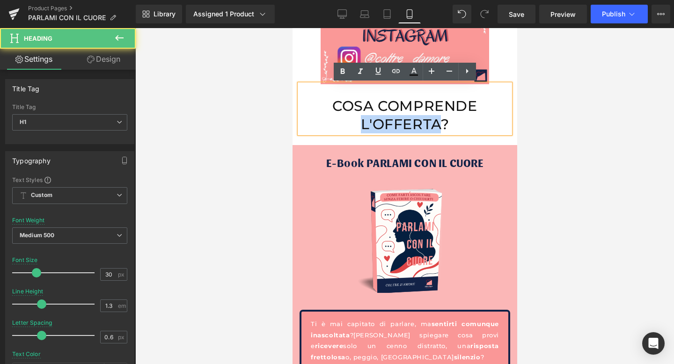
click at [381, 124] on h1 "COSA COMPRENDE L'OFFERTA?" at bounding box center [404, 115] width 211 height 36
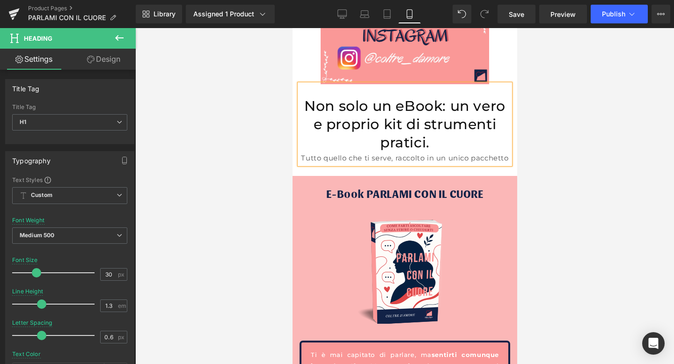
click at [470, 161] on div "Tutto quello che ti serve, raccolto in un unico pacchetto" at bounding box center [404, 158] width 211 height 13
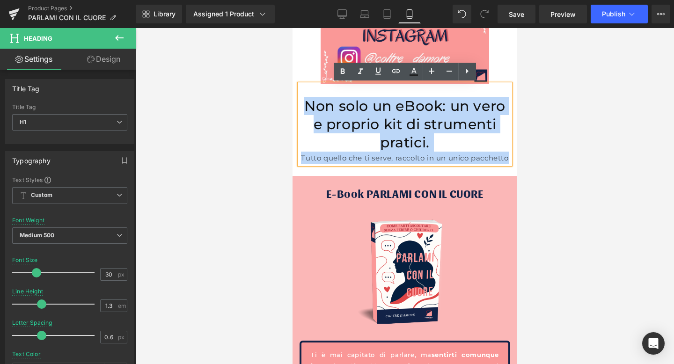
drag, startPoint x: 305, startPoint y: 107, endPoint x: 509, endPoint y: 159, distance: 210.8
click at [509, 159] on div "Non solo un eBook: un vero e proprio kit di strumenti pratici. Tutto quello che…" at bounding box center [404, 124] width 211 height 80
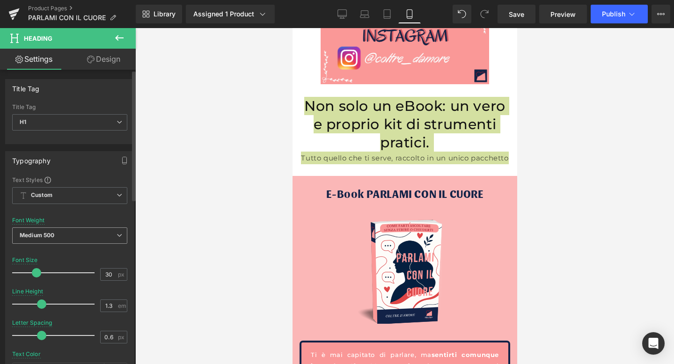
click at [108, 233] on span "Medium 500" at bounding box center [69, 235] width 115 height 16
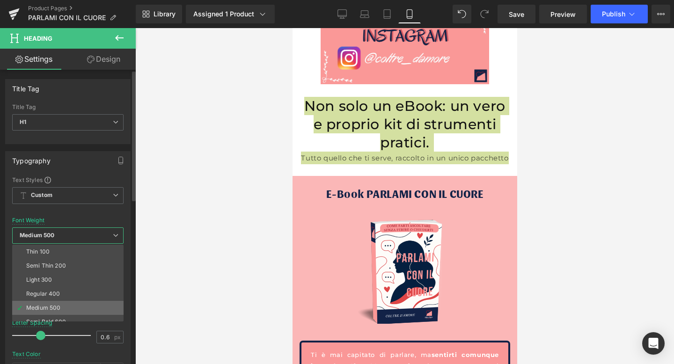
click at [46, 305] on div "Medium 500" at bounding box center [43, 308] width 34 height 7
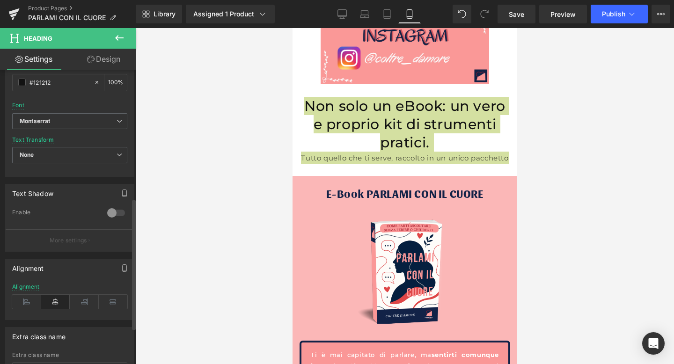
scroll to position [290, 0]
click at [72, 124] on span "Montserrat" at bounding box center [69, 120] width 115 height 16
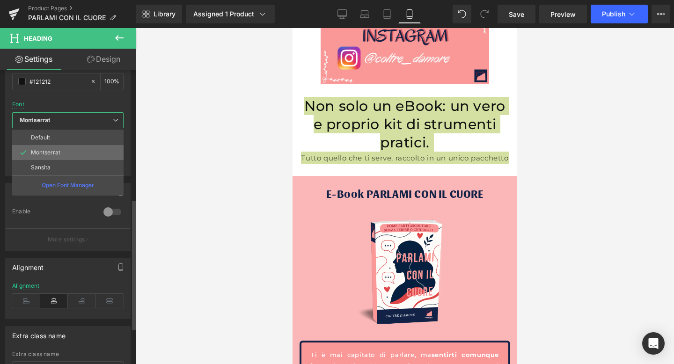
click at [57, 149] on li "Montserrat" at bounding box center [67, 152] width 111 height 15
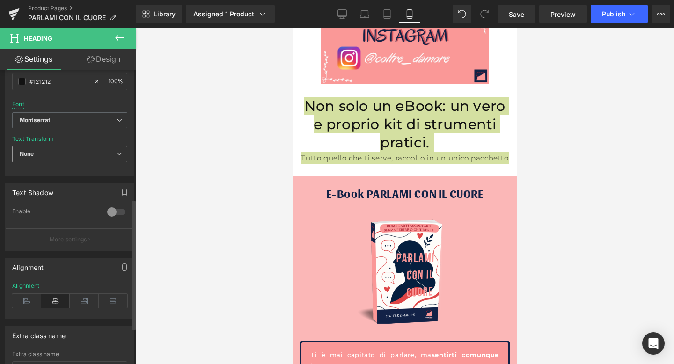
click at [56, 161] on span "None" at bounding box center [69, 154] width 115 height 16
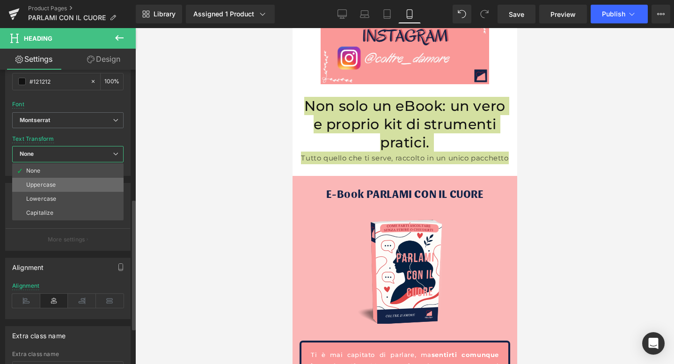
click at [50, 184] on div "Uppercase" at bounding box center [40, 185] width 29 height 7
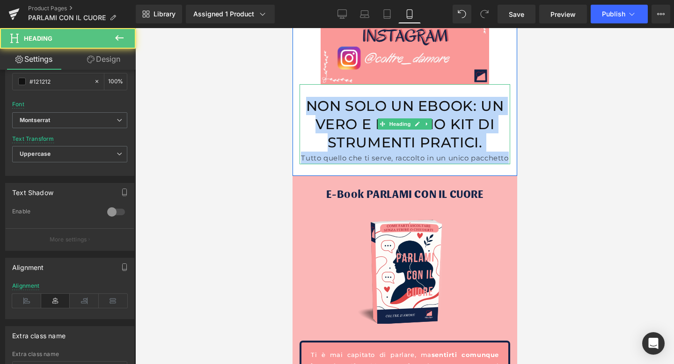
click at [412, 111] on h1 "Non solo un eBook: un vero e proprio kit di strumenti pratici." at bounding box center [404, 124] width 211 height 55
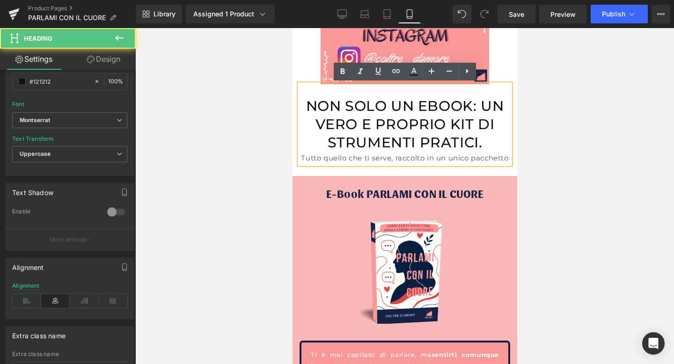
click at [364, 153] on div "Tutto quello che ti serve, raccolto in un unico pacchetto" at bounding box center [404, 158] width 211 height 13
click at [343, 153] on div "Tutto quello che ti serve, raccolto in un unico pacchetto" at bounding box center [404, 158] width 211 height 13
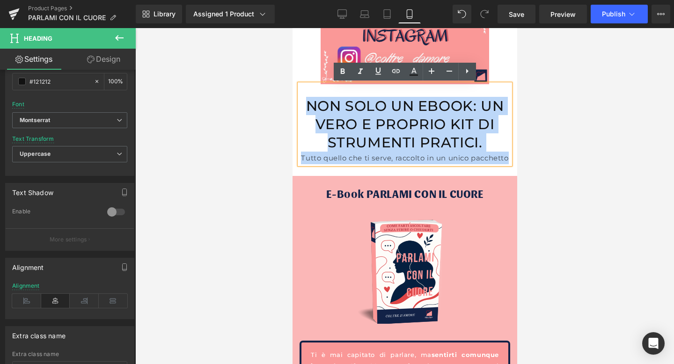
drag, startPoint x: 308, startPoint y: 106, endPoint x: 508, endPoint y: 161, distance: 207.2
click at [508, 161] on div "Non solo un eBook: un vero e proprio kit di strumenti pratici. Tutto quello che…" at bounding box center [404, 124] width 211 height 80
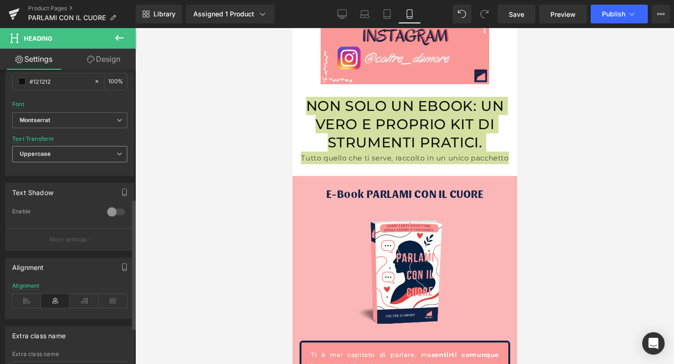
click at [101, 146] on span "Uppercase" at bounding box center [69, 154] width 115 height 16
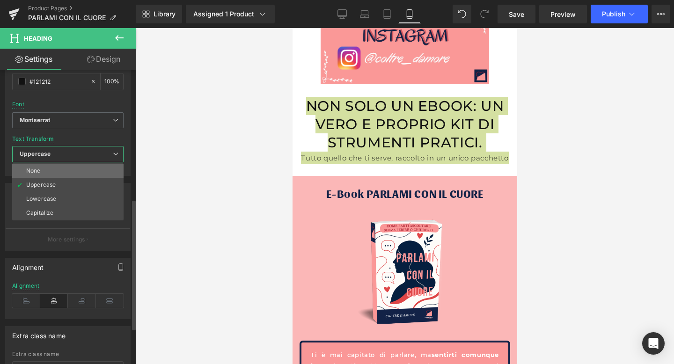
click at [58, 166] on li "None" at bounding box center [67, 171] width 111 height 14
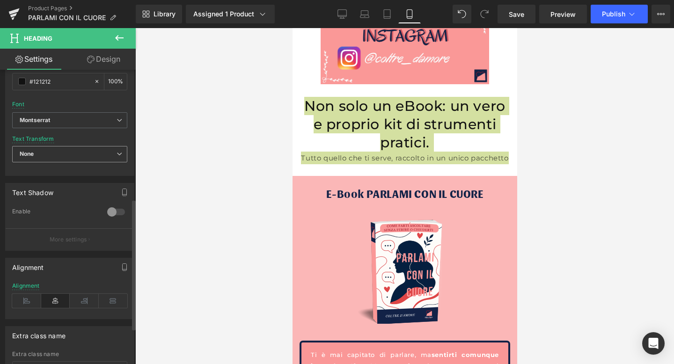
click at [75, 159] on span "None" at bounding box center [69, 154] width 115 height 16
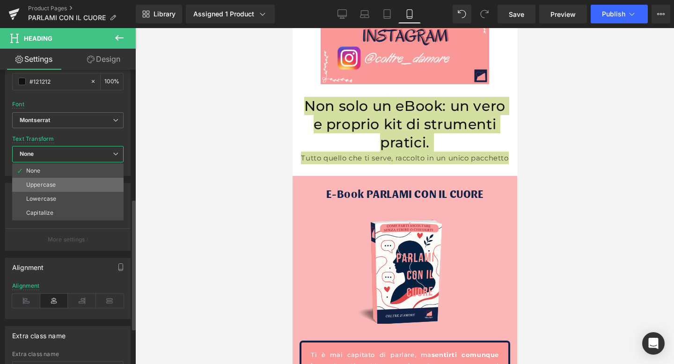
click at [54, 187] on div "Uppercase" at bounding box center [40, 185] width 29 height 7
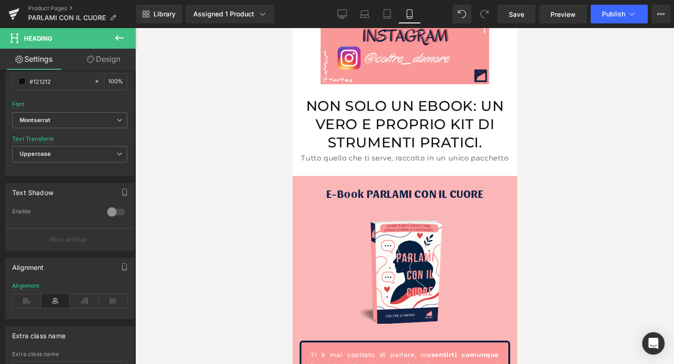
click at [317, 124] on h1 "Non solo un eBook: un vero e proprio kit di strumenti pratici." at bounding box center [404, 124] width 211 height 55
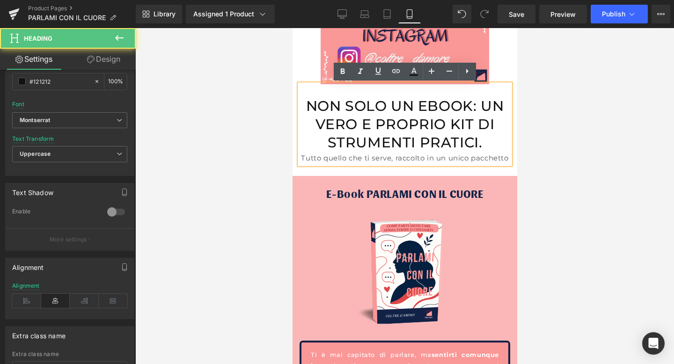
click at [310, 149] on h1 "Non solo un eBook: un vero e proprio kit di strumenti pratici." at bounding box center [404, 124] width 211 height 55
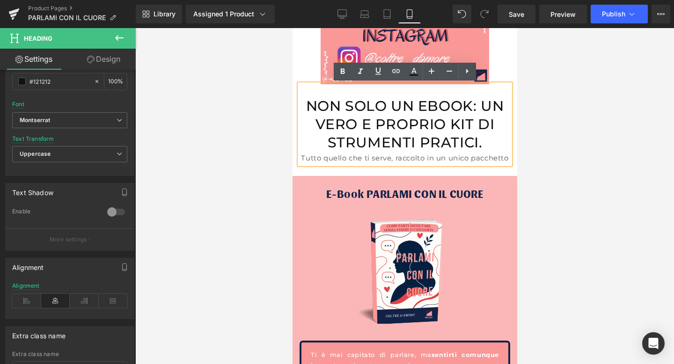
click at [310, 161] on div "Tutto quello che ti serve, raccolto in un unico pacchetto" at bounding box center [404, 158] width 211 height 13
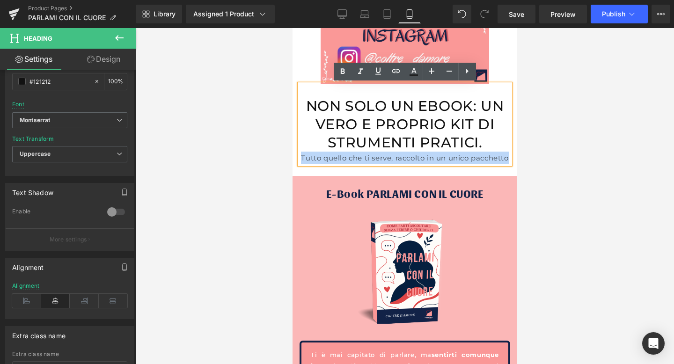
drag, startPoint x: 300, startPoint y: 158, endPoint x: 510, endPoint y: 157, distance: 210.1
click at [509, 157] on div "Non solo un eBook: un vero e proprio kit di strumenti pratici. Tutto quello che…" at bounding box center [404, 124] width 211 height 80
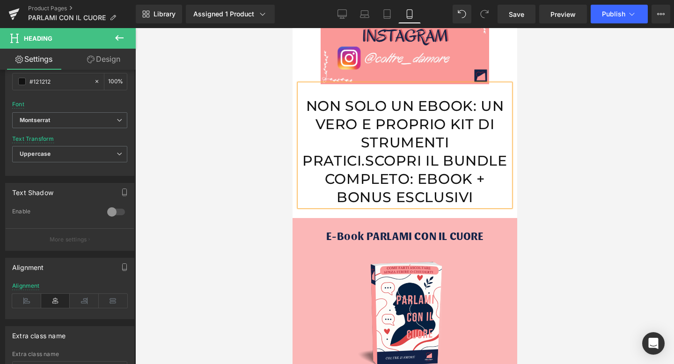
click at [452, 140] on h1 "Non solo un eBook: un vero e proprio kit di strumenti pratici.Scopri il bundle …" at bounding box center [404, 151] width 211 height 109
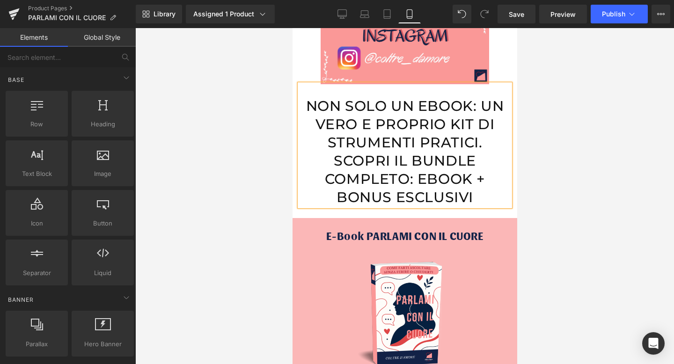
click at [612, 167] on div at bounding box center [404, 196] width 538 height 336
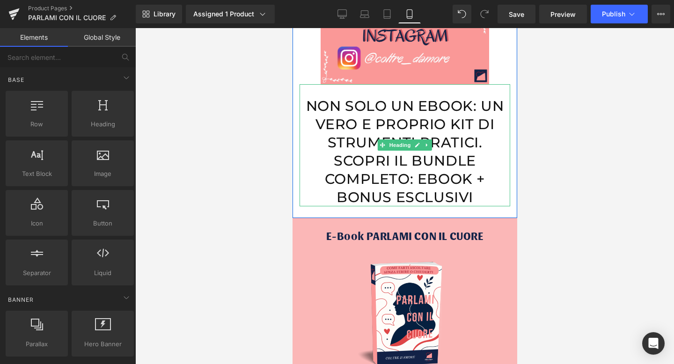
click at [345, 131] on h1 "Non solo un eBook: un vero e proprio kit di strumenti pratici. Scopri il bundle…" at bounding box center [404, 151] width 211 height 109
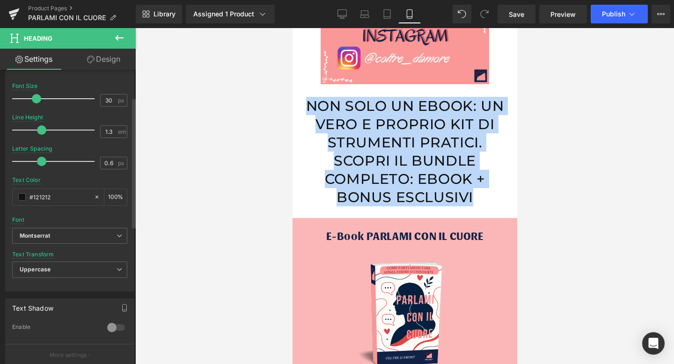
scroll to position [191, 0]
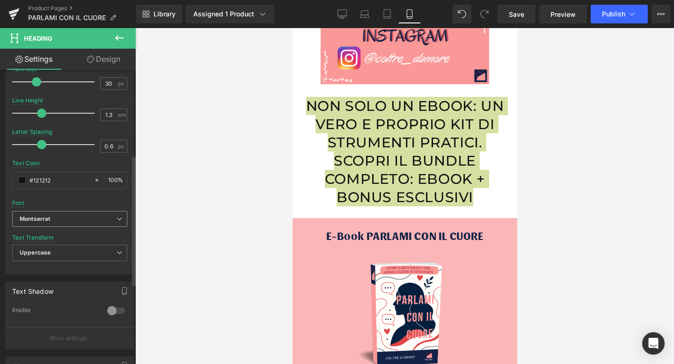
click at [91, 222] on b "Montserrat" at bounding box center [68, 219] width 97 height 8
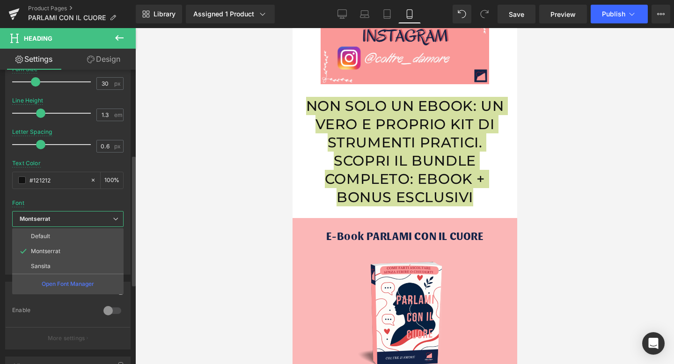
click at [91, 222] on b "Montserrat" at bounding box center [66, 219] width 93 height 8
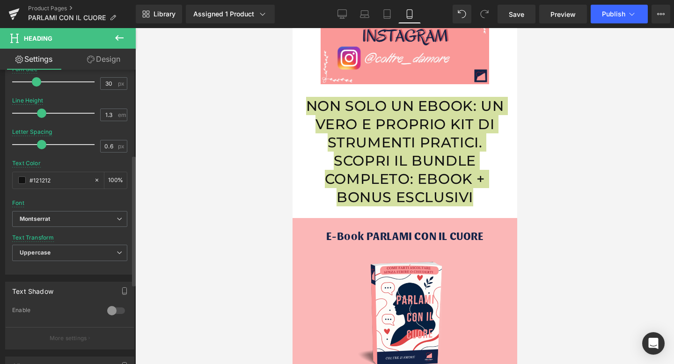
click at [85, 244] on div "Text Transform Uppercase None Uppercase Lowercase Capitalize" at bounding box center [69, 252] width 115 height 37
click at [84, 249] on span "Uppercase" at bounding box center [69, 253] width 115 height 16
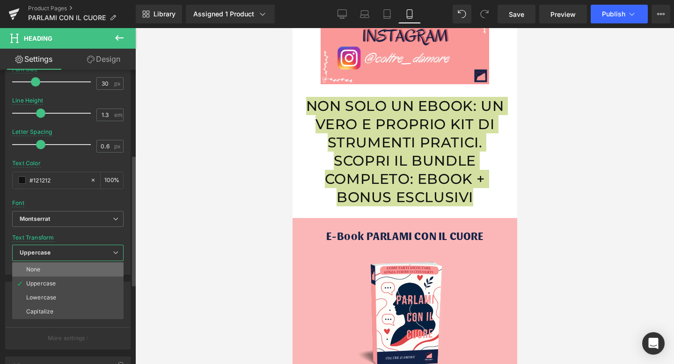
click at [71, 269] on li "None" at bounding box center [67, 269] width 111 height 14
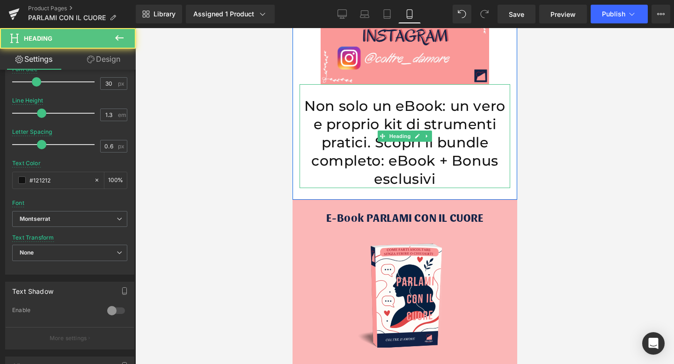
click at [373, 146] on h1 "Non solo un eBook: un vero e proprio kit di strumenti pratici. Scopri il bundle…" at bounding box center [404, 142] width 211 height 91
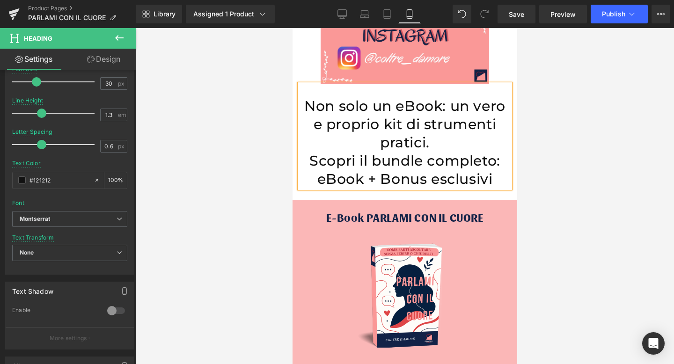
click at [474, 106] on h1 "Non solo un eBook: un vero e proprio kit di strumenti pratici." at bounding box center [404, 124] width 211 height 55
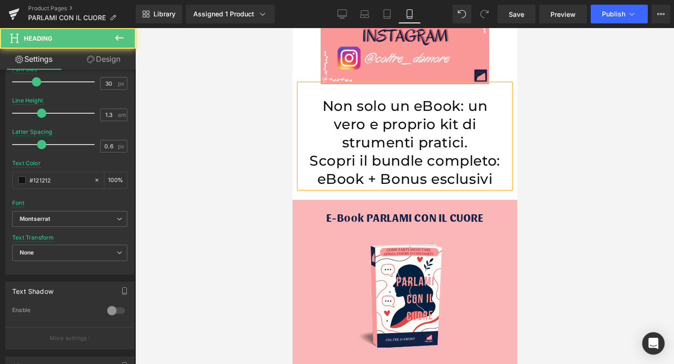
click at [483, 147] on h1 "vero e proprio kit di strumenti pratici." at bounding box center [404, 133] width 211 height 36
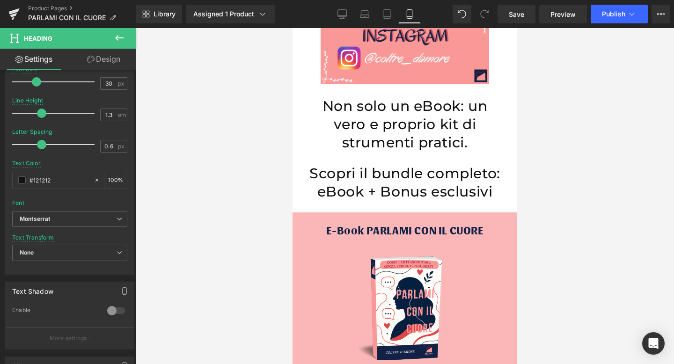
click at [568, 146] on div at bounding box center [404, 196] width 538 height 336
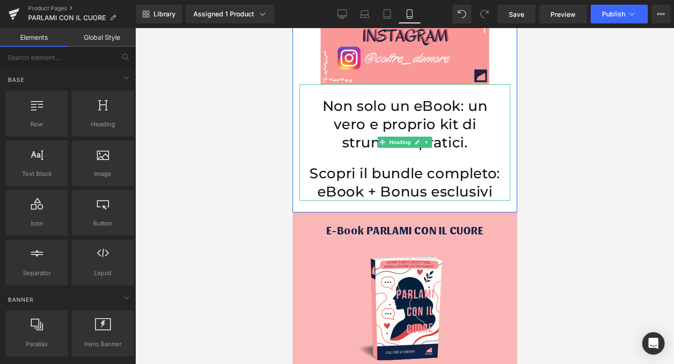
click at [324, 114] on h1 "Non solo un eBook: un" at bounding box center [404, 106] width 211 height 18
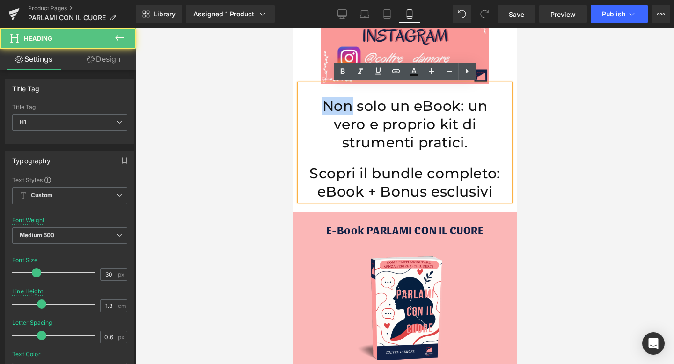
click at [324, 114] on h1 "Non solo un eBook: un" at bounding box center [404, 106] width 211 height 18
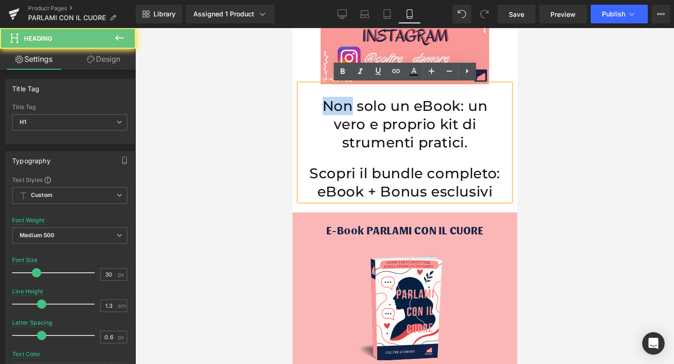
click at [313, 110] on h1 "Non solo un eBook: un" at bounding box center [404, 106] width 211 height 18
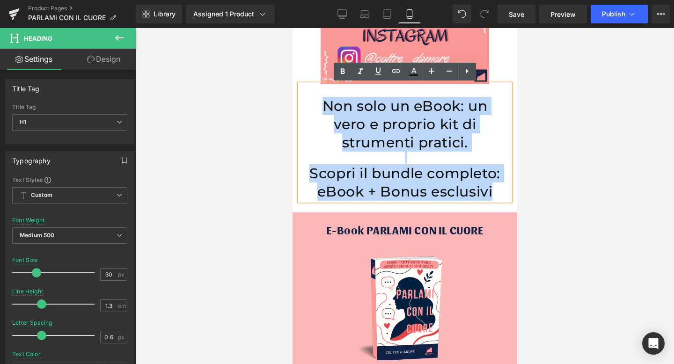
drag, startPoint x: 316, startPoint y: 100, endPoint x: 498, endPoint y: 185, distance: 200.5
click at [498, 185] on div "Non solo un eBook: un vero e proprio kit di strumenti pratici. Scopri il bundle…" at bounding box center [404, 142] width 211 height 116
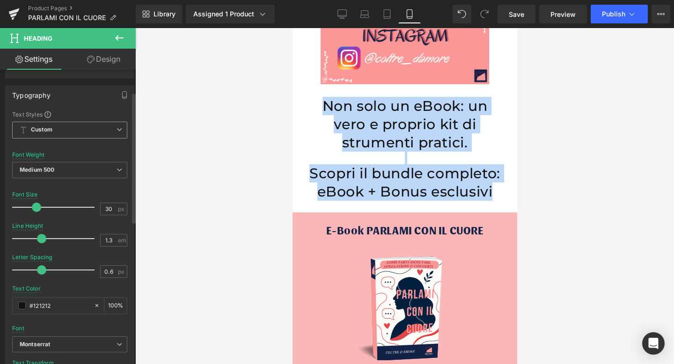
scroll to position [67, 0]
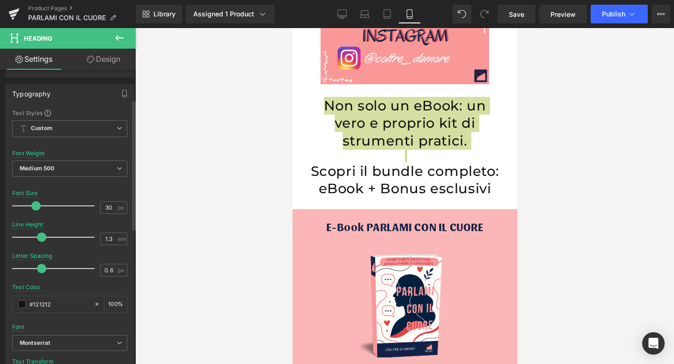
click at [32, 204] on span at bounding box center [35, 205] width 9 height 9
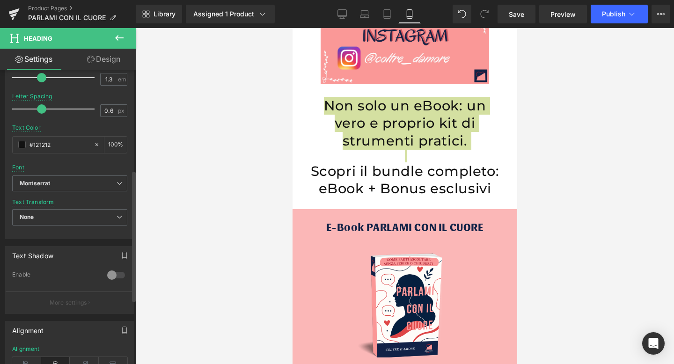
scroll to position [233, 0]
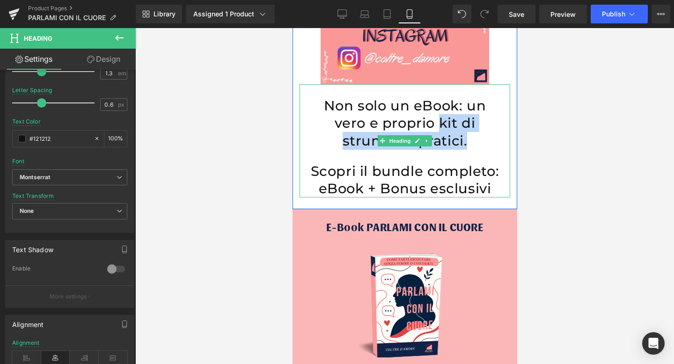
drag, startPoint x: 439, startPoint y: 122, endPoint x: 465, endPoint y: 144, distance: 33.2
click at [465, 144] on h1 "vero e proprio kit di strumenti pratici." at bounding box center [404, 131] width 211 height 35
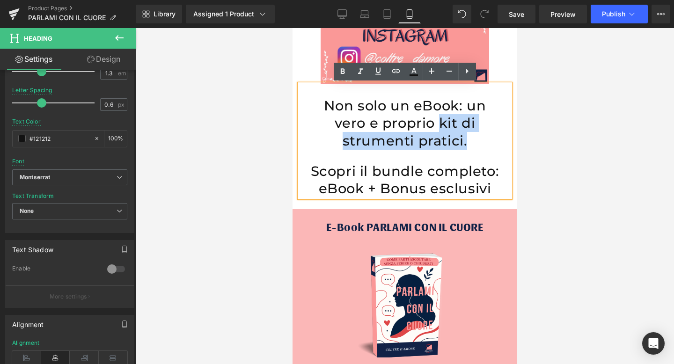
click at [334, 138] on h1 "vero e proprio kit di strumenti pratici." at bounding box center [404, 131] width 211 height 35
drag, startPoint x: 342, startPoint y: 139, endPoint x: 462, endPoint y: 142, distance: 119.8
click at [462, 142] on h1 "vero e proprio kit di strumenti pratici." at bounding box center [404, 131] width 211 height 35
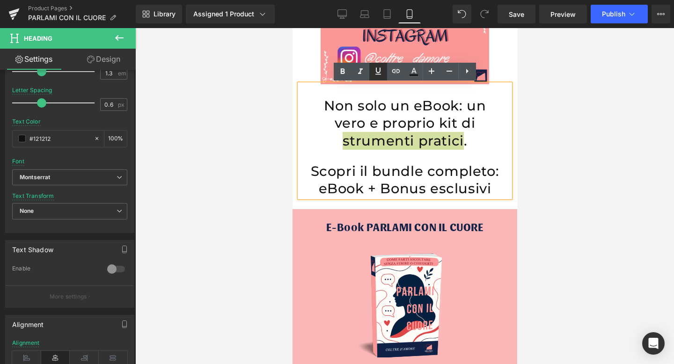
click at [376, 73] on icon at bounding box center [377, 70] width 11 height 11
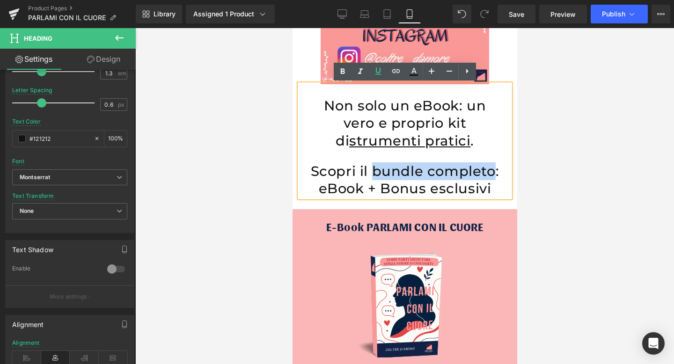
drag, startPoint x: 373, startPoint y: 171, endPoint x: 491, endPoint y: 175, distance: 117.5
click at [491, 175] on h1 "Scopri il bundle completo: eBook + Bonus esclusivi" at bounding box center [404, 179] width 211 height 35
click at [387, 170] on h1 "Scopri il bundle completo: eBook + Bonus esclusivi" at bounding box center [404, 179] width 211 height 35
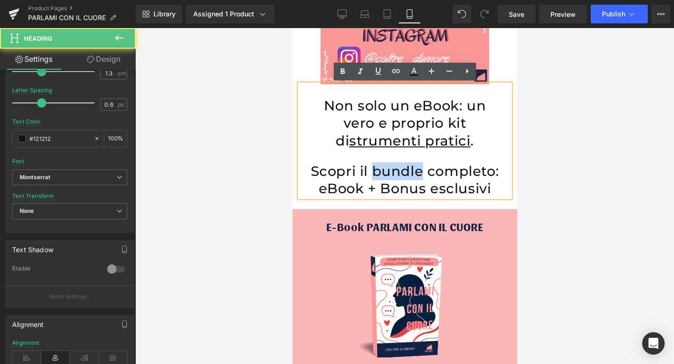
click at [387, 170] on h1 "Scopri il bundle completo: eBook + Bonus esclusivi" at bounding box center [404, 179] width 211 height 35
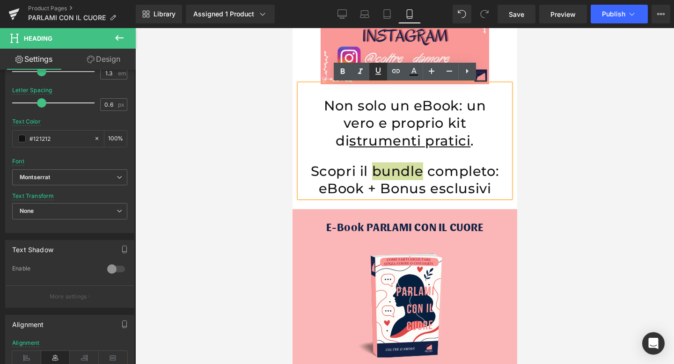
click at [375, 71] on icon at bounding box center [377, 70] width 11 height 11
click at [603, 164] on div at bounding box center [404, 196] width 538 height 336
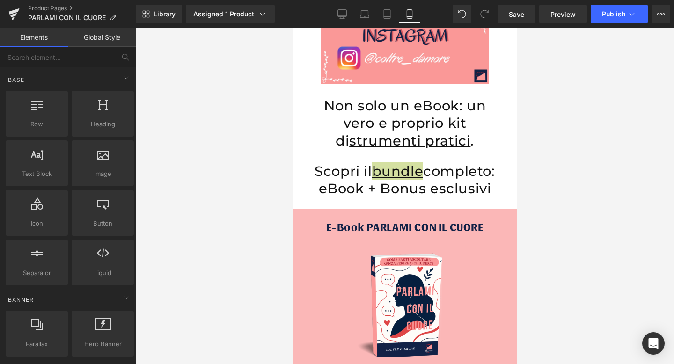
click at [603, 164] on div at bounding box center [404, 196] width 538 height 336
click at [464, 158] on div at bounding box center [404, 156] width 211 height 13
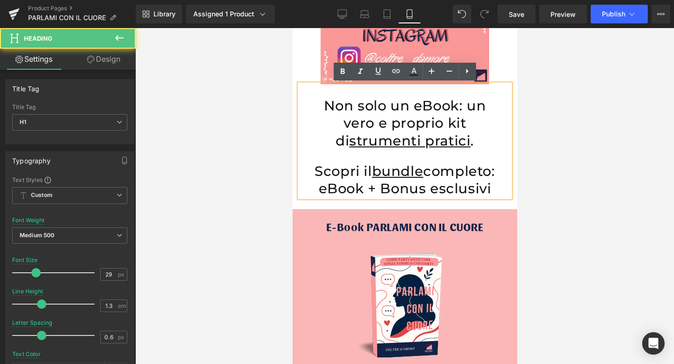
click at [578, 138] on div at bounding box center [404, 196] width 538 height 336
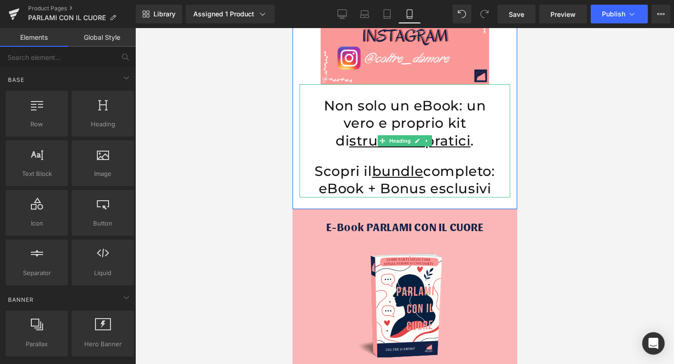
click at [494, 192] on h1 "Scopri il bundle completo: eBook + Bonus esclusivi" at bounding box center [404, 179] width 211 height 35
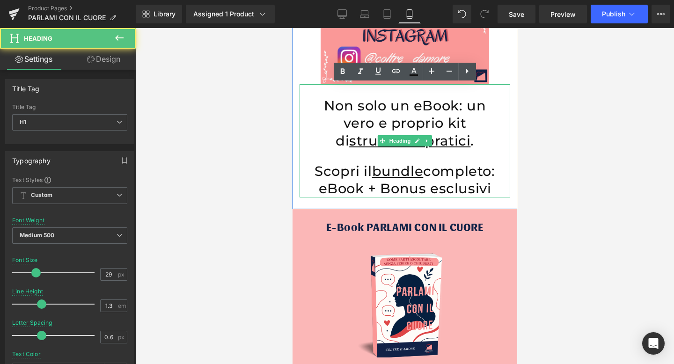
click at [494, 192] on h1 "Scopri il bundle completo: eBook + Bonus esclusivi" at bounding box center [404, 179] width 211 height 35
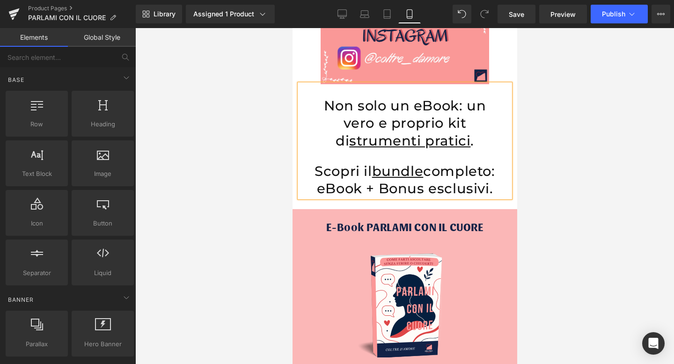
click at [606, 174] on div at bounding box center [404, 196] width 538 height 336
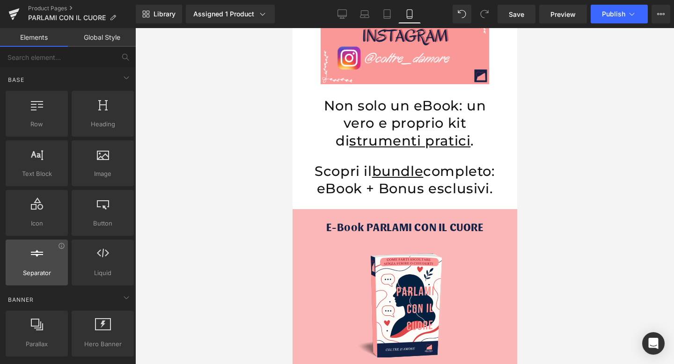
click at [22, 269] on span "Separator" at bounding box center [36, 273] width 57 height 10
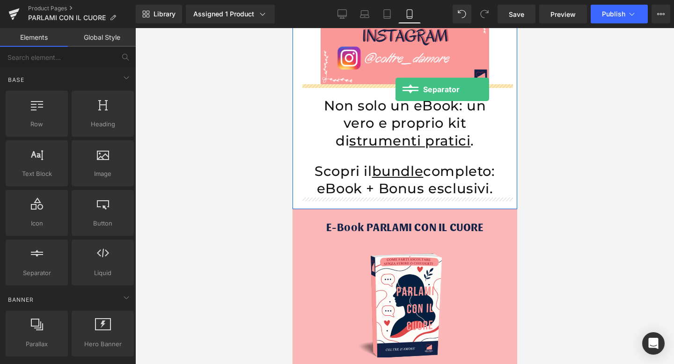
drag, startPoint x: 327, startPoint y: 292, endPoint x: 395, endPoint y: 89, distance: 214.5
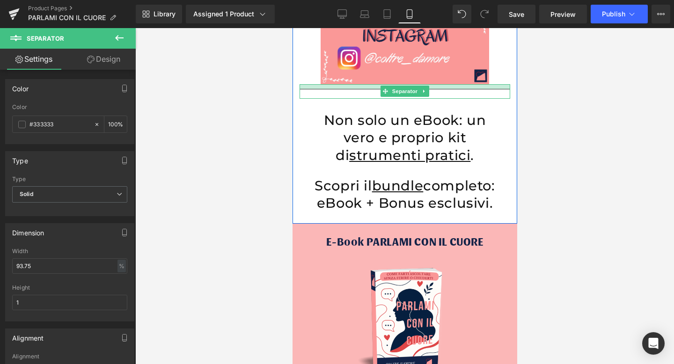
click at [437, 87] on div "Separator" at bounding box center [404, 91] width 211 height 15
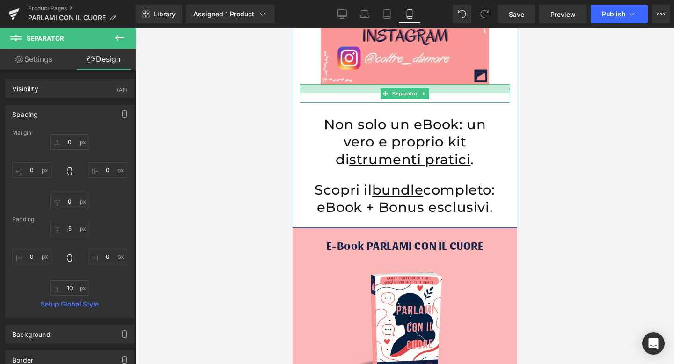
drag, startPoint x: 437, startPoint y: 84, endPoint x: 438, endPoint y: 89, distance: 5.2
click at [438, 89] on div at bounding box center [404, 88] width 211 height 9
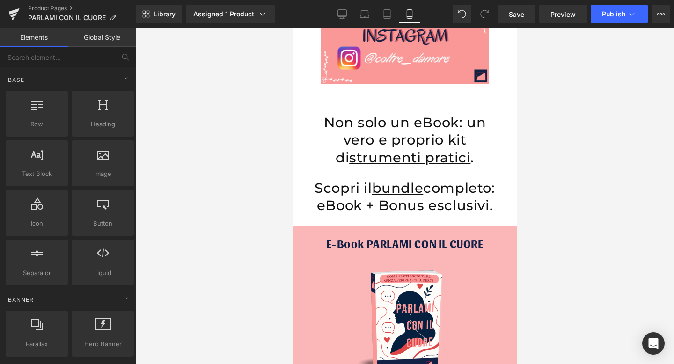
click at [631, 128] on div at bounding box center [404, 196] width 538 height 336
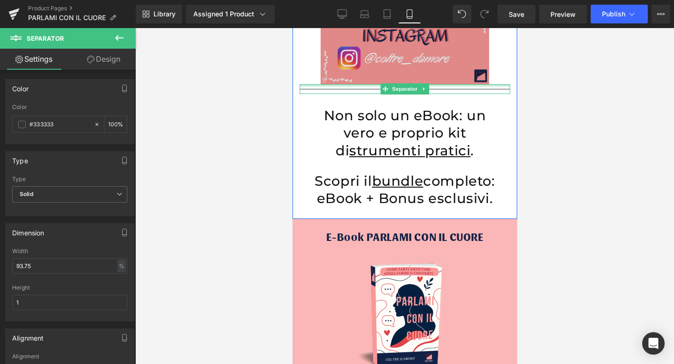
drag, startPoint x: 384, startPoint y: 84, endPoint x: 383, endPoint y: 67, distance: 16.9
click at [383, 66] on div "Image Separator Non solo un eBook: un vero e proprio kit di strumenti pratici .…" at bounding box center [404, 104] width 225 height 208
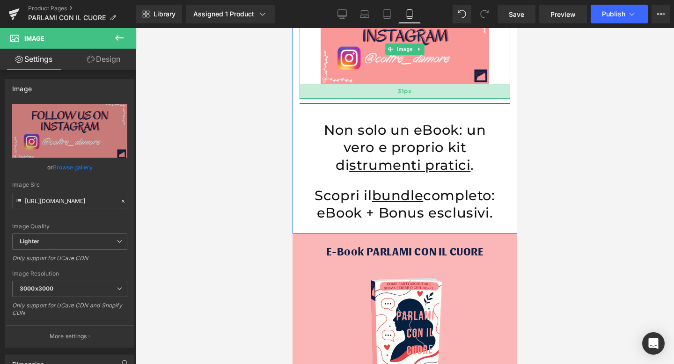
drag, startPoint x: 305, startPoint y: 82, endPoint x: 306, endPoint y: 97, distance: 14.5
click at [306, 97] on div "31px" at bounding box center [404, 91] width 211 height 15
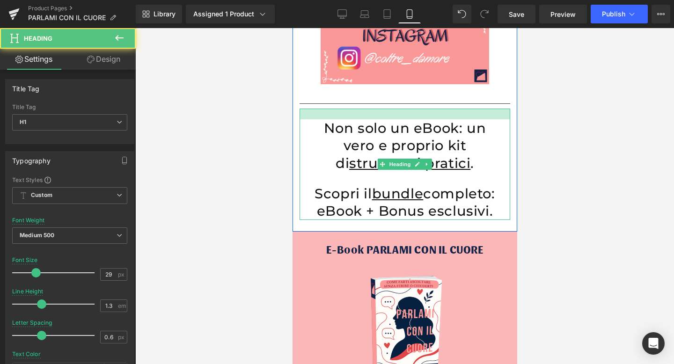
click at [403, 113] on div at bounding box center [404, 114] width 211 height 11
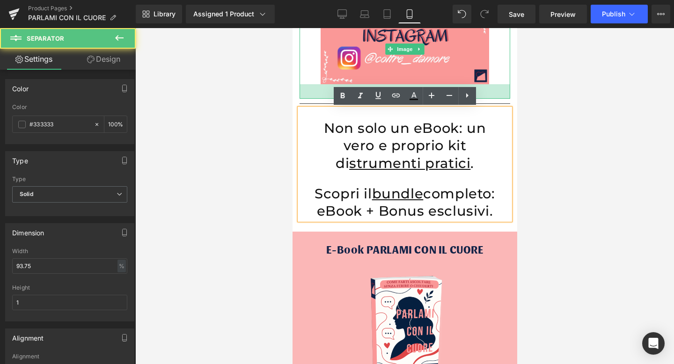
click at [488, 95] on div "Image 31px Separator Non solo un eBook: un vero e proprio kit di strumenti prat…" at bounding box center [404, 110] width 225 height 220
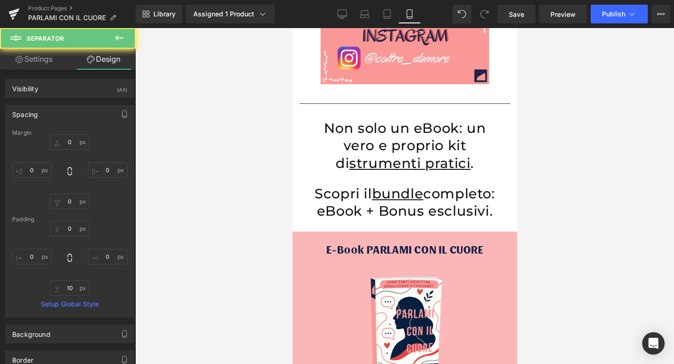
click at [574, 98] on div at bounding box center [404, 196] width 538 height 336
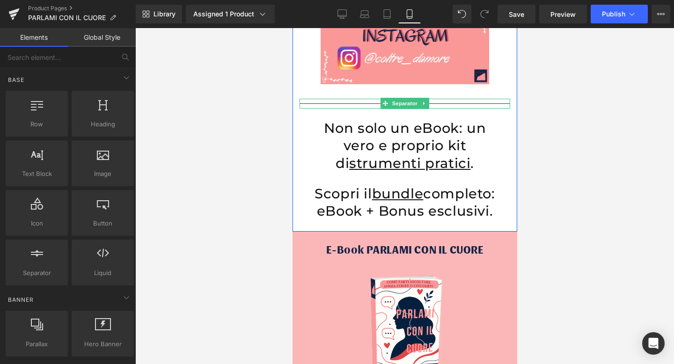
click at [471, 105] on hr at bounding box center [404, 105] width 211 height 5
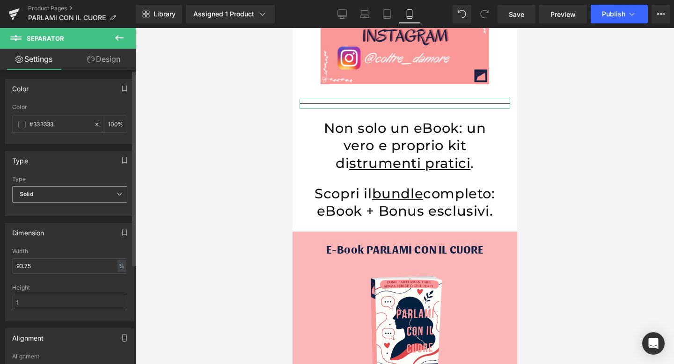
click at [57, 194] on span "Solid" at bounding box center [69, 194] width 115 height 16
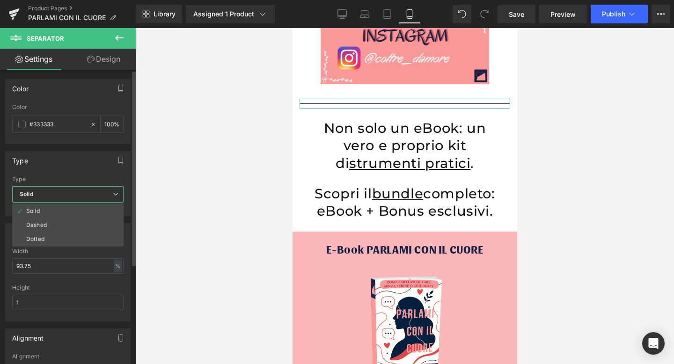
click at [57, 194] on span "Solid" at bounding box center [67, 194] width 111 height 16
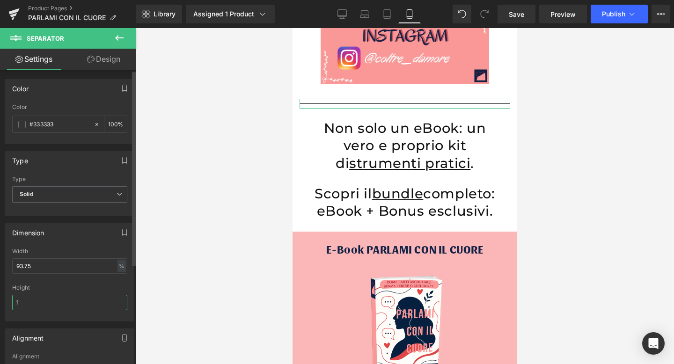
click at [32, 302] on input "1" at bounding box center [69, 302] width 115 height 15
drag, startPoint x: 32, startPoint y: 302, endPoint x: 6, endPoint y: 301, distance: 26.2
click at [6, 301] on div "93.75% Width 93.75 % % px 1px Height 1" at bounding box center [70, 284] width 128 height 73
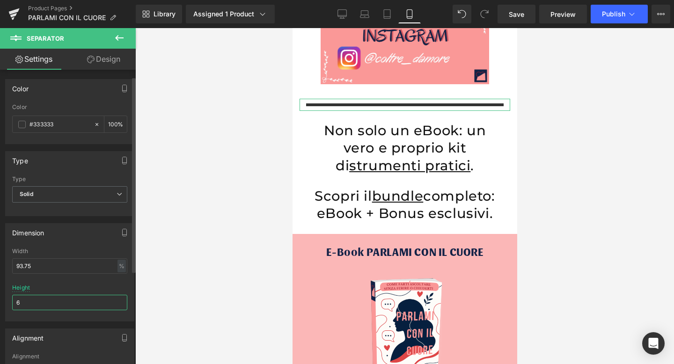
scroll to position [0, 0]
type input "6"
click at [22, 121] on span at bounding box center [21, 124] width 7 height 7
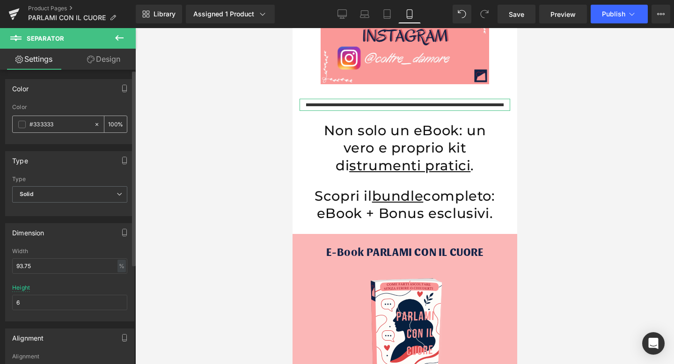
click at [22, 120] on div "#333333" at bounding box center [53, 124] width 81 height 16
click at [22, 123] on span at bounding box center [21, 124] width 7 height 7
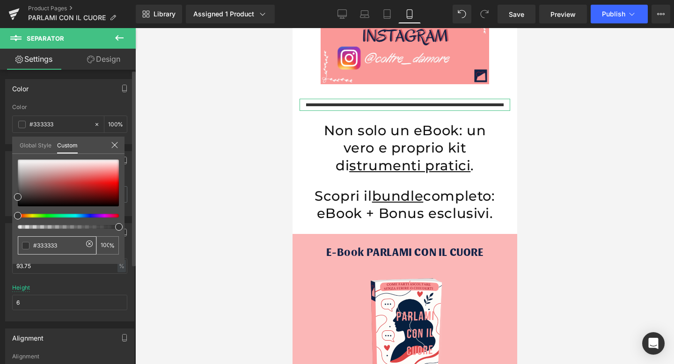
click at [48, 243] on input "#333333" at bounding box center [58, 245] width 50 height 10
paste input "122247"
type input "#122247"
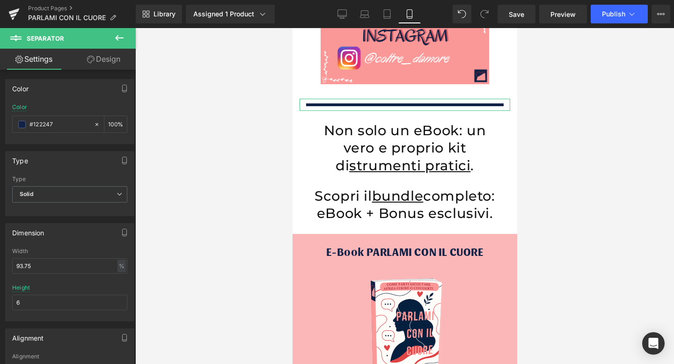
click at [198, 164] on div at bounding box center [404, 196] width 538 height 336
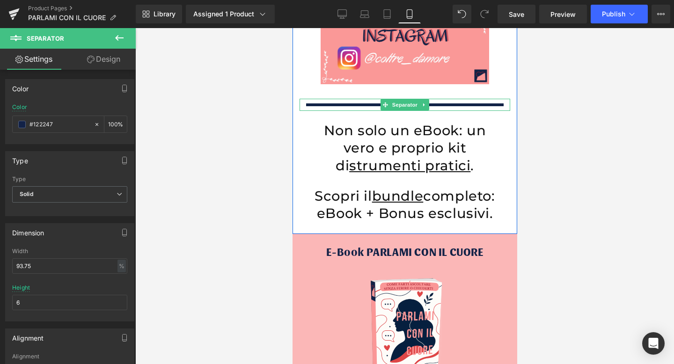
click at [373, 107] on hr at bounding box center [403, 106] width 197 height 7
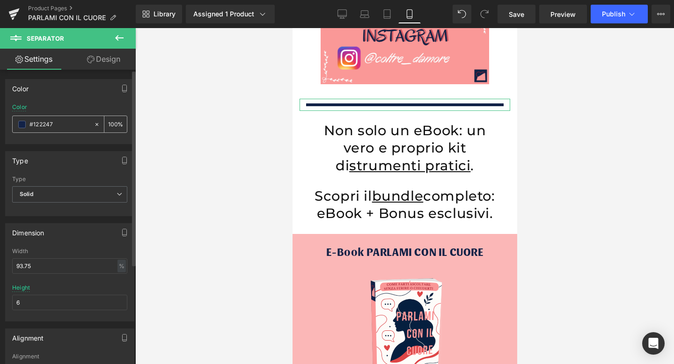
click at [31, 129] on input "#333333" at bounding box center [59, 124] width 60 height 10
click at [39, 127] on input "#333333" at bounding box center [59, 124] width 60 height 10
paste input "ab1f30"
type input "#ab1f30"
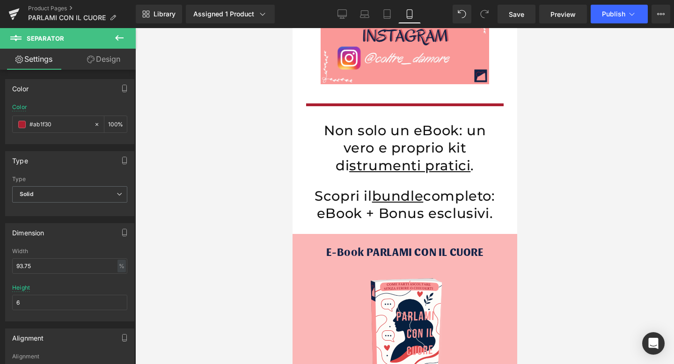
click at [209, 99] on div at bounding box center [404, 196] width 538 height 336
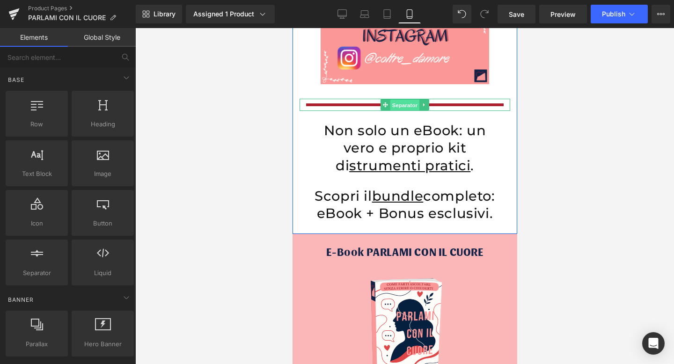
click at [396, 108] on span "Separator" at bounding box center [404, 104] width 29 height 11
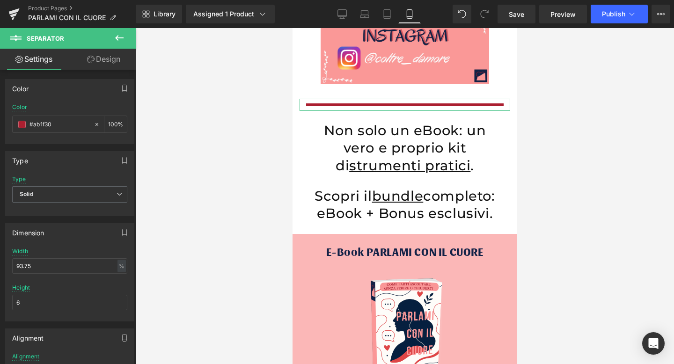
click at [96, 61] on link "Design" at bounding box center [104, 59] width 68 height 21
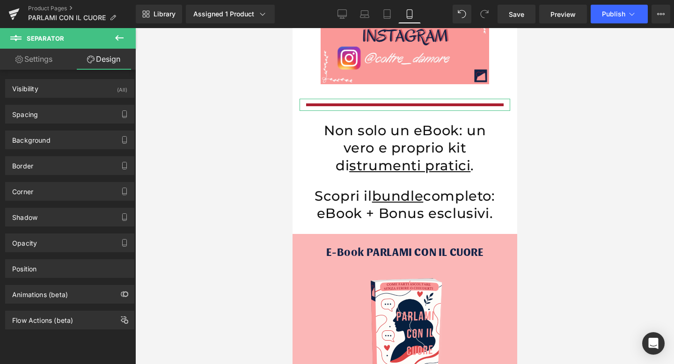
click at [30, 61] on link "Settings" at bounding box center [34, 59] width 68 height 21
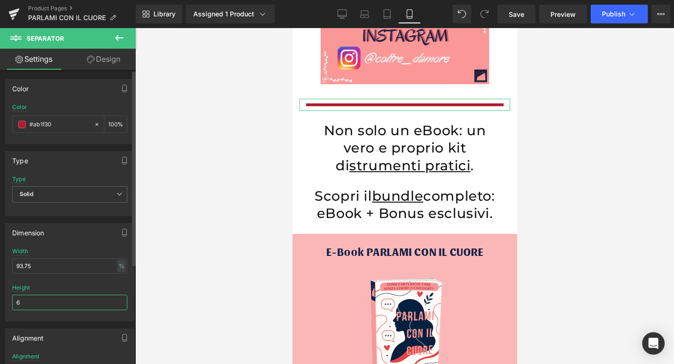
click at [31, 301] on input "6" at bounding box center [69, 302] width 115 height 15
type input "5"
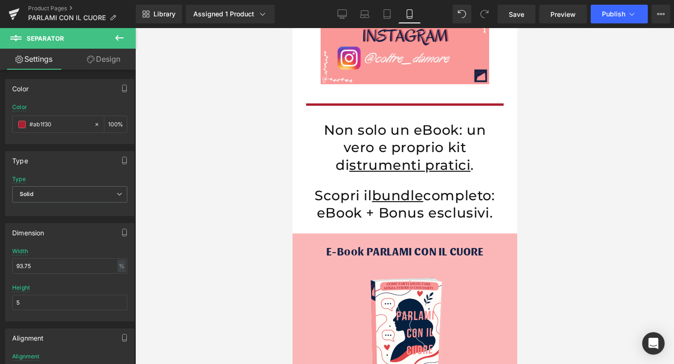
click at [196, 159] on div at bounding box center [404, 196] width 538 height 336
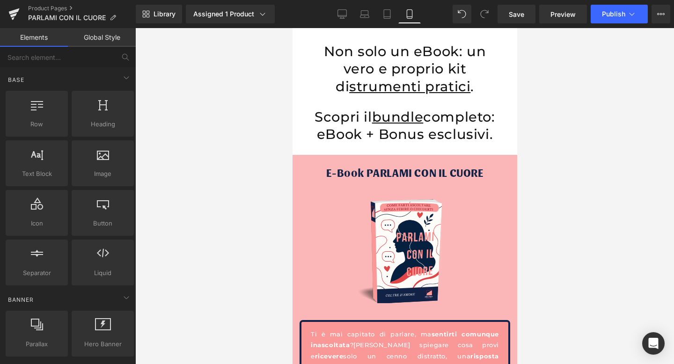
scroll to position [1852, 0]
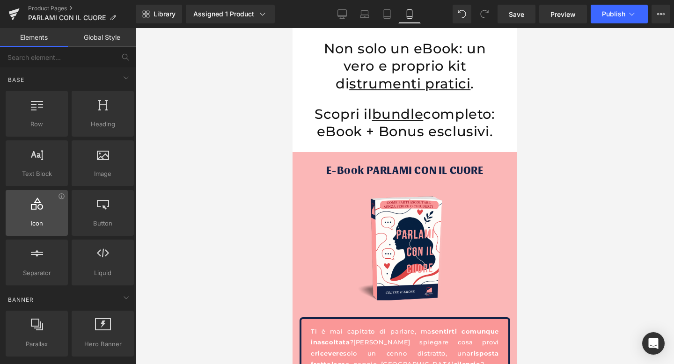
click at [41, 233] on div "Icon icons, symbols" at bounding box center [37, 213] width 62 height 46
click at [32, 215] on div at bounding box center [36, 207] width 57 height 21
click at [35, 214] on div at bounding box center [36, 207] width 57 height 21
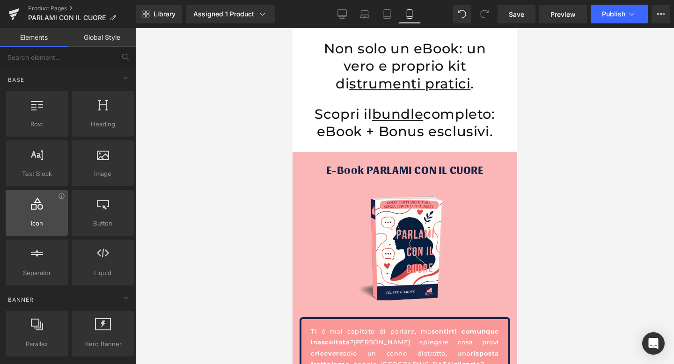
click at [41, 222] on span "Icon" at bounding box center [36, 223] width 57 height 10
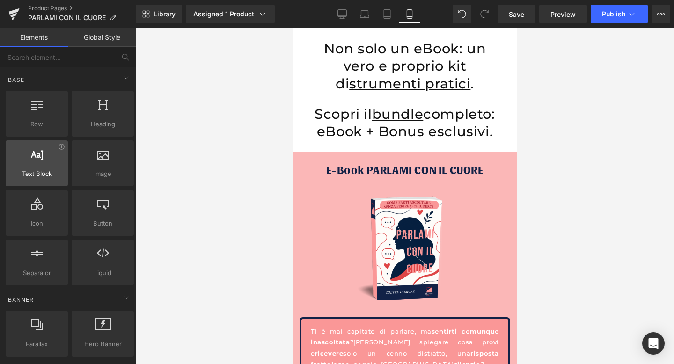
click at [41, 175] on span "Text Block" at bounding box center [36, 174] width 57 height 10
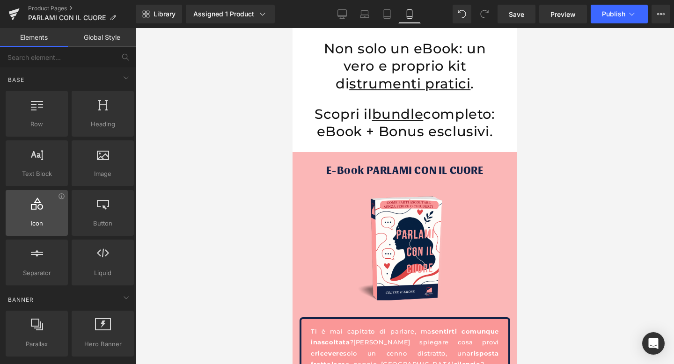
click at [32, 211] on div at bounding box center [36, 207] width 57 height 21
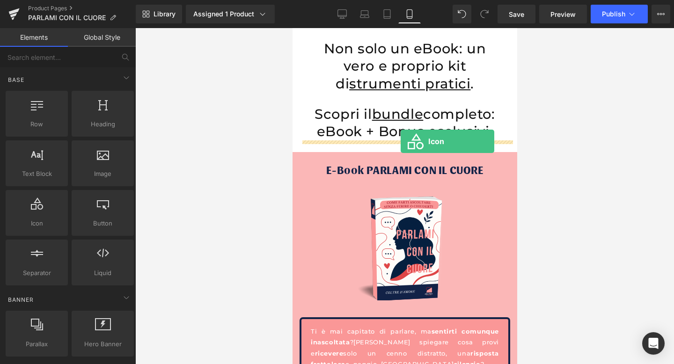
drag, startPoint x: 324, startPoint y: 239, endPoint x: 400, endPoint y: 141, distance: 124.0
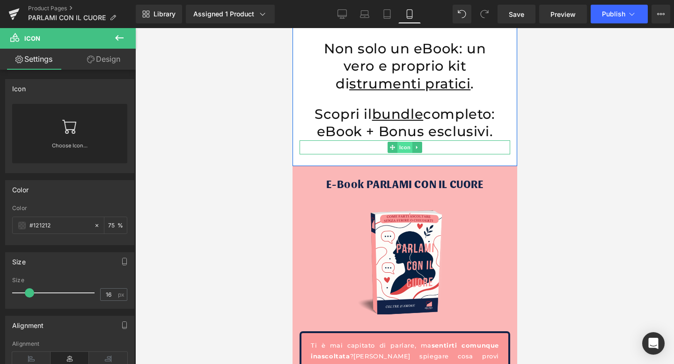
click at [403, 145] on span "Icon" at bounding box center [404, 147] width 15 height 11
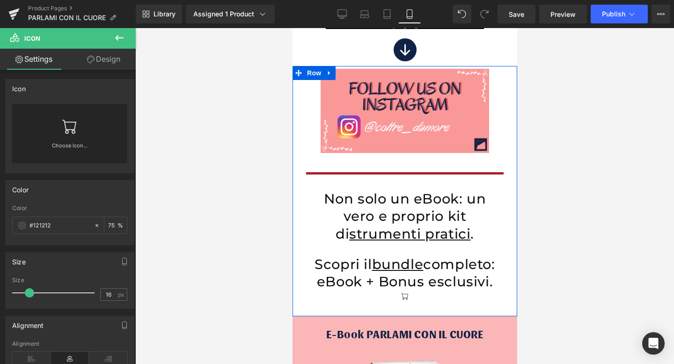
scroll to position [1528, 0]
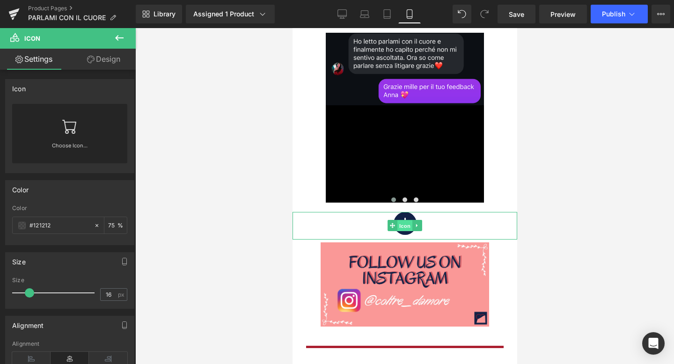
click at [405, 222] on span "Icon" at bounding box center [404, 225] width 15 height 11
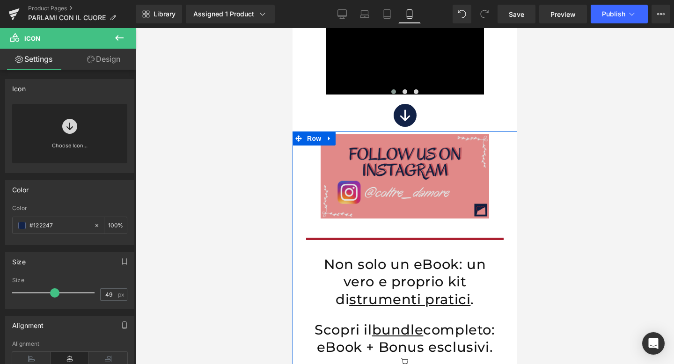
scroll to position [1728, 0]
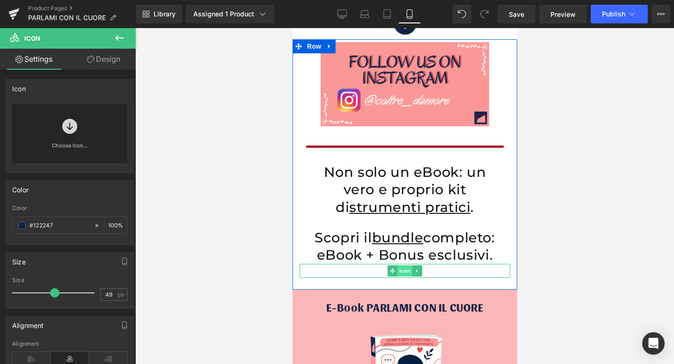
click at [404, 268] on span "Icon" at bounding box center [404, 270] width 15 height 11
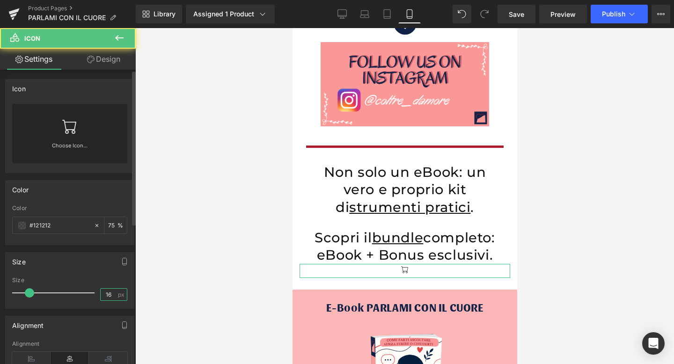
click at [102, 291] on input "16" at bounding box center [109, 295] width 16 height 12
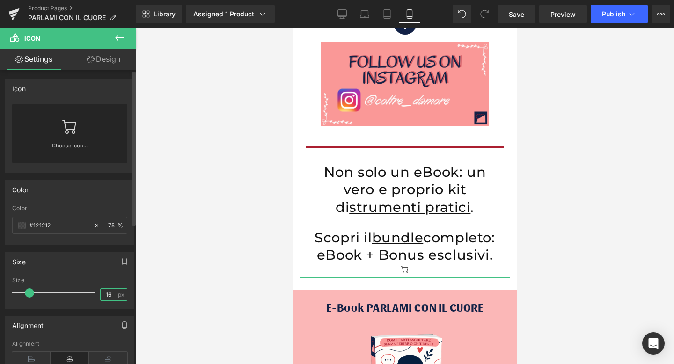
click at [102, 291] on input "16" at bounding box center [109, 295] width 16 height 12
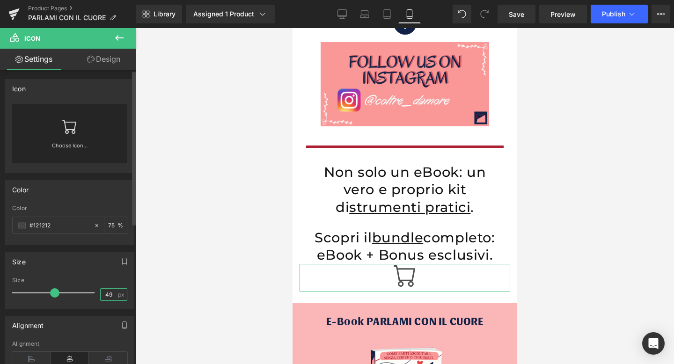
type input "49"
click at [72, 130] on icon at bounding box center [69, 127] width 14 height 14
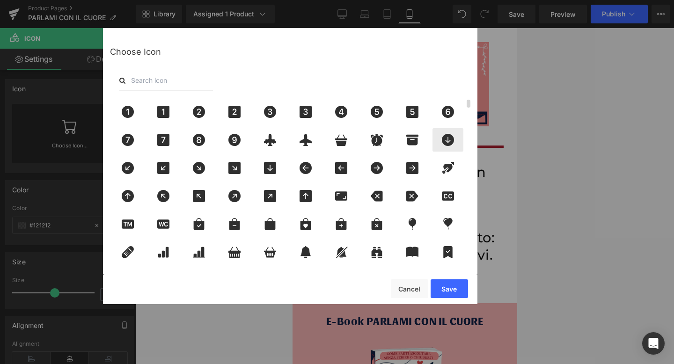
click at [444, 137] on icon at bounding box center [448, 140] width 12 height 12
click at [447, 288] on button "Save" at bounding box center [448, 288] width 37 height 19
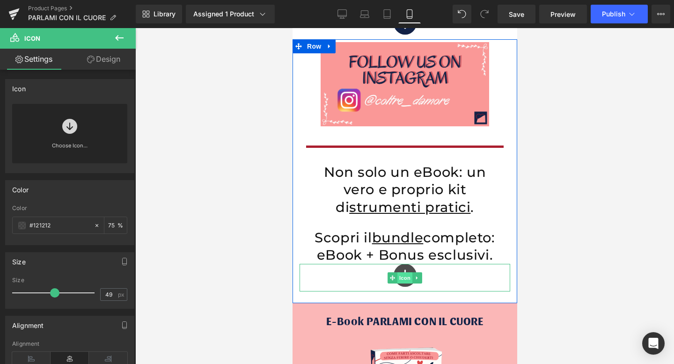
click at [401, 276] on span "Icon" at bounding box center [404, 277] width 15 height 11
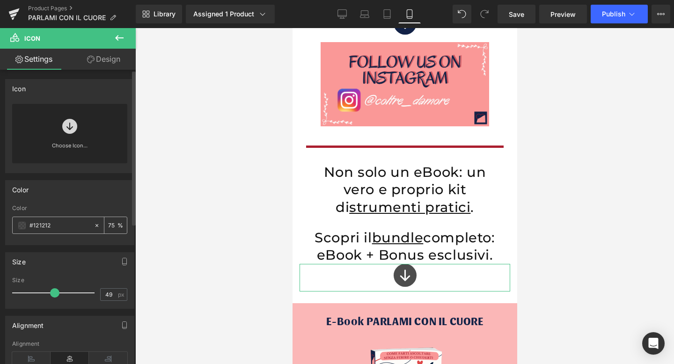
click at [73, 223] on input "#121212" at bounding box center [59, 225] width 60 height 10
type input "#"
paste input "#122247"
type input "#122247"
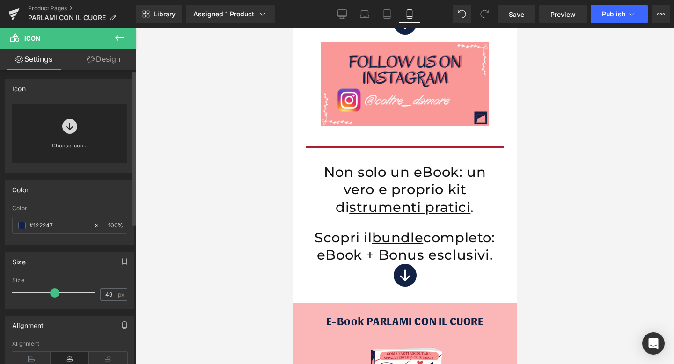
click at [112, 203] on div "Color rgba(18, 18, 18, 0.75) Color #122247 75 %" at bounding box center [69, 212] width 129 height 65
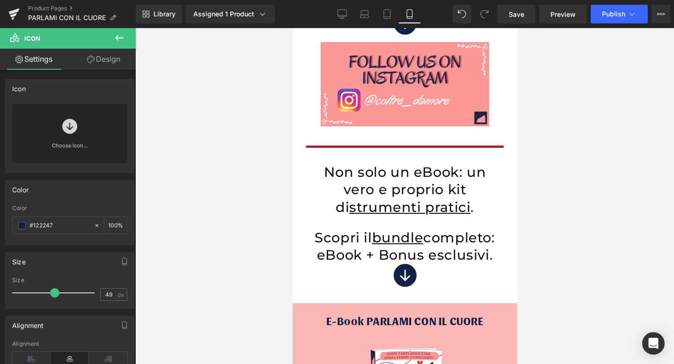
click at [276, 200] on div at bounding box center [404, 196] width 538 height 336
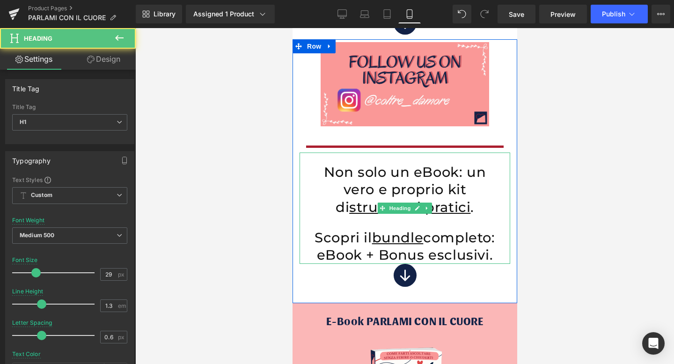
click at [406, 261] on h1 "Scopri il bundle completo: eBook + Bonus esclusivi." at bounding box center [404, 246] width 211 height 35
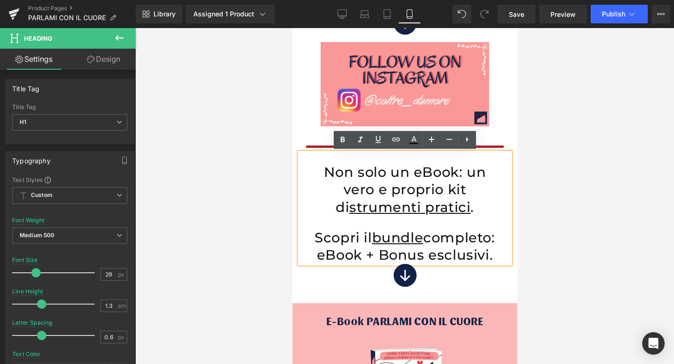
click at [567, 269] on div at bounding box center [404, 196] width 538 height 336
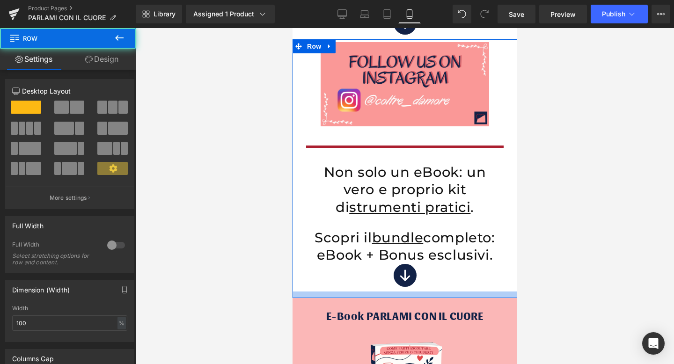
drag, startPoint x: 401, startPoint y: 298, endPoint x: 402, endPoint y: 293, distance: 5.7
click at [402, 293] on div at bounding box center [404, 294] width 225 height 7
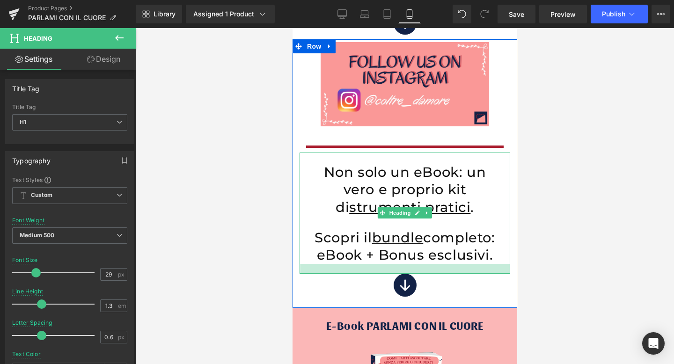
drag, startPoint x: 404, startPoint y: 263, endPoint x: 403, endPoint y: 273, distance: 9.9
click at [403, 273] on div at bounding box center [404, 269] width 211 height 10
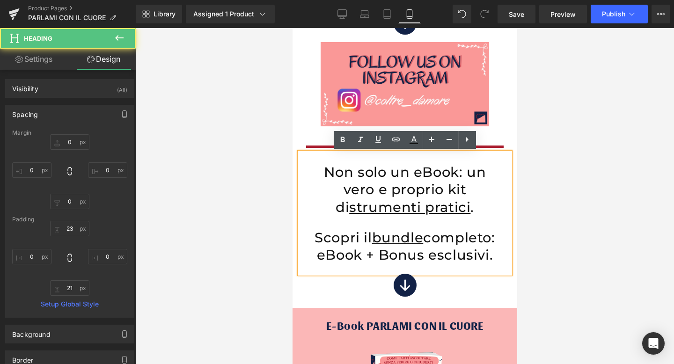
click at [588, 247] on div at bounding box center [404, 196] width 538 height 336
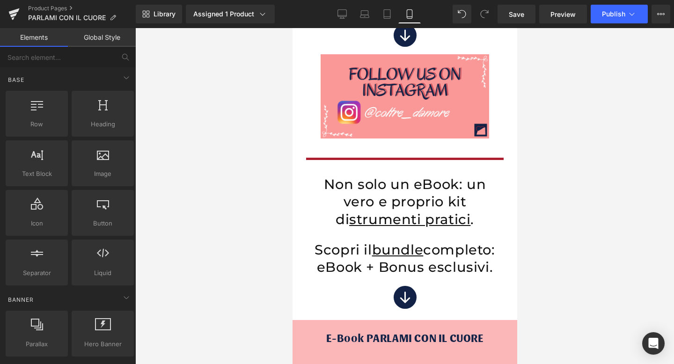
scroll to position [1692, 0]
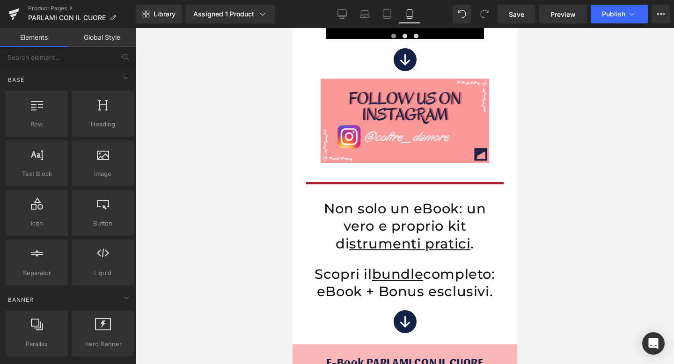
click at [403, 56] on link "Icon" at bounding box center [399, 61] width 25 height 11
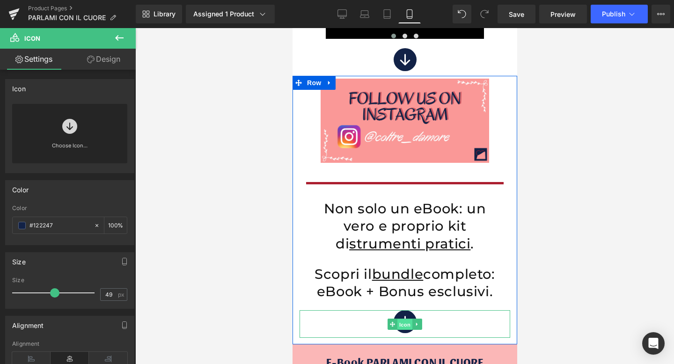
click at [403, 320] on span "Icon" at bounding box center [404, 324] width 15 height 11
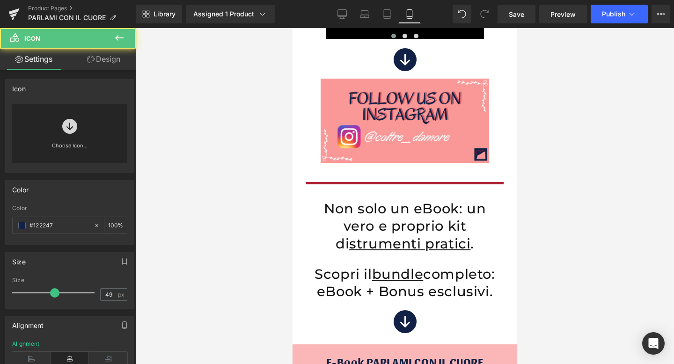
click at [594, 217] on div at bounding box center [404, 196] width 538 height 336
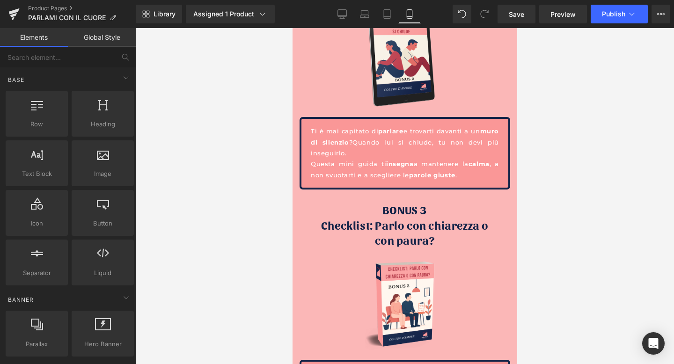
scroll to position [2626, 0]
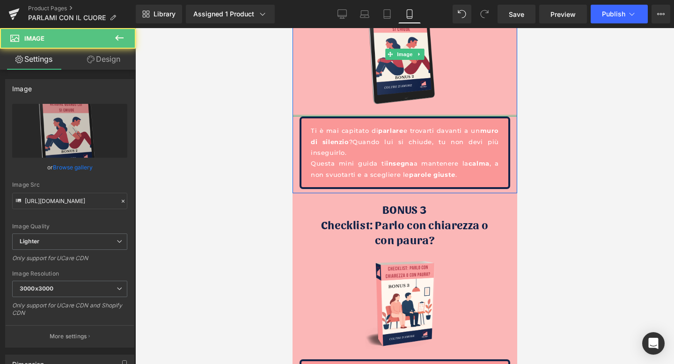
click at [387, 115] on div at bounding box center [404, 116] width 225 height 2
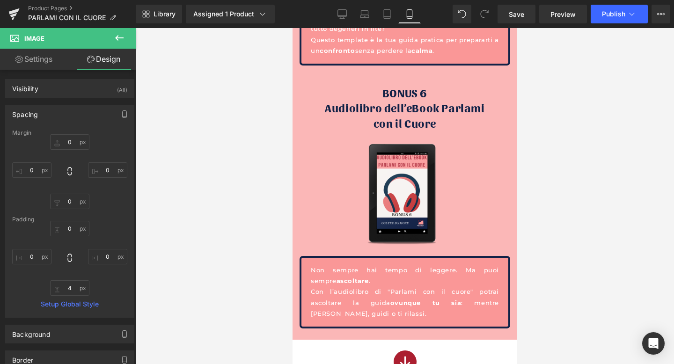
scroll to position [3433, 0]
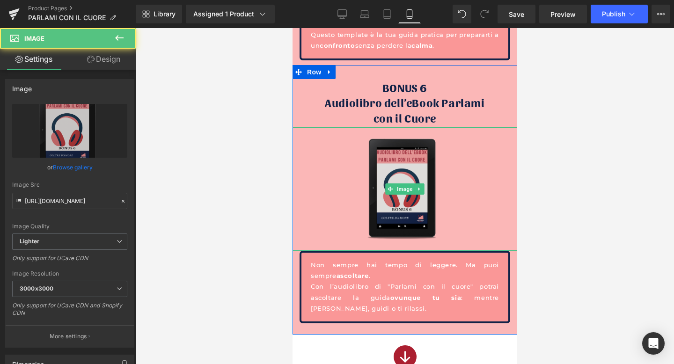
click at [394, 250] on div "Image" at bounding box center [404, 188] width 225 height 123
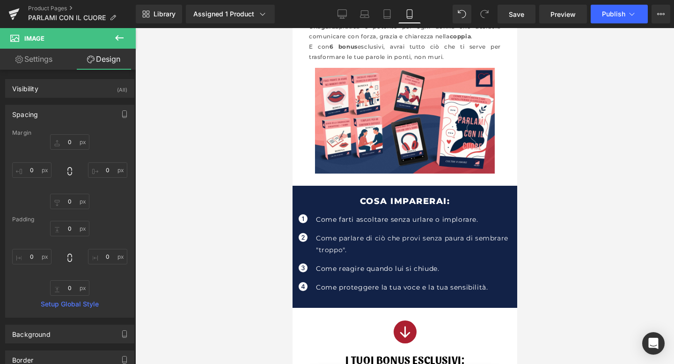
scroll to position [0, 0]
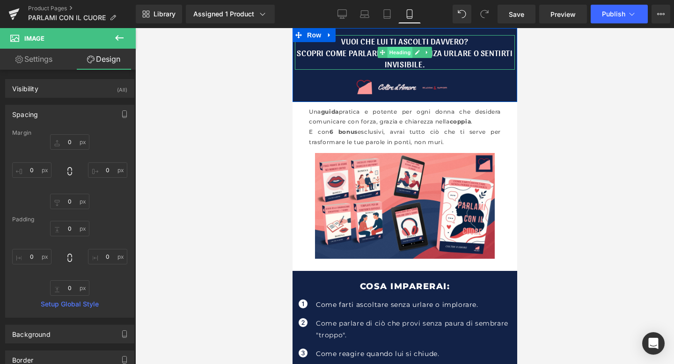
click at [399, 49] on span "Heading" at bounding box center [399, 52] width 25 height 11
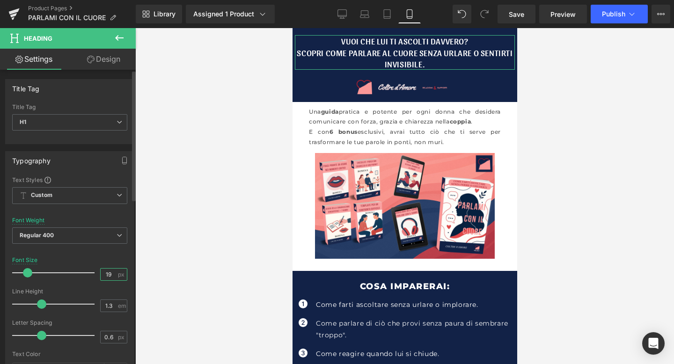
click at [104, 275] on input "19" at bounding box center [109, 275] width 16 height 12
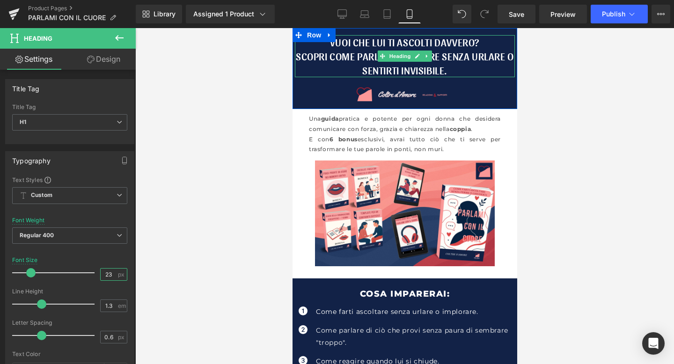
type input "23"
click at [509, 59] on h1 "Scopri come parlare al cuore senza urlare o sentirti invisibile." at bounding box center [404, 63] width 220 height 28
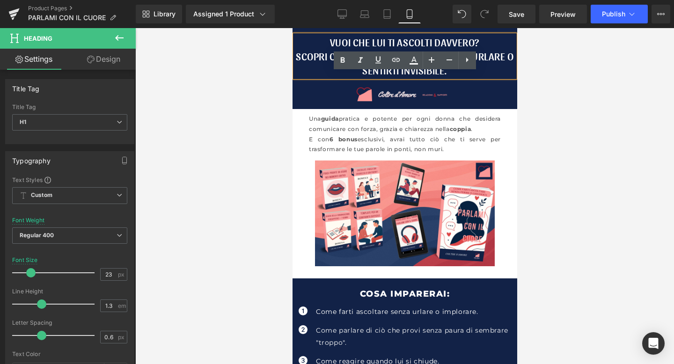
click at [509, 56] on h1 "Scopri come parlare al cuore senza urlare o sentirti invisibile." at bounding box center [404, 63] width 220 height 28
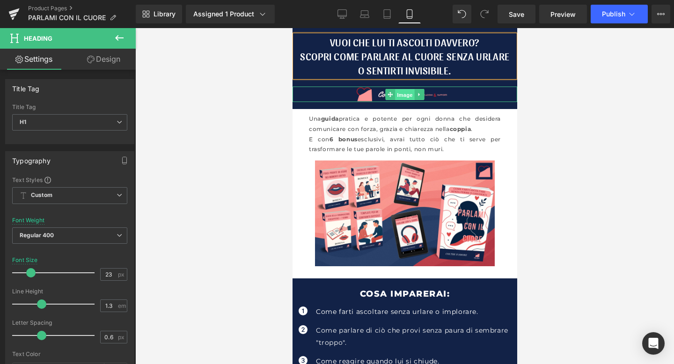
click at [407, 95] on span "Image" at bounding box center [404, 94] width 20 height 11
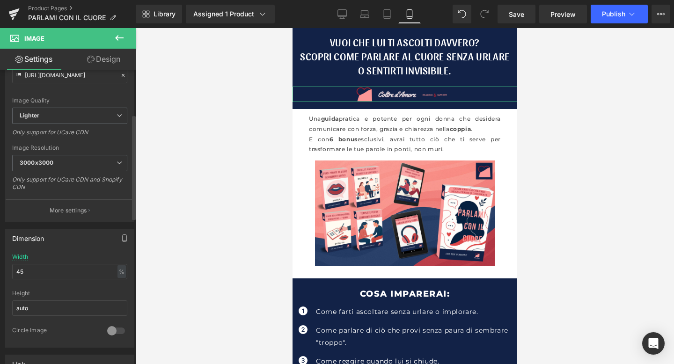
scroll to position [130, 0]
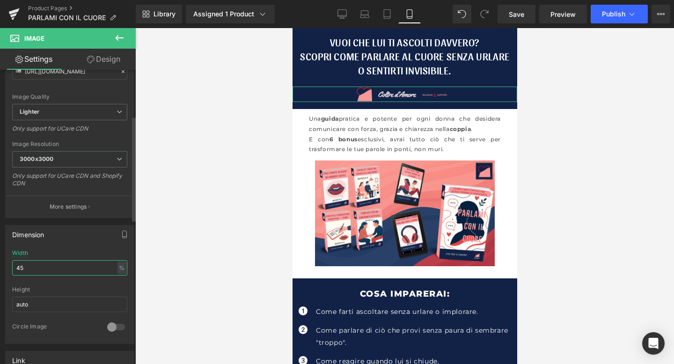
click at [31, 264] on input "45" at bounding box center [69, 267] width 115 height 15
type input "4"
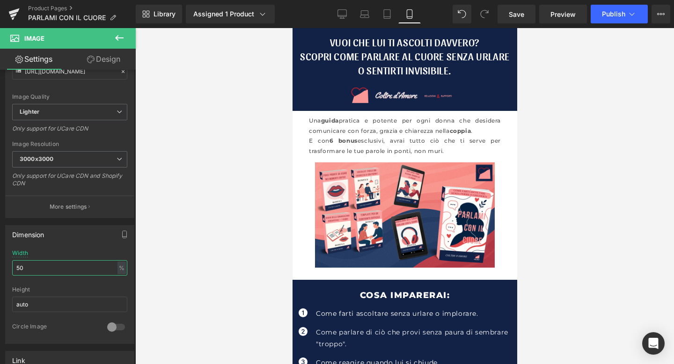
type input "5"
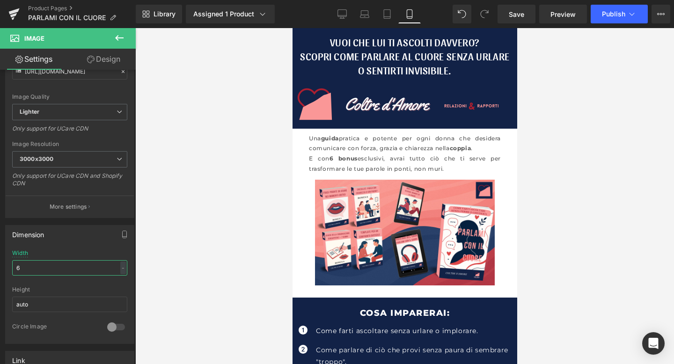
type input "60"
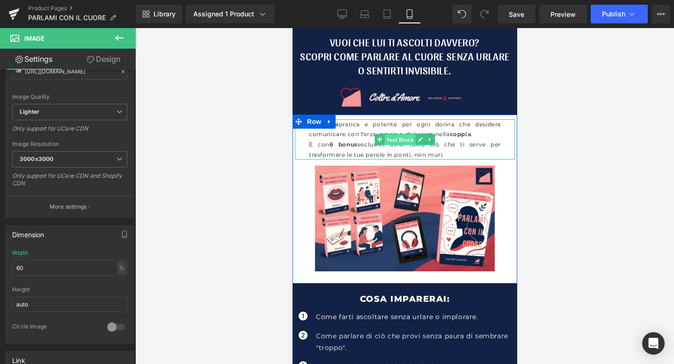
click at [408, 139] on span "Text Block" at bounding box center [399, 139] width 31 height 11
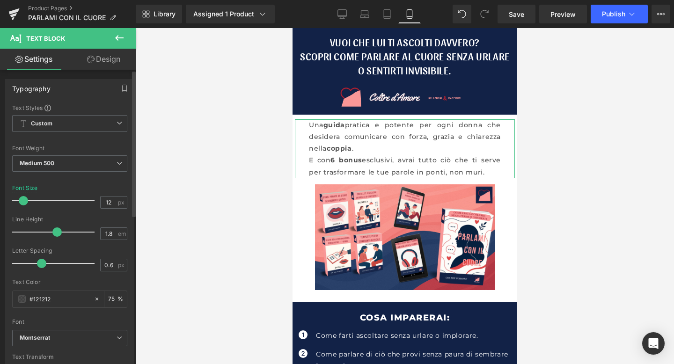
click at [23, 202] on span at bounding box center [23, 200] width 9 height 9
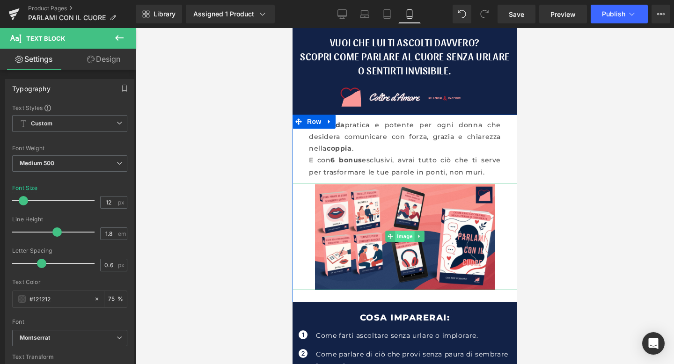
click at [402, 238] on span "Image" at bounding box center [404, 236] width 20 height 11
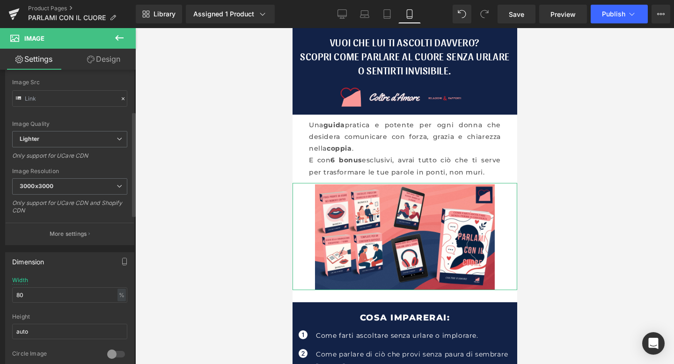
scroll to position [145, 0]
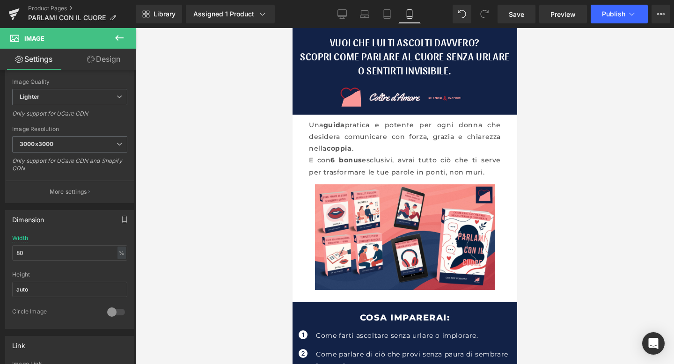
click at [636, 183] on div at bounding box center [404, 196] width 538 height 336
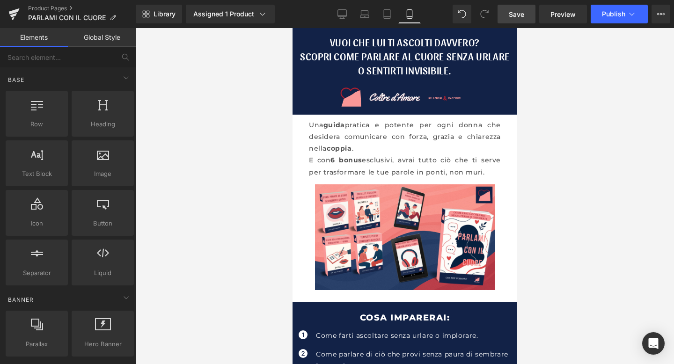
click at [523, 17] on span "Save" at bounding box center [516, 14] width 15 height 10
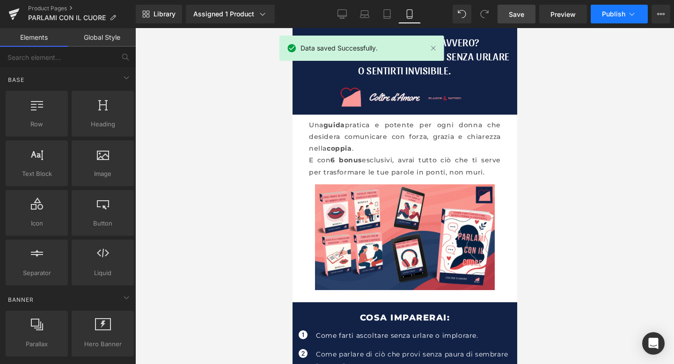
click at [610, 14] on span "Publish" at bounding box center [613, 13] width 23 height 7
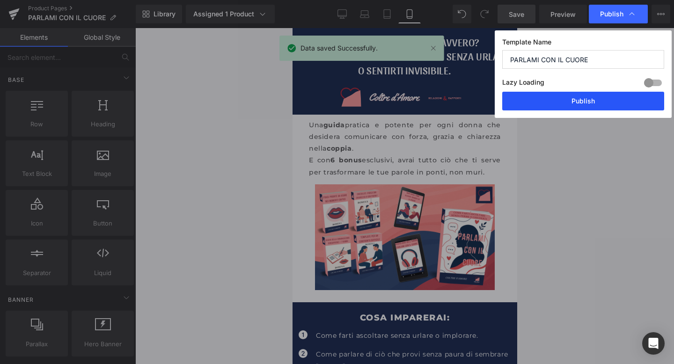
click at [567, 99] on button "Publish" at bounding box center [583, 101] width 162 height 19
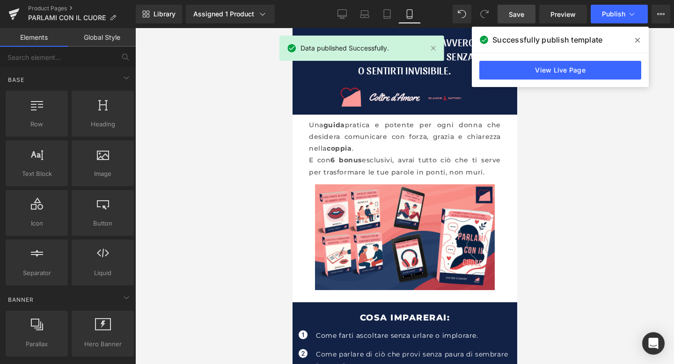
click at [638, 39] on icon at bounding box center [637, 39] width 5 height 7
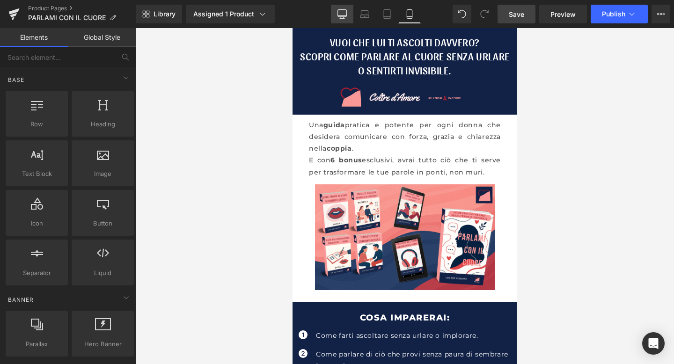
click at [339, 13] on icon at bounding box center [341, 13] width 9 height 9
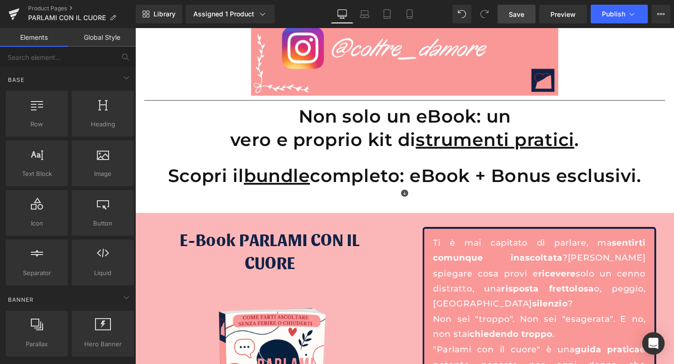
scroll to position [1808, 0]
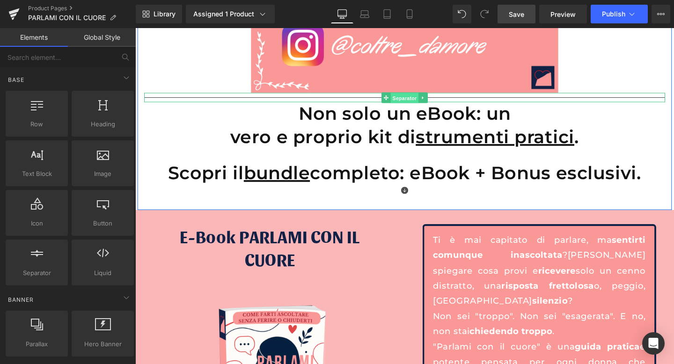
click at [421, 98] on span "Separator" at bounding box center [418, 101] width 29 height 11
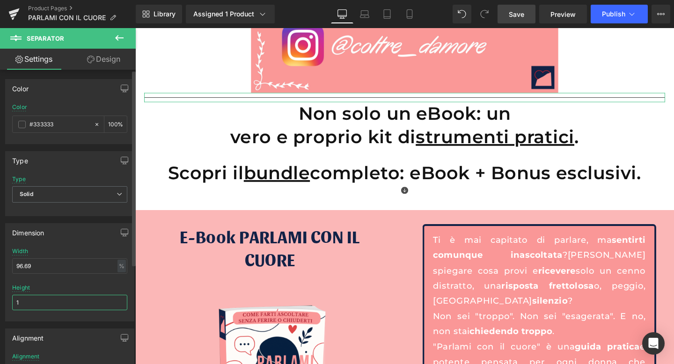
click at [34, 302] on input "1" at bounding box center [69, 302] width 115 height 15
type input "5"
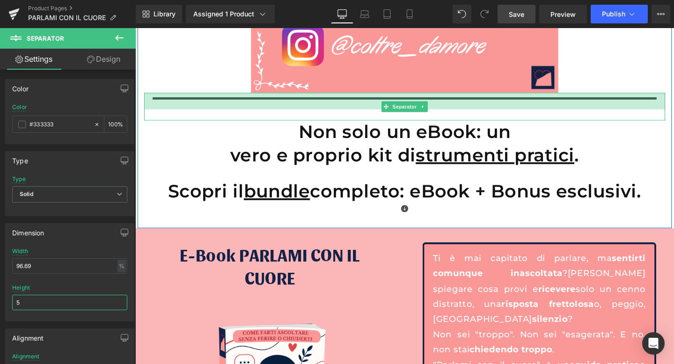
drag, startPoint x: 383, startPoint y: 95, endPoint x: 384, endPoint y: 113, distance: 17.3
click at [384, 113] on div "Separator 37px" at bounding box center [418, 110] width 547 height 29
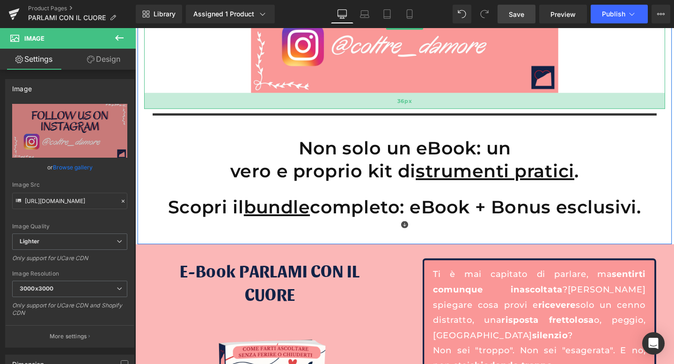
drag, startPoint x: 249, startPoint y: 93, endPoint x: 250, endPoint y: 110, distance: 17.3
click at [250, 110] on div "36px" at bounding box center [418, 104] width 547 height 17
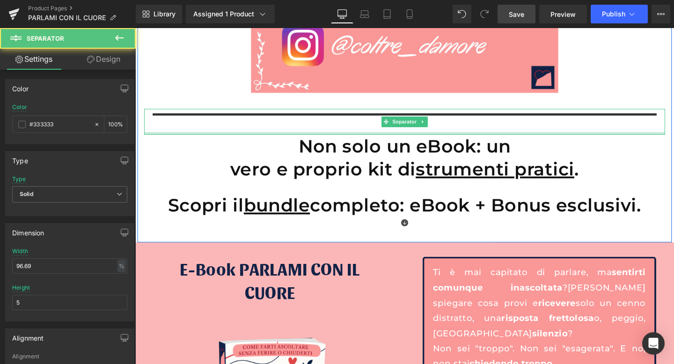
click at [420, 138] on div at bounding box center [418, 139] width 547 height 3
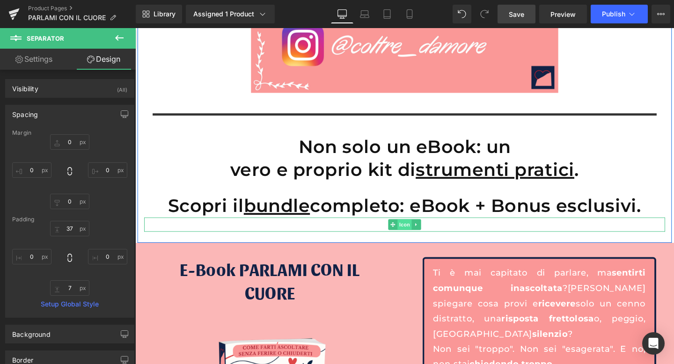
click at [416, 233] on span "Icon" at bounding box center [418, 234] width 15 height 11
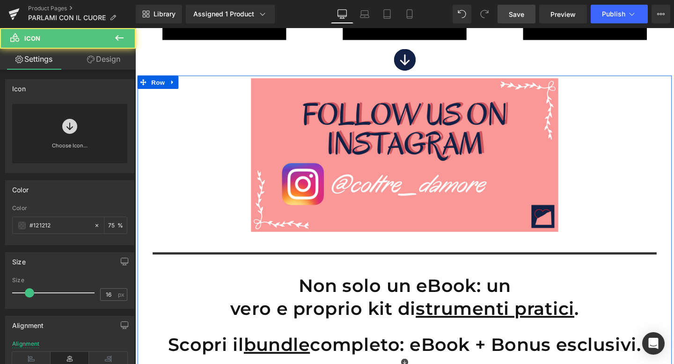
scroll to position [1535, 0]
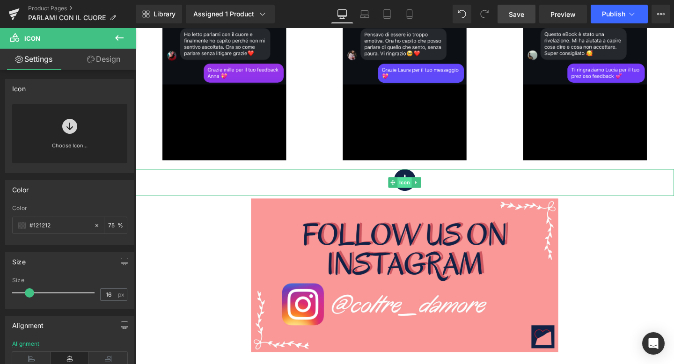
click at [421, 185] on span "Icon" at bounding box center [418, 190] width 15 height 11
click at [41, 225] on input "#122247" at bounding box center [59, 225] width 60 height 10
click at [60, 226] on input "#122247" at bounding box center [59, 225] width 60 height 10
drag, startPoint x: 60, startPoint y: 226, endPoint x: 29, endPoint y: 226, distance: 31.8
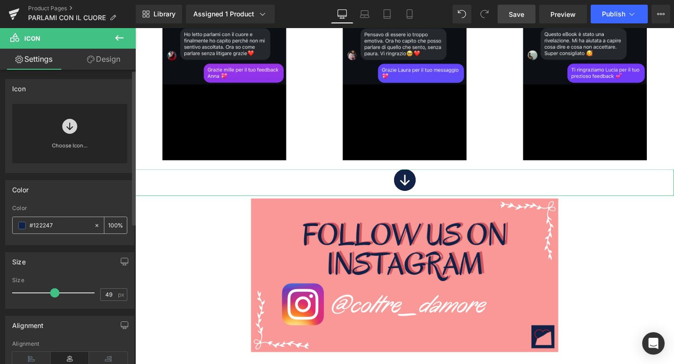
click at [29, 226] on div "#122247" at bounding box center [53, 225] width 81 height 16
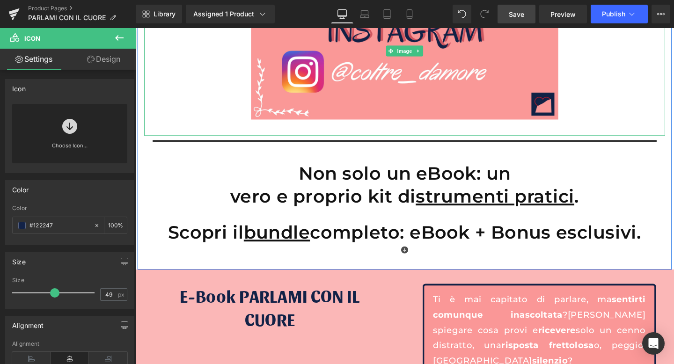
scroll to position [1805, 0]
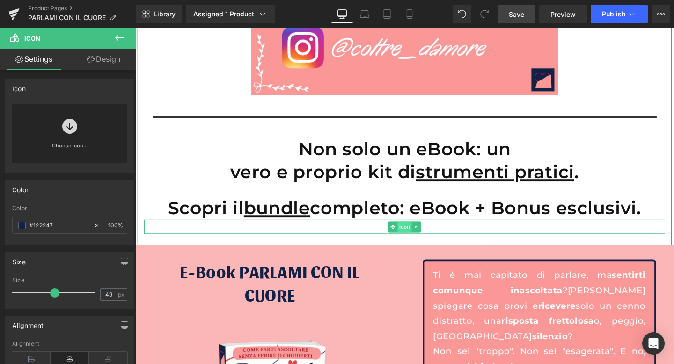
click at [418, 235] on span "Icon" at bounding box center [418, 237] width 15 height 11
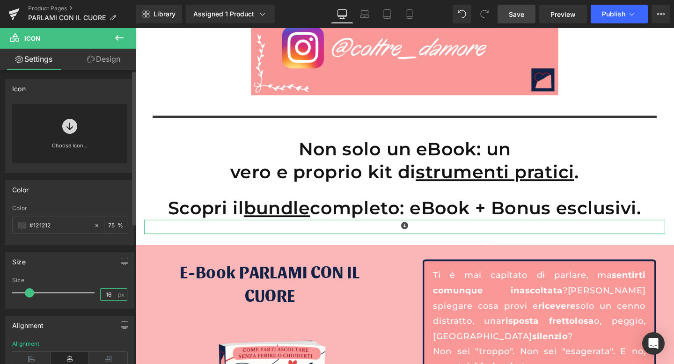
click at [107, 292] on input "16" at bounding box center [109, 295] width 16 height 12
drag, startPoint x: 107, startPoint y: 292, endPoint x: 82, endPoint y: 295, distance: 24.5
click at [82, 295] on div "Size 16 px" at bounding box center [69, 292] width 115 height 31
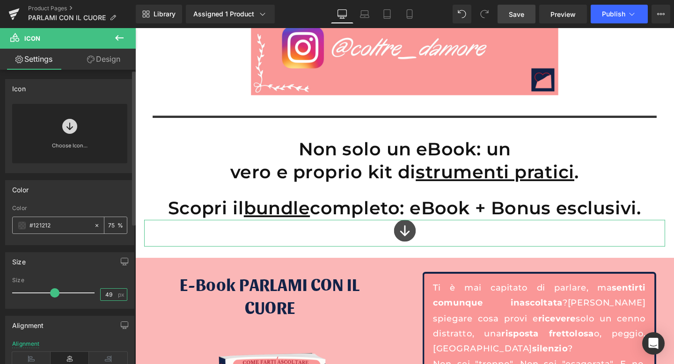
type input "49"
click at [43, 231] on div "#121212" at bounding box center [53, 225] width 81 height 16
click at [45, 228] on input "#121212" at bounding box center [59, 225] width 60 height 10
drag, startPoint x: 59, startPoint y: 224, endPoint x: 20, endPoint y: 225, distance: 39.3
click at [20, 225] on div "#121212" at bounding box center [53, 225] width 81 height 16
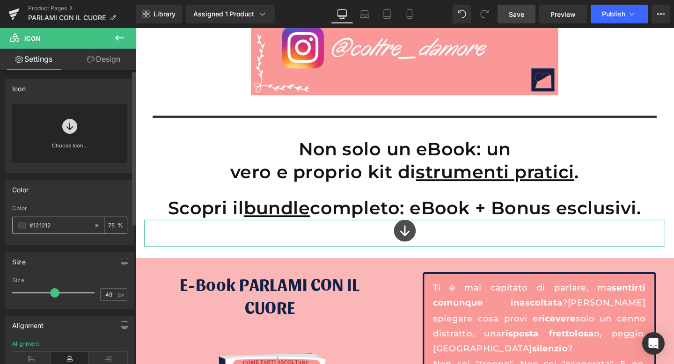
paste input "2247"
type input "#122247"
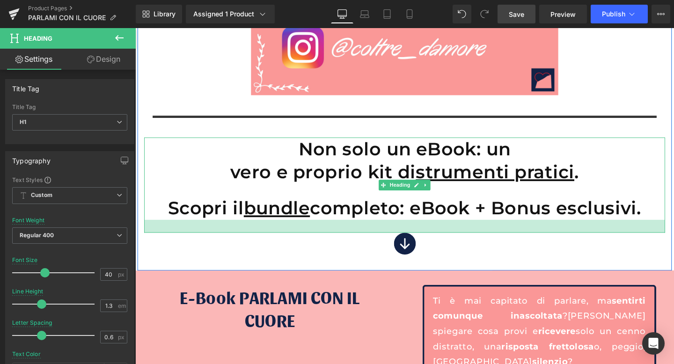
drag, startPoint x: 418, startPoint y: 225, endPoint x: 418, endPoint y: 239, distance: 13.6
click at [418, 239] on div at bounding box center [418, 237] width 547 height 14
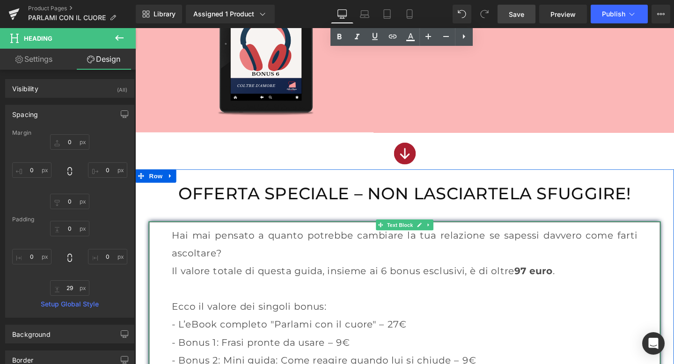
scroll to position [3734, 0]
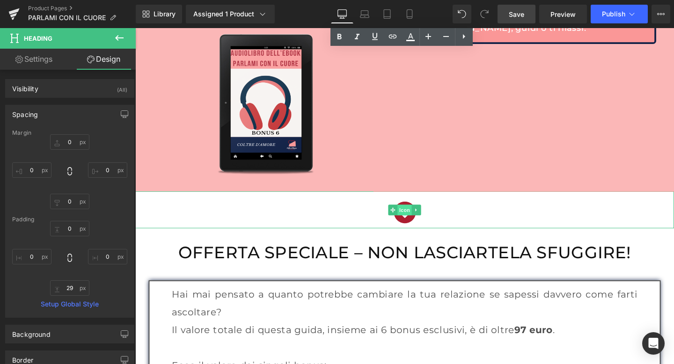
click at [419, 222] on span "Icon" at bounding box center [418, 219] width 15 height 11
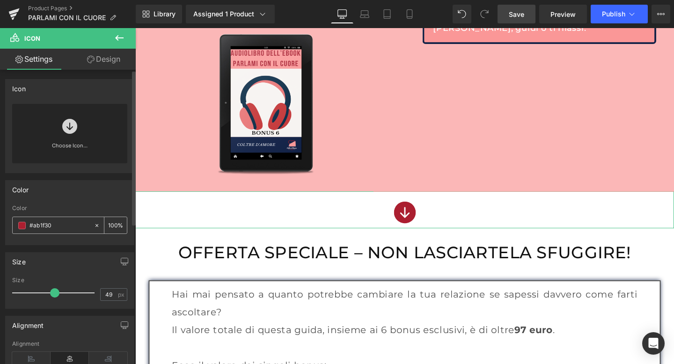
click at [41, 226] on input "#ab1f30" at bounding box center [59, 225] width 60 height 10
drag, startPoint x: 55, startPoint y: 226, endPoint x: 17, endPoint y: 223, distance: 37.5
click at [17, 223] on div "#ab1f30" at bounding box center [53, 225] width 81 height 16
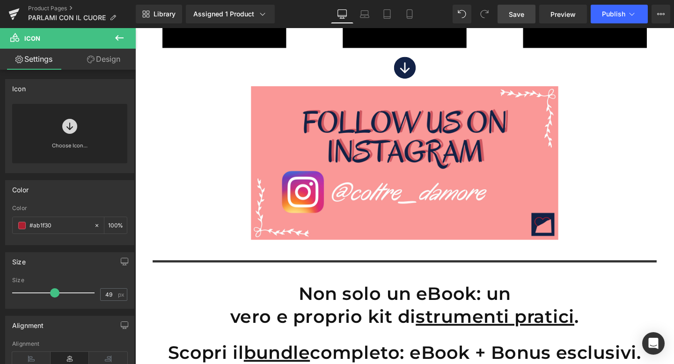
scroll to position [1679, 0]
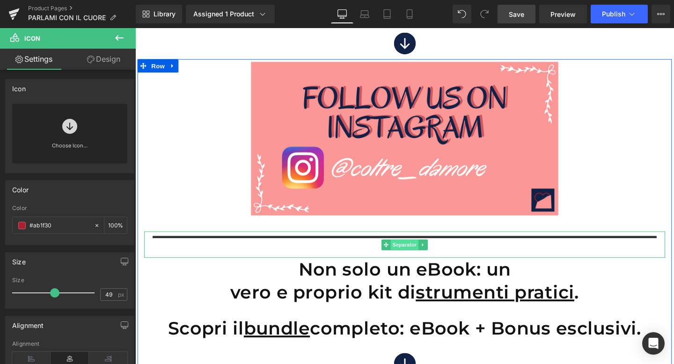
click at [415, 256] on span "Separator" at bounding box center [418, 255] width 29 height 11
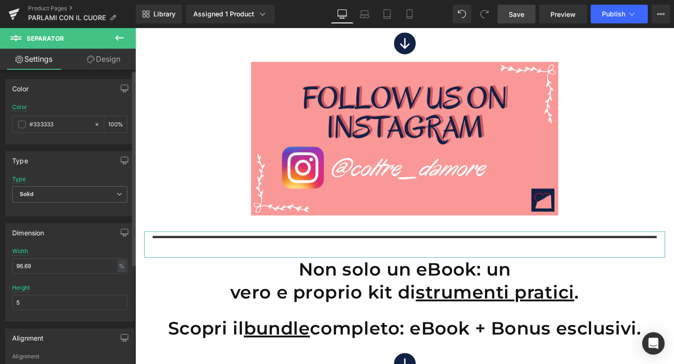
drag, startPoint x: 57, startPoint y: 127, endPoint x: 7, endPoint y: 127, distance: 49.6
click at [7, 127] on div "rgb(51, 51, 51) Color #333333 100 %" at bounding box center [70, 124] width 128 height 40
paste input "ab1f30"
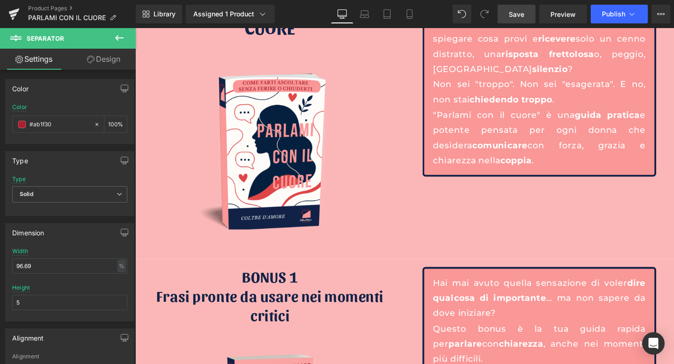
scroll to position [2118, 0]
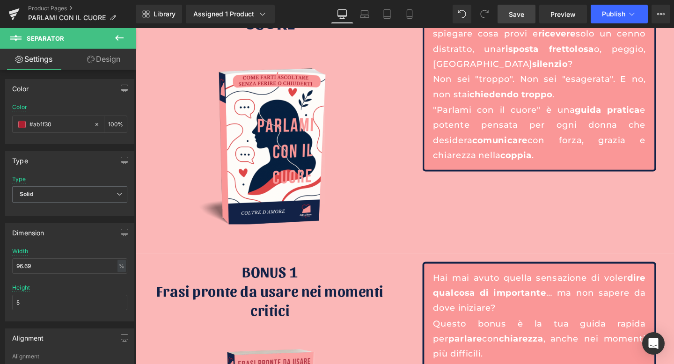
type input "#ab1f30"
click at [523, 7] on link "Save" at bounding box center [516, 14] width 38 height 19
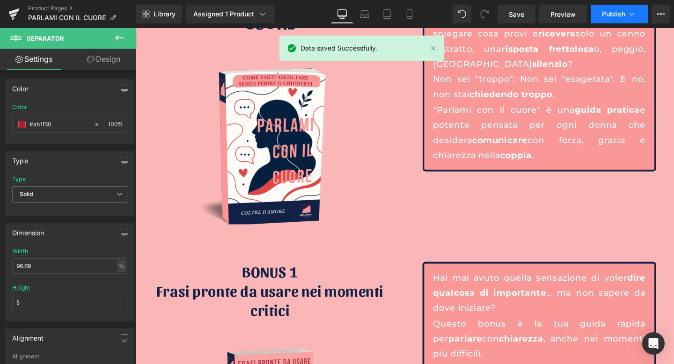
click at [613, 15] on span "Publish" at bounding box center [613, 13] width 23 height 7
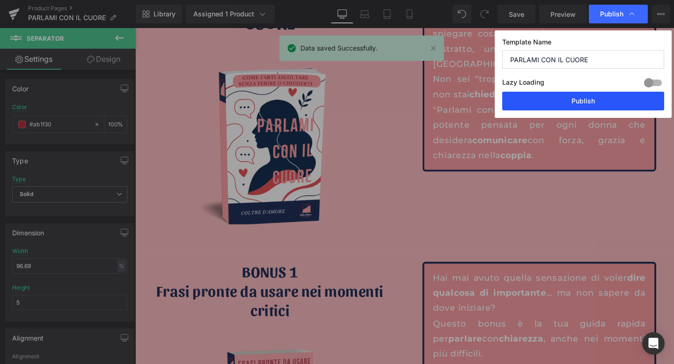
click at [581, 103] on button "Publish" at bounding box center [583, 101] width 162 height 19
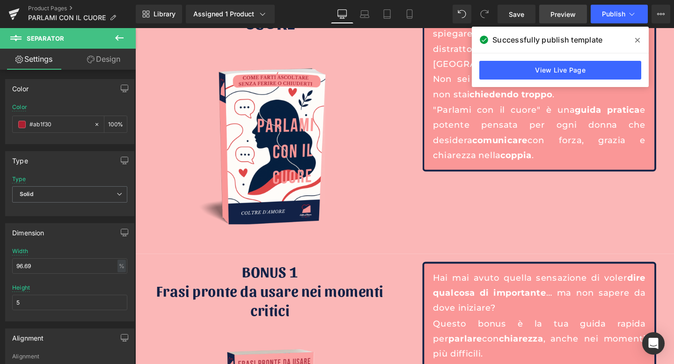
click at [567, 13] on span "Preview" at bounding box center [562, 14] width 25 height 10
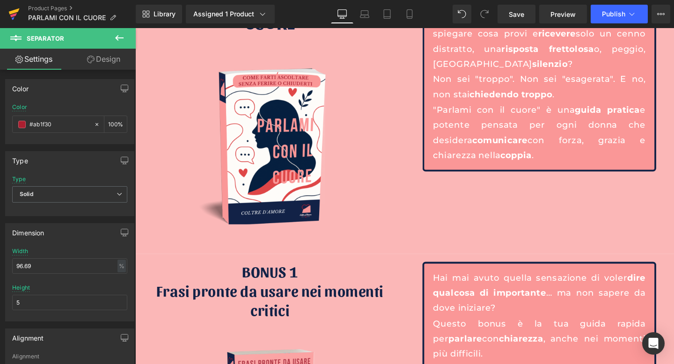
click at [12, 10] on icon at bounding box center [13, 13] width 11 height 23
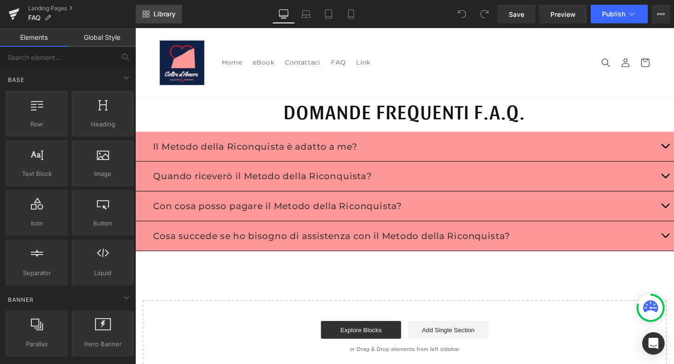
click at [150, 10] on link "Library" at bounding box center [159, 14] width 46 height 19
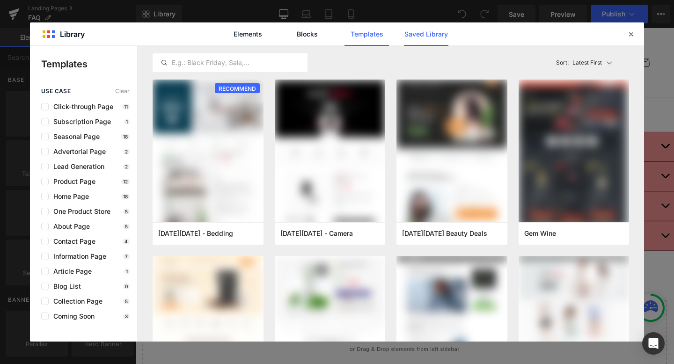
click at [416, 40] on link "Saved Library" at bounding box center [426, 33] width 44 height 23
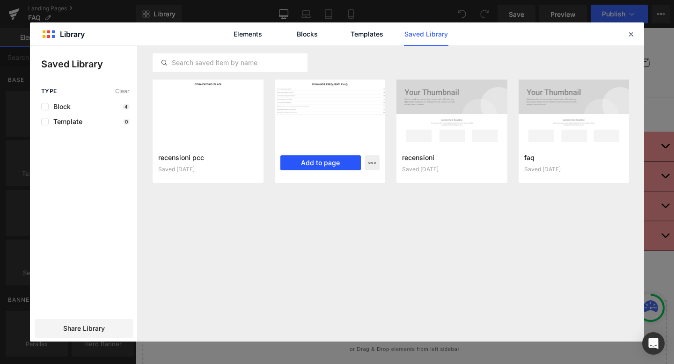
click at [341, 167] on button "Add to page" at bounding box center [320, 162] width 81 height 15
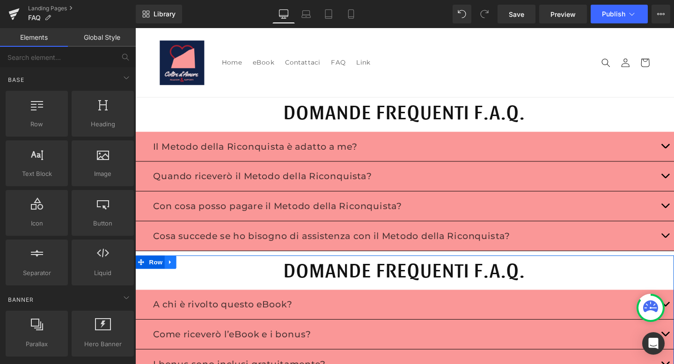
click at [175, 274] on icon at bounding box center [172, 273] width 7 height 7
click at [196, 270] on icon at bounding box center [196, 273] width 7 height 7
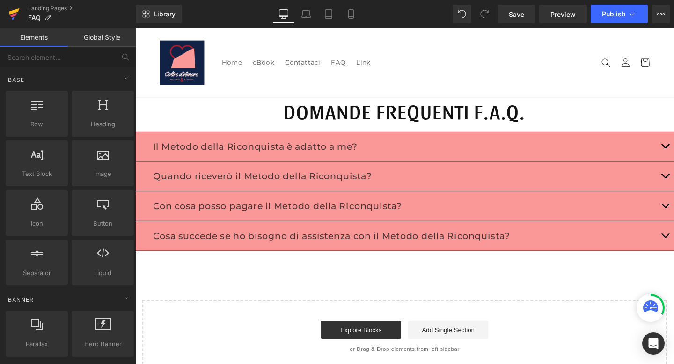
click at [14, 13] on icon at bounding box center [13, 13] width 11 height 23
